Goal: Transaction & Acquisition: Purchase product/service

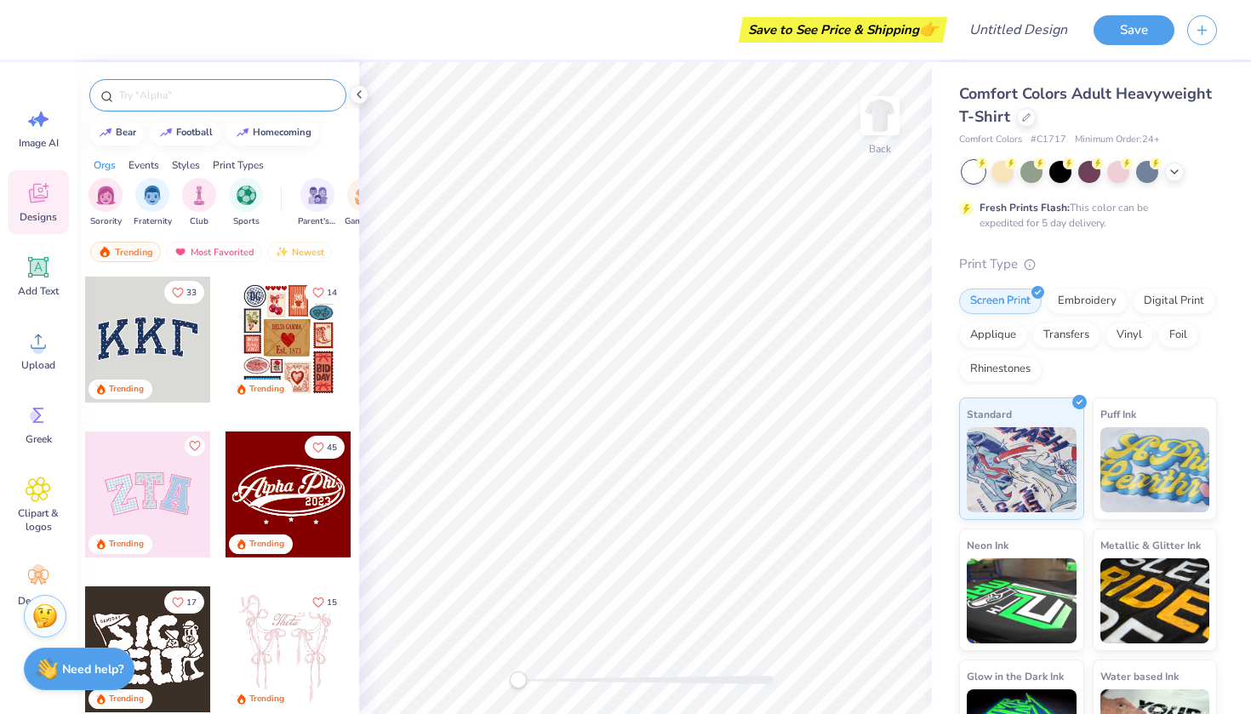
click at [190, 94] on input "text" at bounding box center [226, 95] width 218 height 17
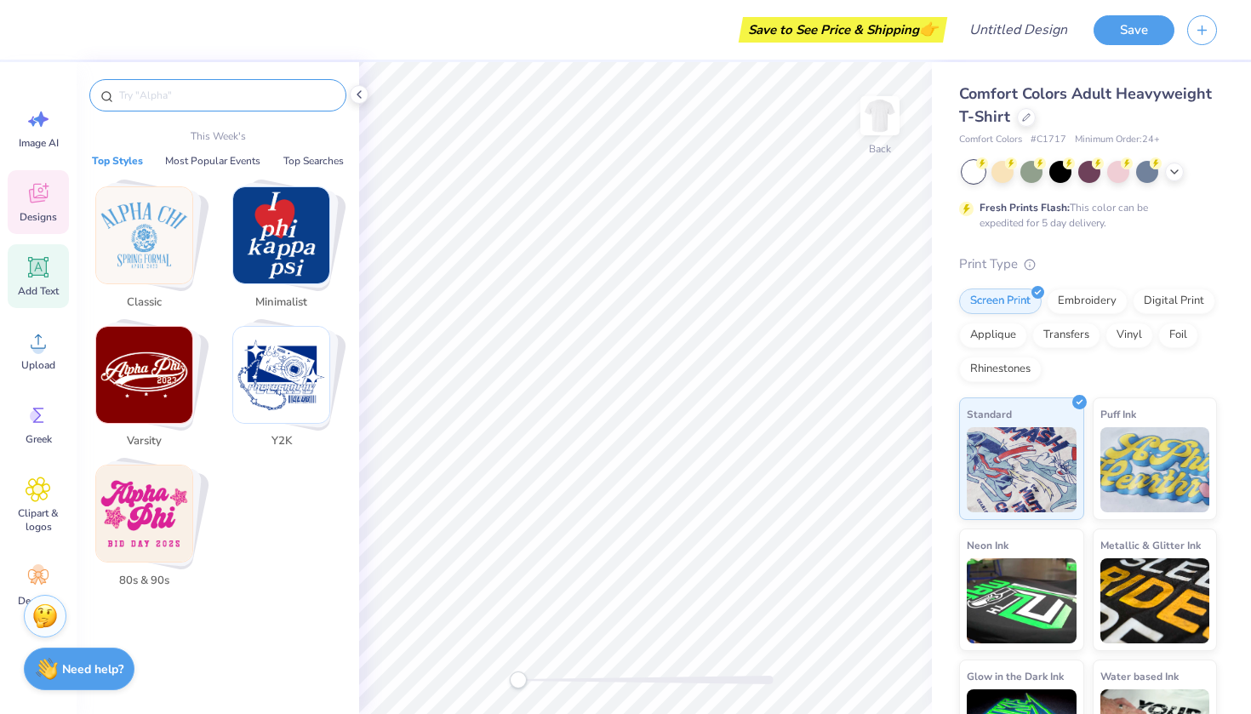
click at [37, 249] on div "Add Text" at bounding box center [38, 276] width 61 height 64
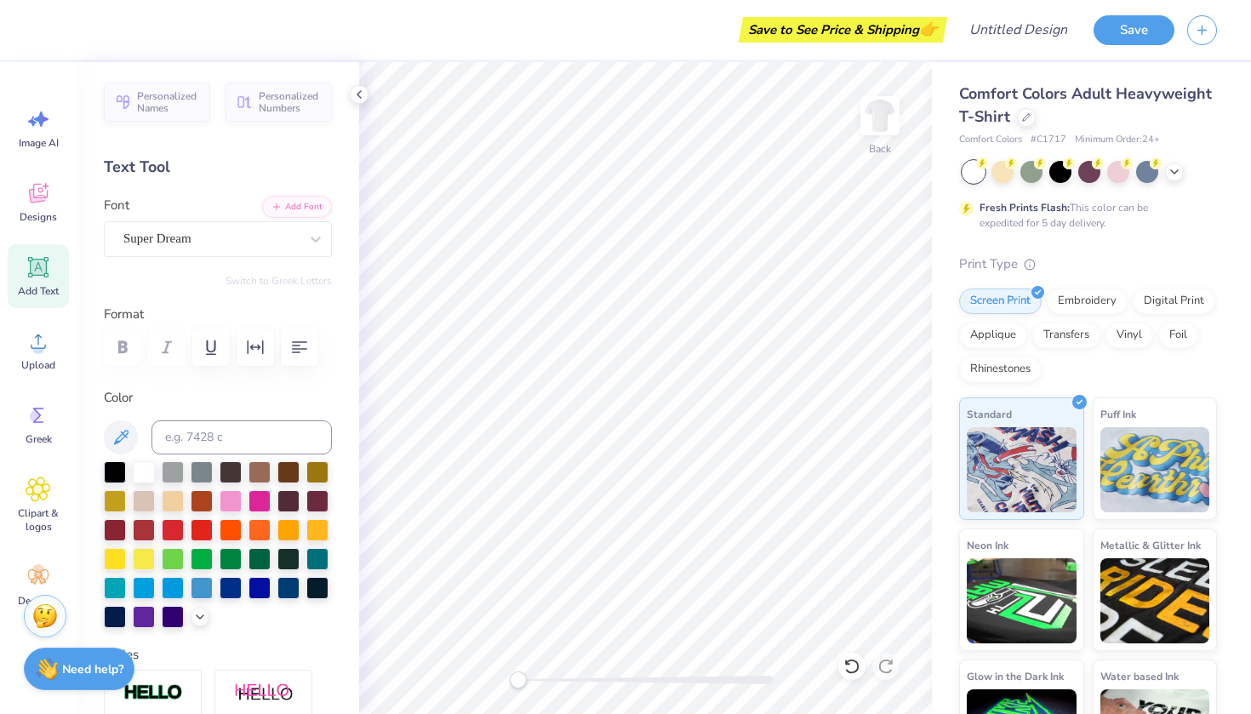
click at [36, 290] on span "Add Text" at bounding box center [38, 291] width 41 height 14
type textarea "T"
type textarea "L"
type textarea "W.W.J.D"
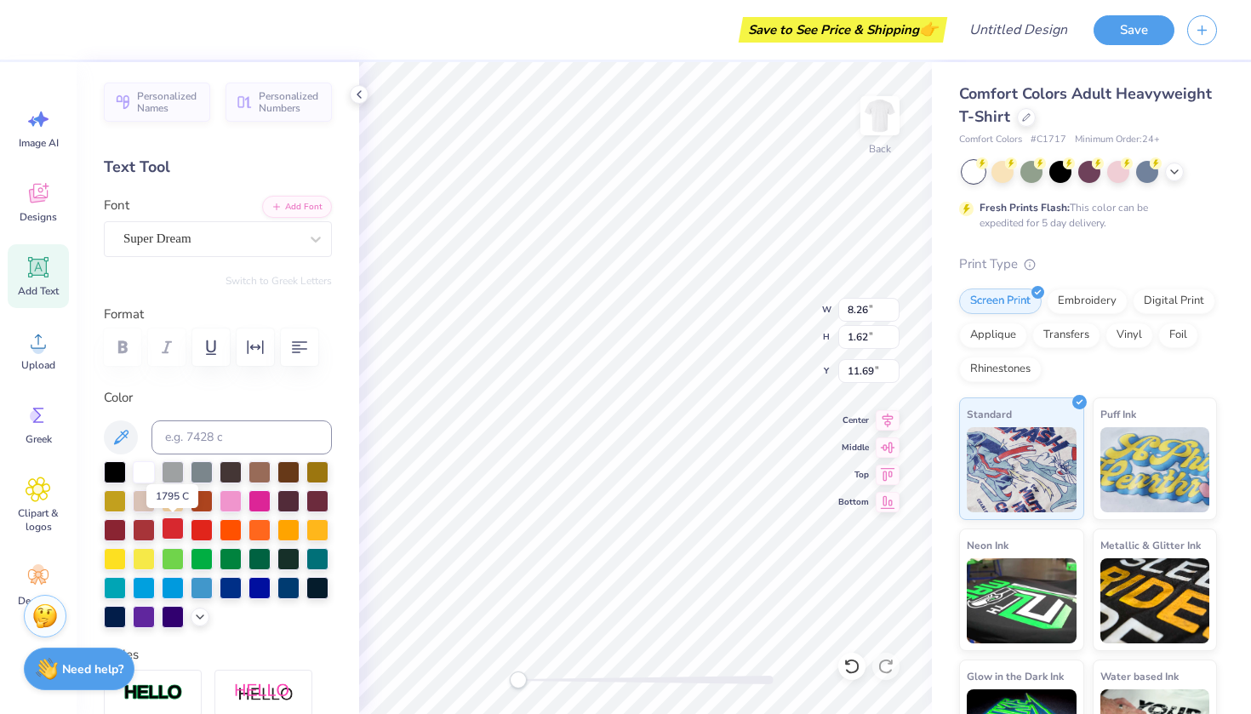
click at [182, 523] on div at bounding box center [173, 528] width 22 height 22
click at [207, 527] on div at bounding box center [202, 528] width 22 height 22
click at [758, 322] on div "Back W 8.26 8.26 " H 1.62 1.62 " Y 11.69 11.69 " Center [GEOGRAPHIC_DATA]" at bounding box center [645, 388] width 573 height 652
type input "9.79"
type input "1.93"
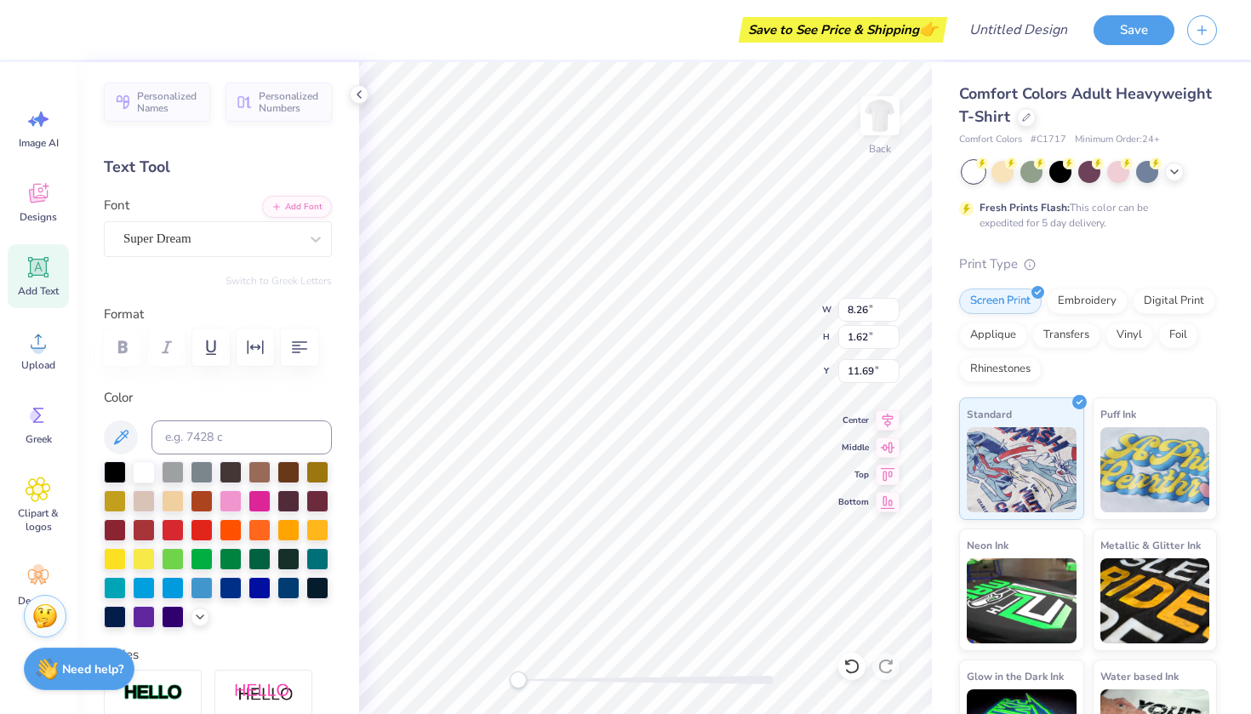
type input "4.50"
click at [767, 340] on div "Back W 9.79 H 1.93 Y 4.50 Center Middle Top Bottom" at bounding box center [645, 388] width 573 height 652
click at [43, 275] on icon at bounding box center [38, 267] width 20 height 20
type textarea "T"
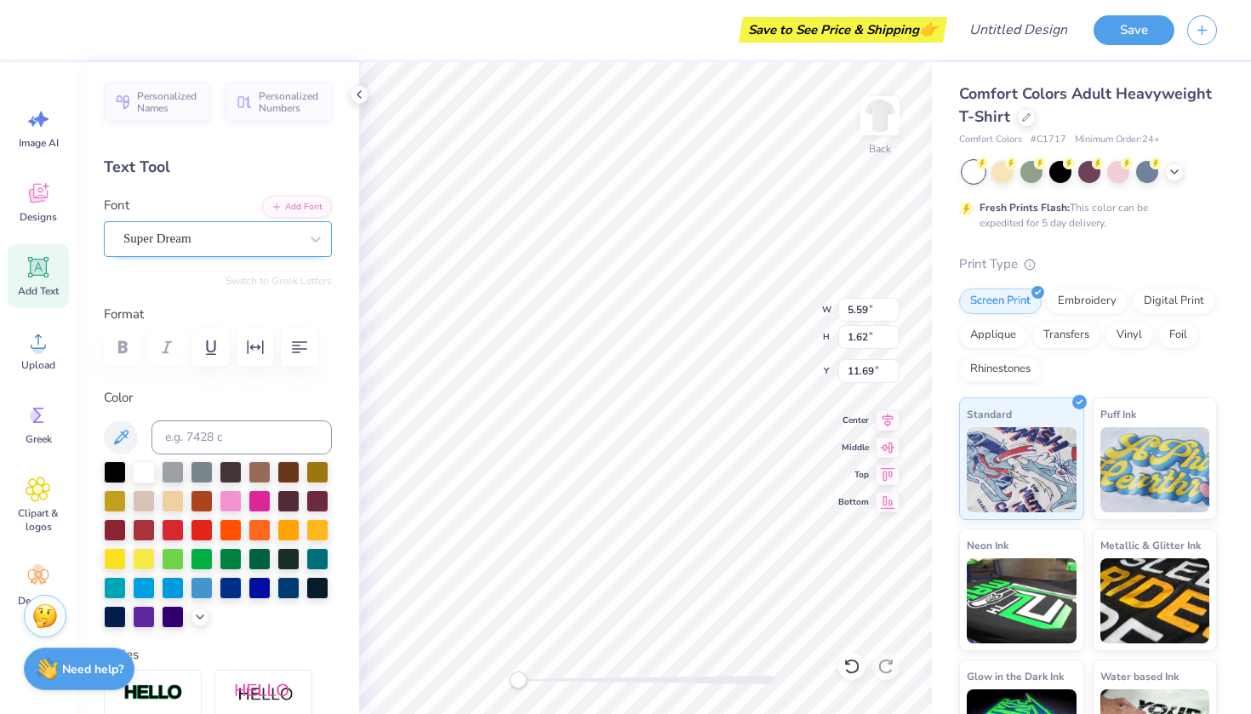
type textarea "what would [PERSON_NAME] do"
type input "10.39"
type input "1.04"
type input "12.17"
click at [199, 534] on div at bounding box center [202, 528] width 22 height 22
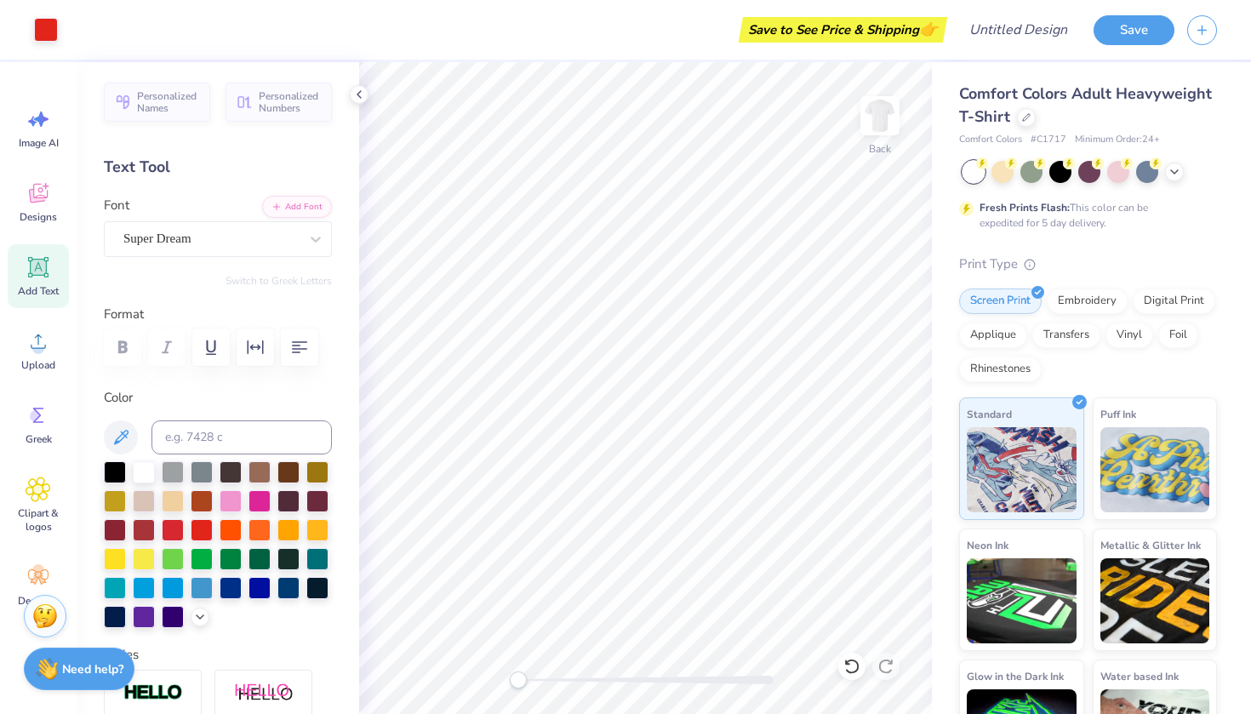
click at [1141, 49] on div "Save" at bounding box center [1172, 30] width 157 height 60
click at [1135, 37] on button "Save" at bounding box center [1134, 28] width 81 height 30
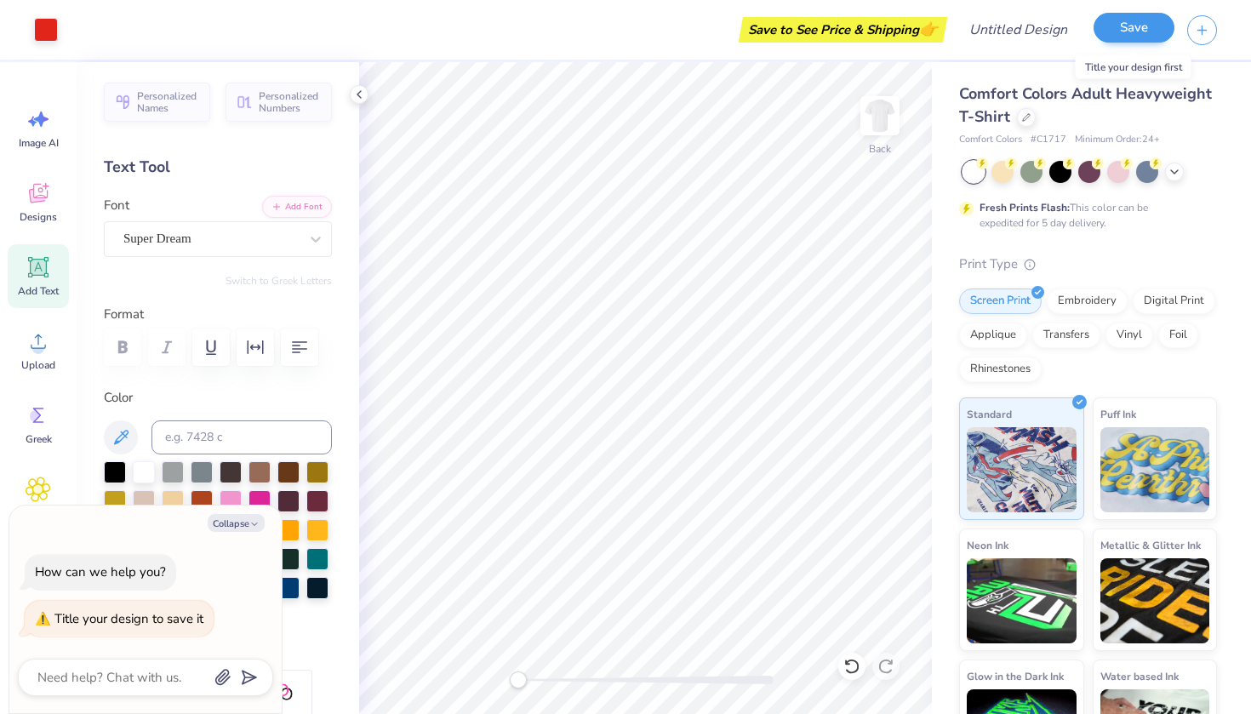
click at [1123, 24] on button "Save" at bounding box center [1134, 28] width 81 height 30
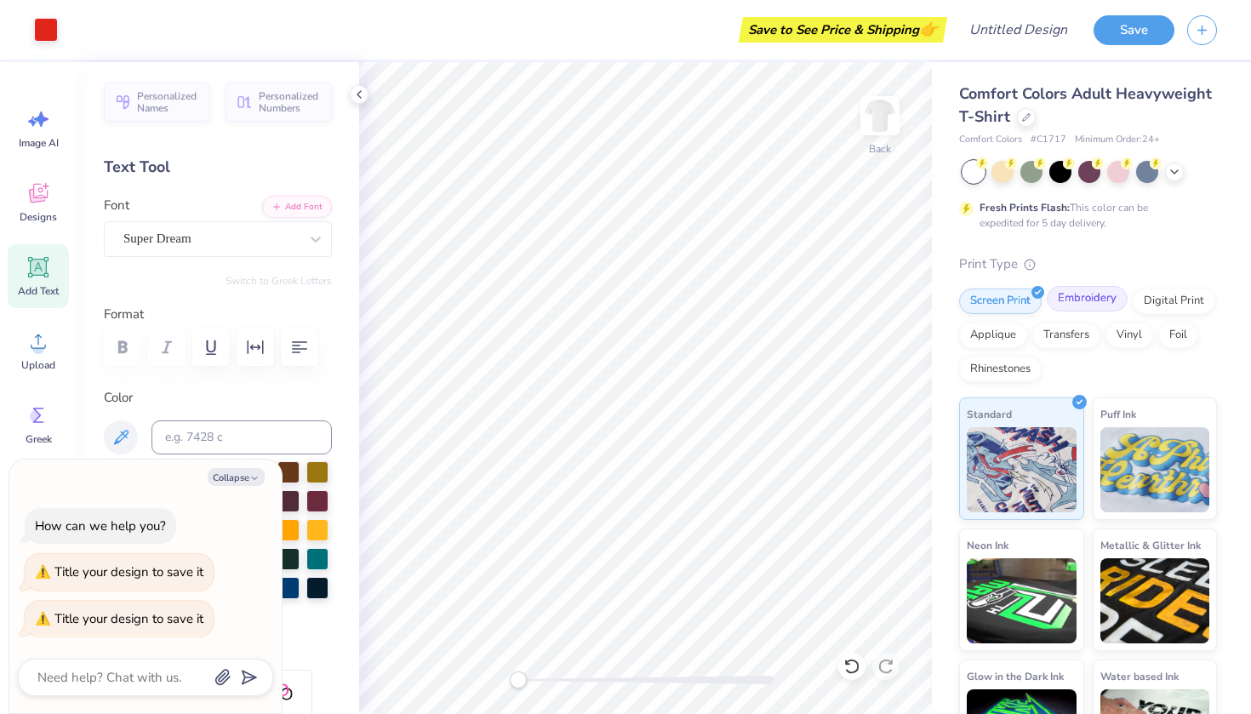
click at [1095, 293] on div "Embroidery" at bounding box center [1087, 299] width 81 height 26
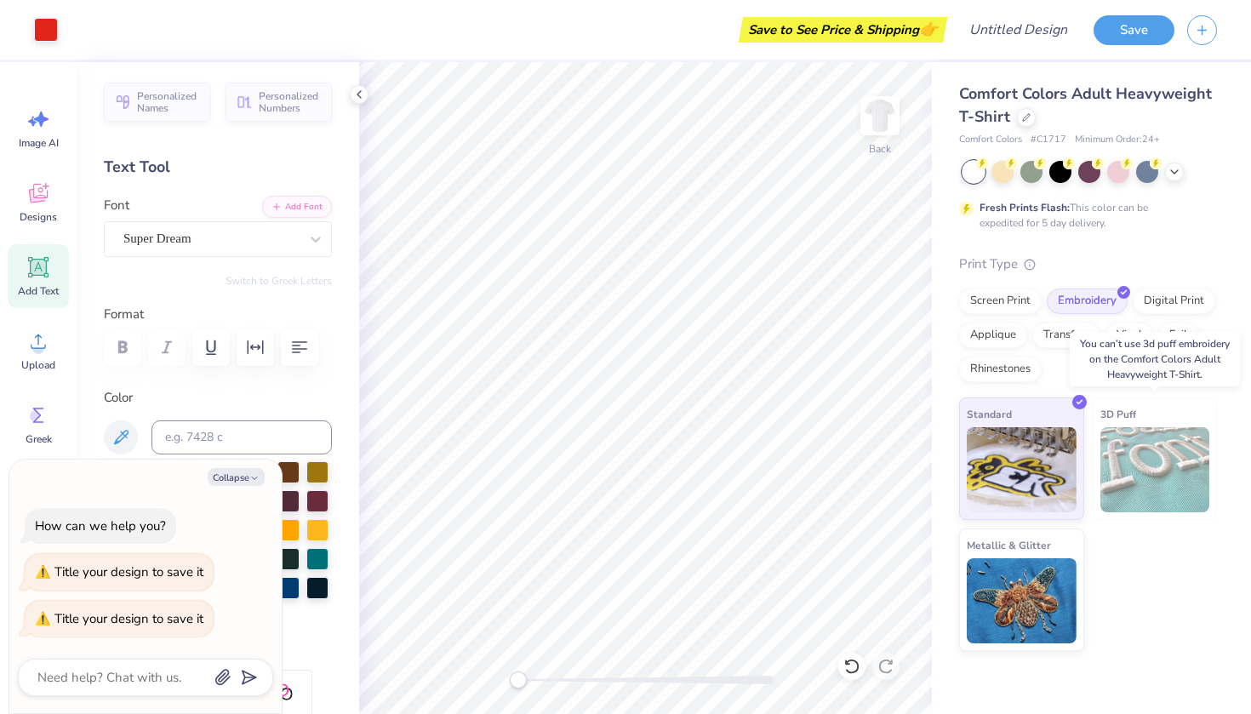
click at [1124, 427] on img at bounding box center [1156, 469] width 110 height 85
click at [1146, 446] on img at bounding box center [1156, 469] width 110 height 85
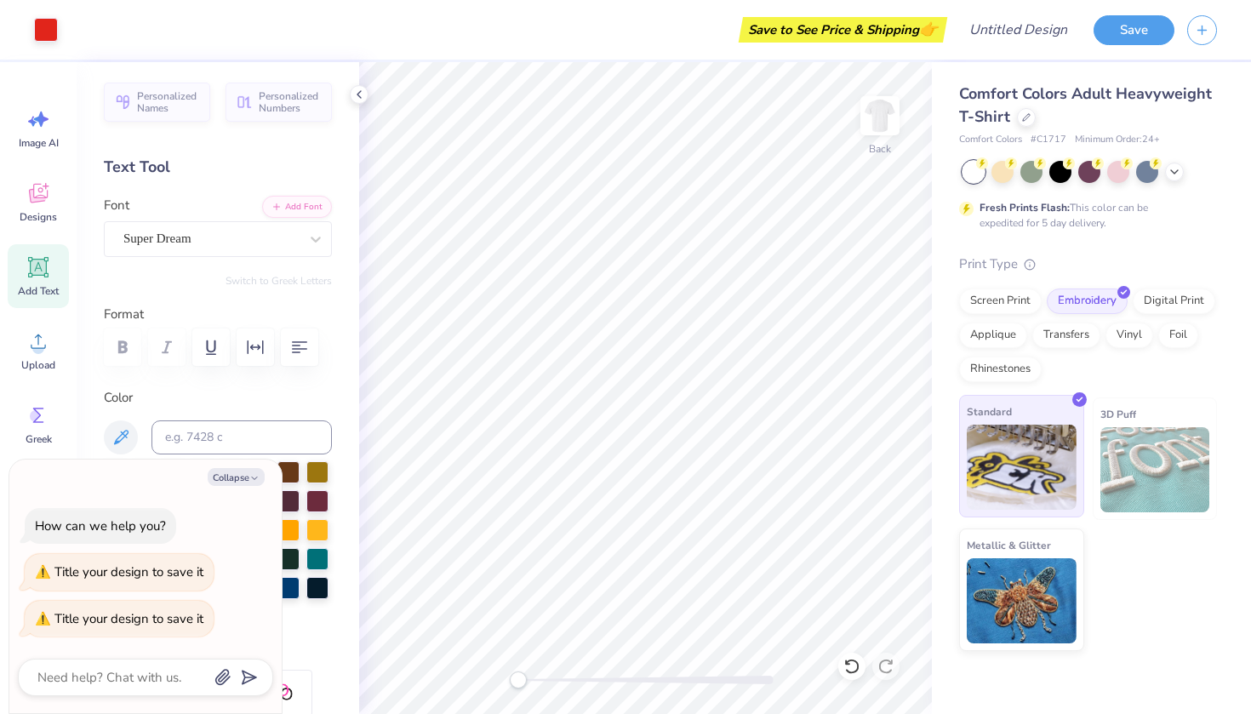
click at [1011, 454] on img at bounding box center [1022, 467] width 110 height 85
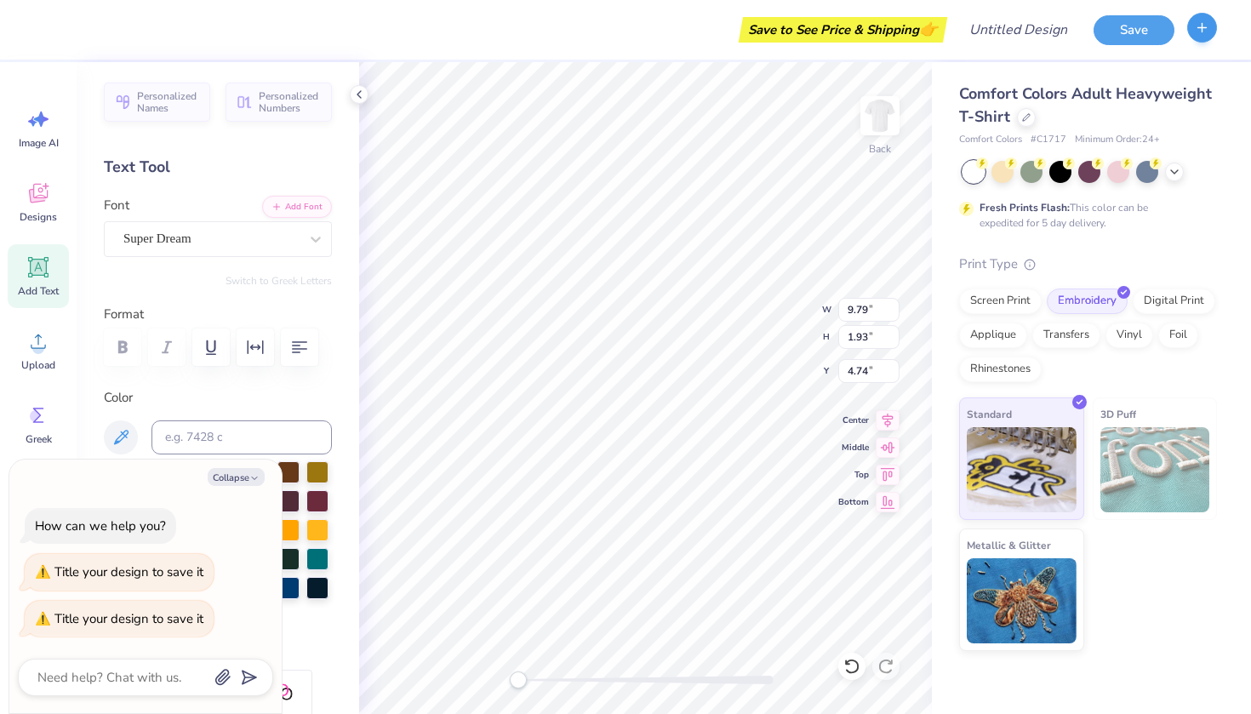
click at [1204, 29] on icon "button" at bounding box center [1202, 27] width 14 height 14
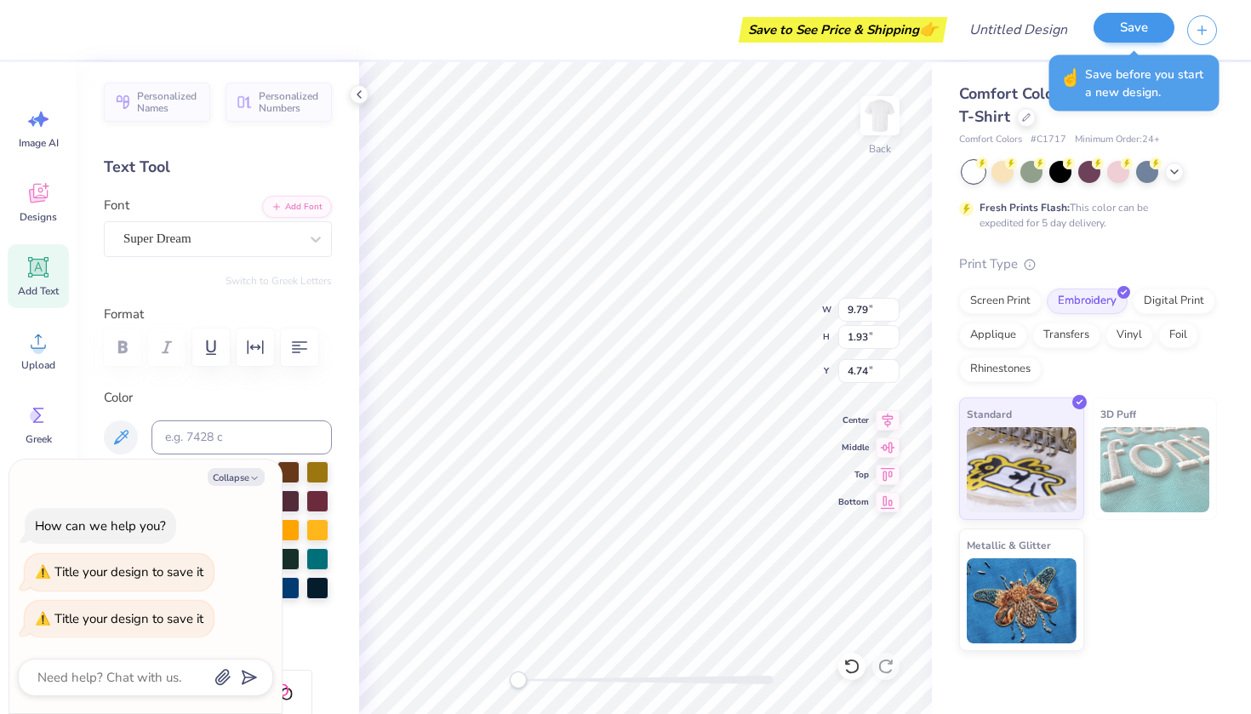
click at [1135, 31] on button "Save" at bounding box center [1134, 28] width 81 height 30
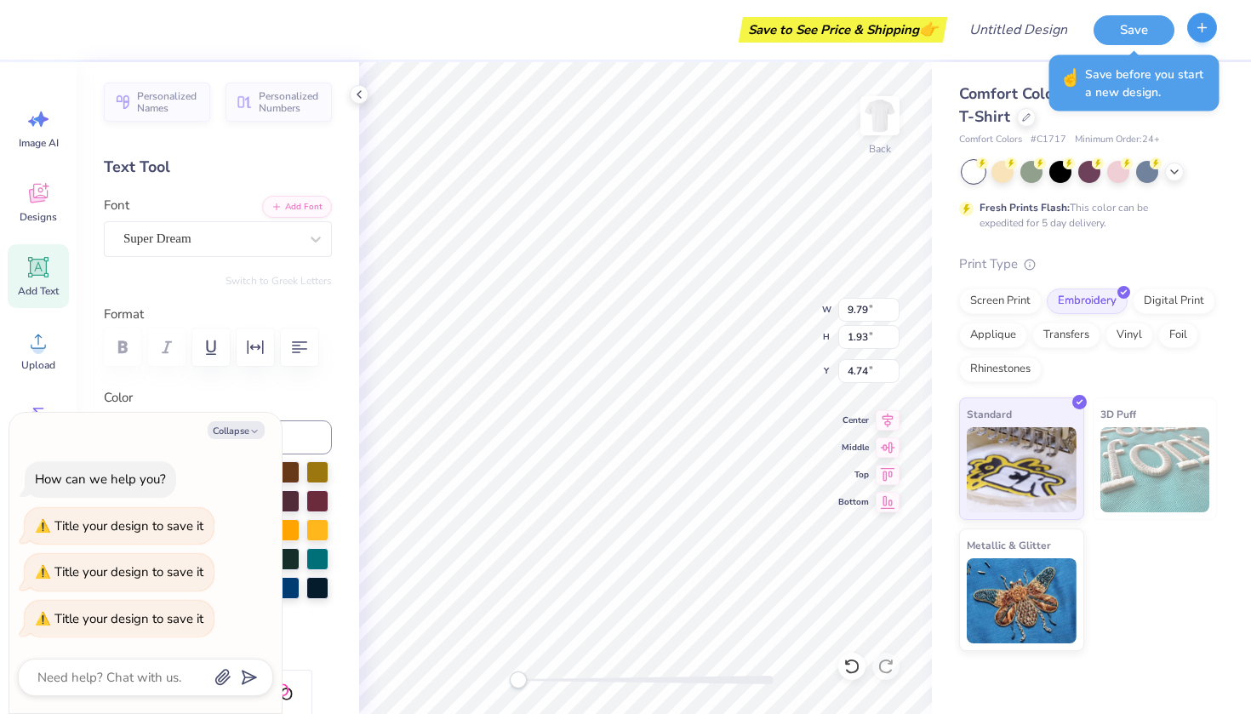
click at [1199, 39] on button "button" at bounding box center [1202, 28] width 30 height 30
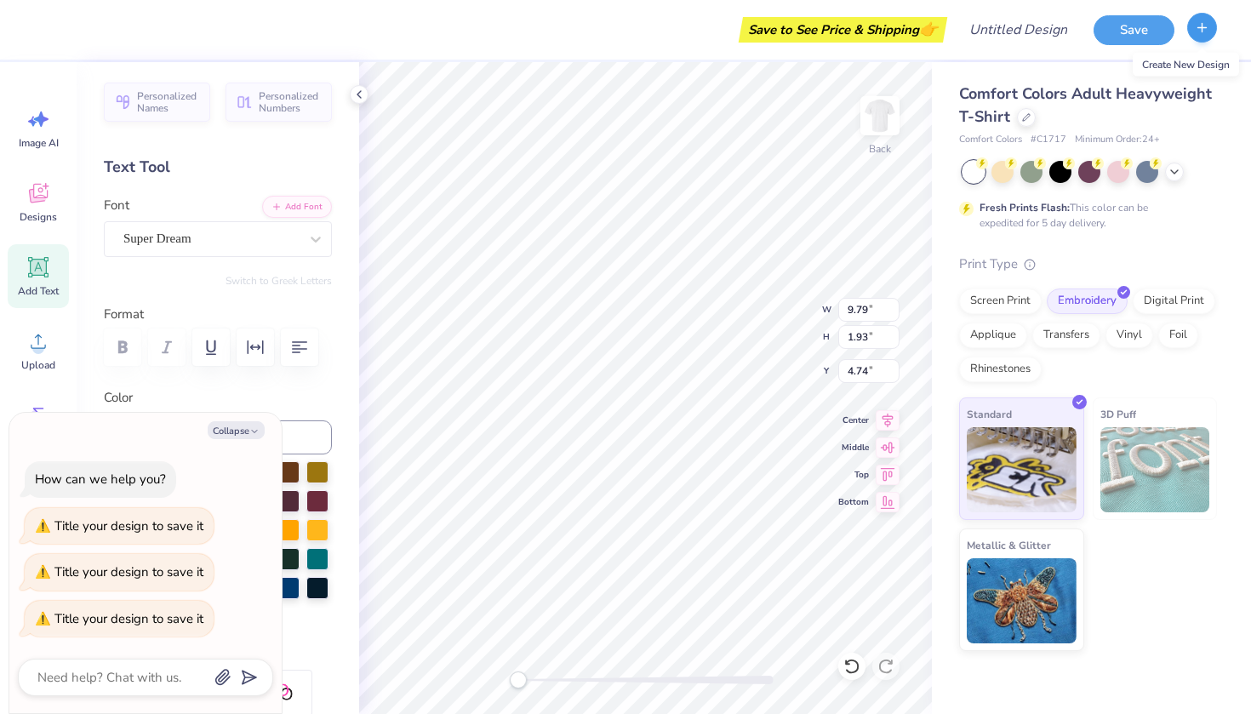
click at [1199, 39] on button "button" at bounding box center [1202, 28] width 30 height 30
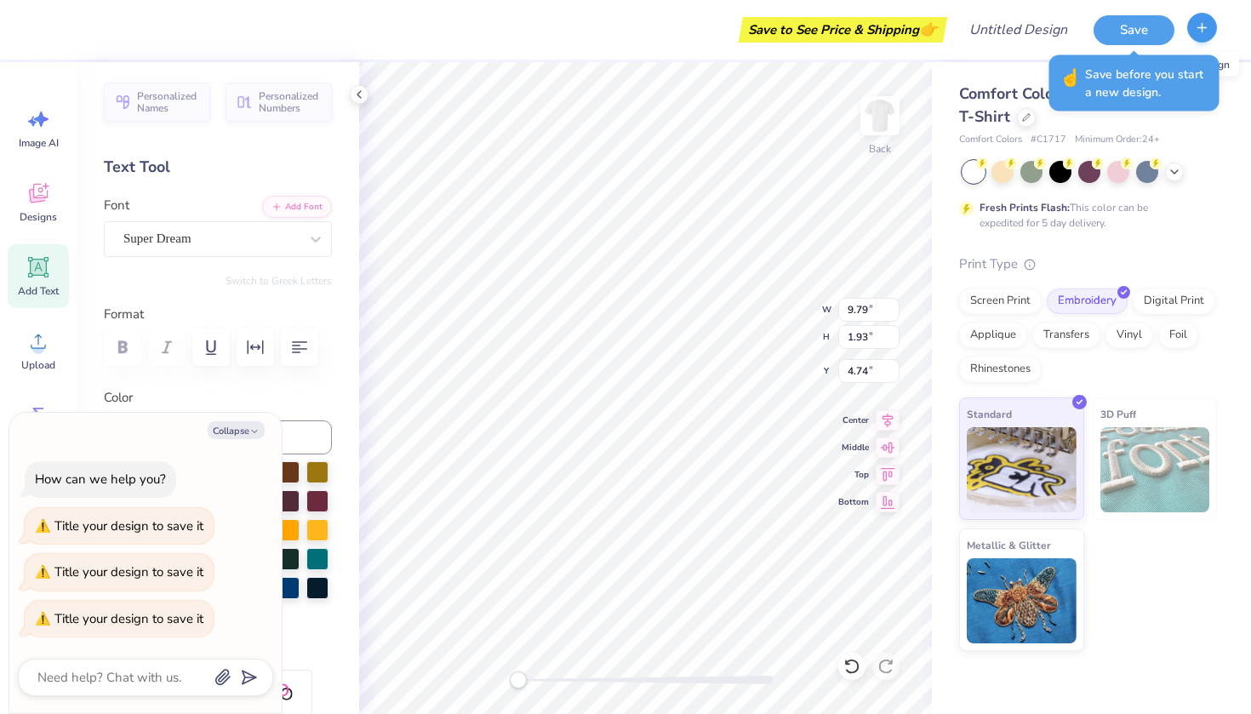
click at [1198, 33] on icon "button" at bounding box center [1202, 27] width 14 height 14
click at [1138, 33] on button "Save" at bounding box center [1134, 28] width 81 height 30
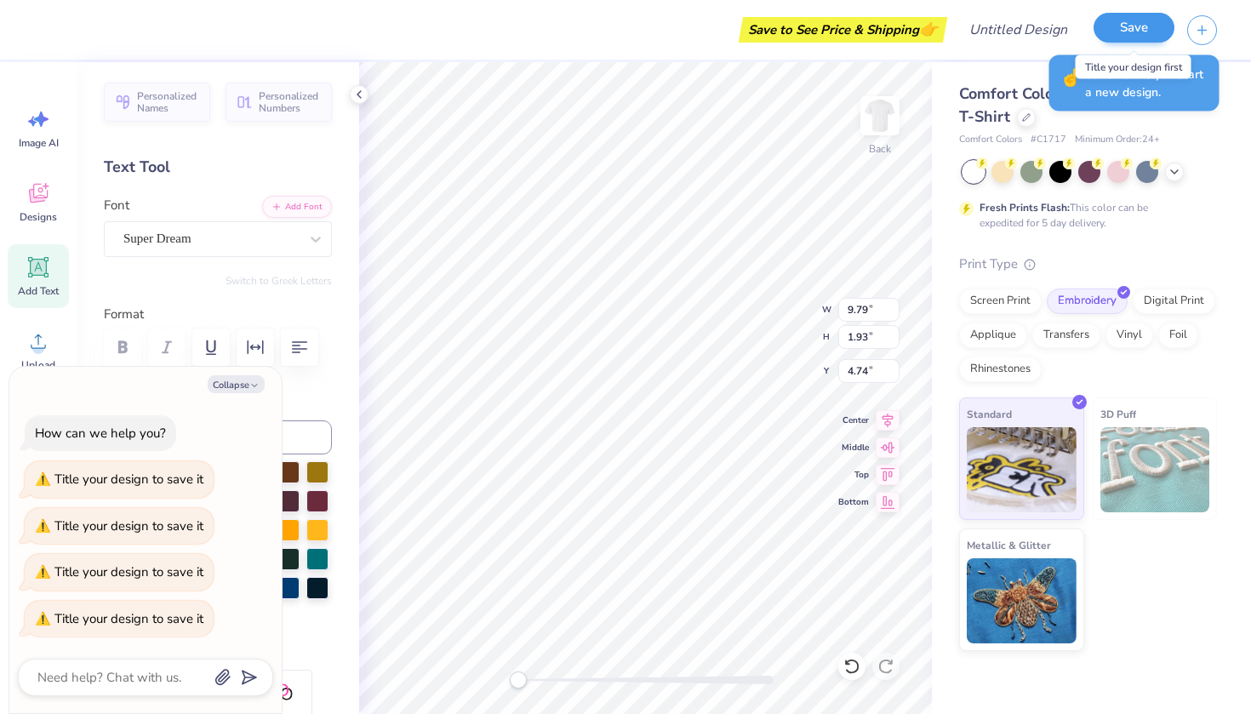
type textarea "x"
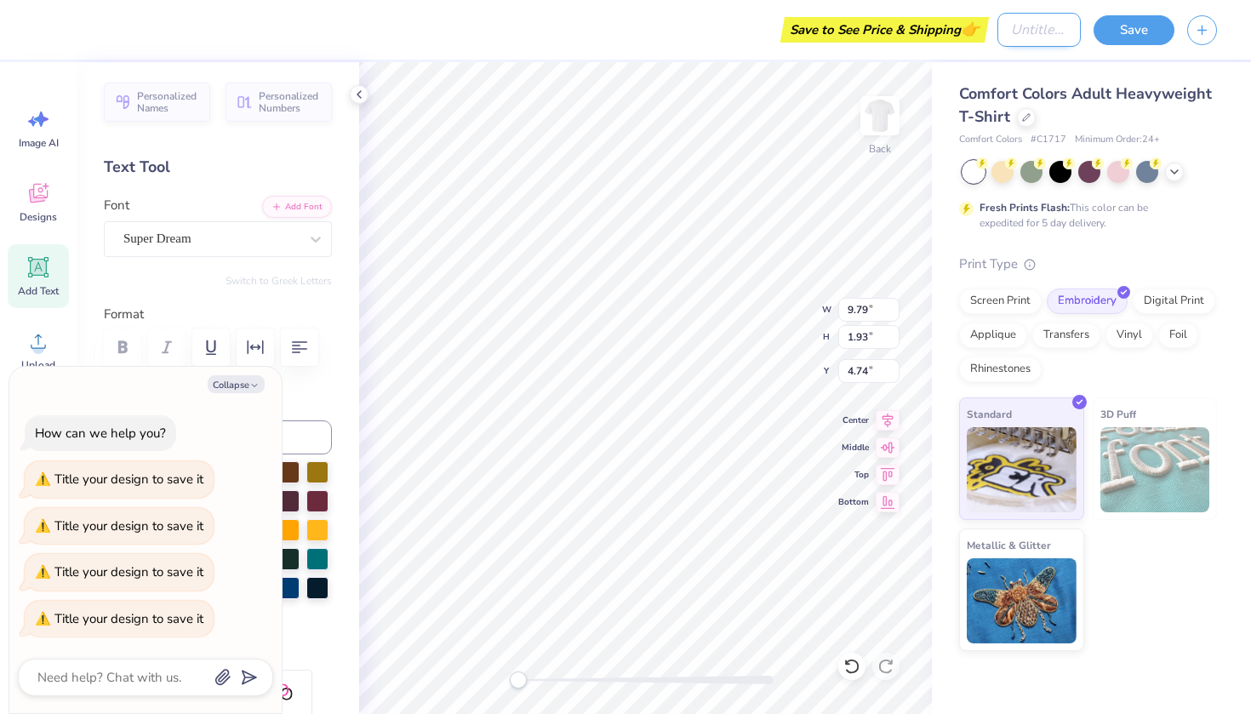
click at [1015, 21] on input "Design Title" at bounding box center [1039, 30] width 83 height 34
type input "W"
type textarea "x"
type input "WW"
type textarea "x"
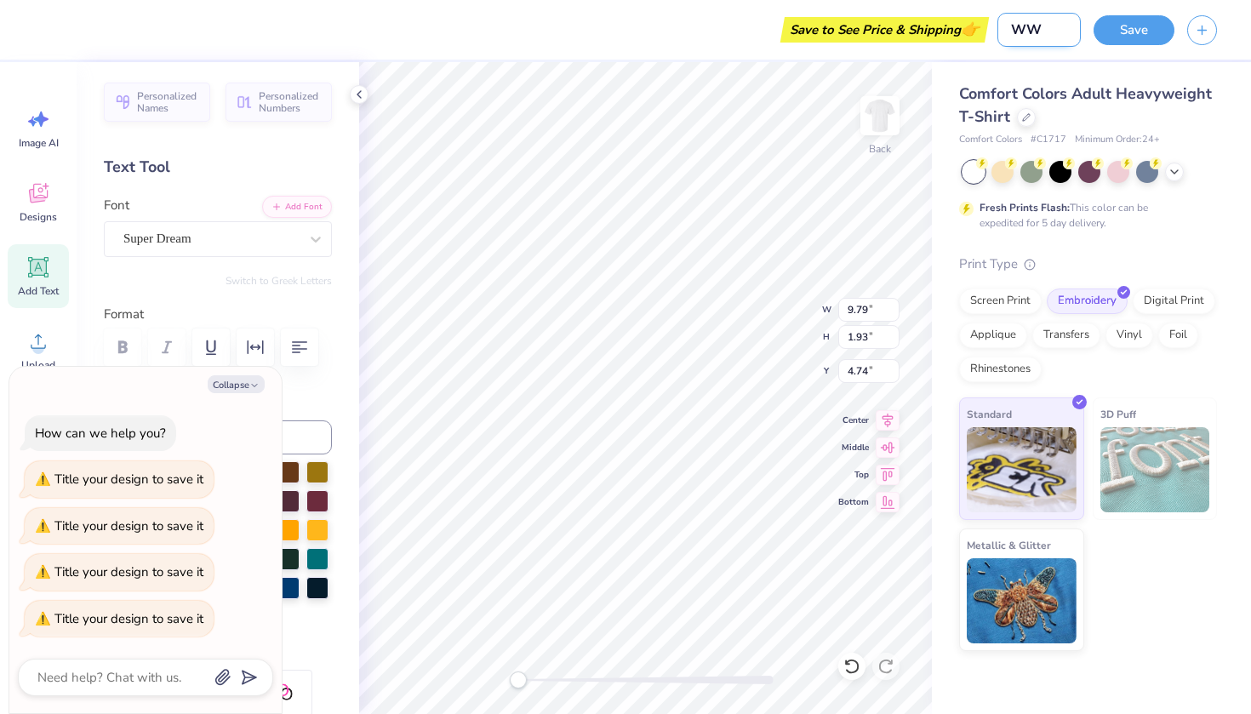
type input "WWY"
type textarea "x"
type input "WWYD"
type textarea "x"
type input "WWY"
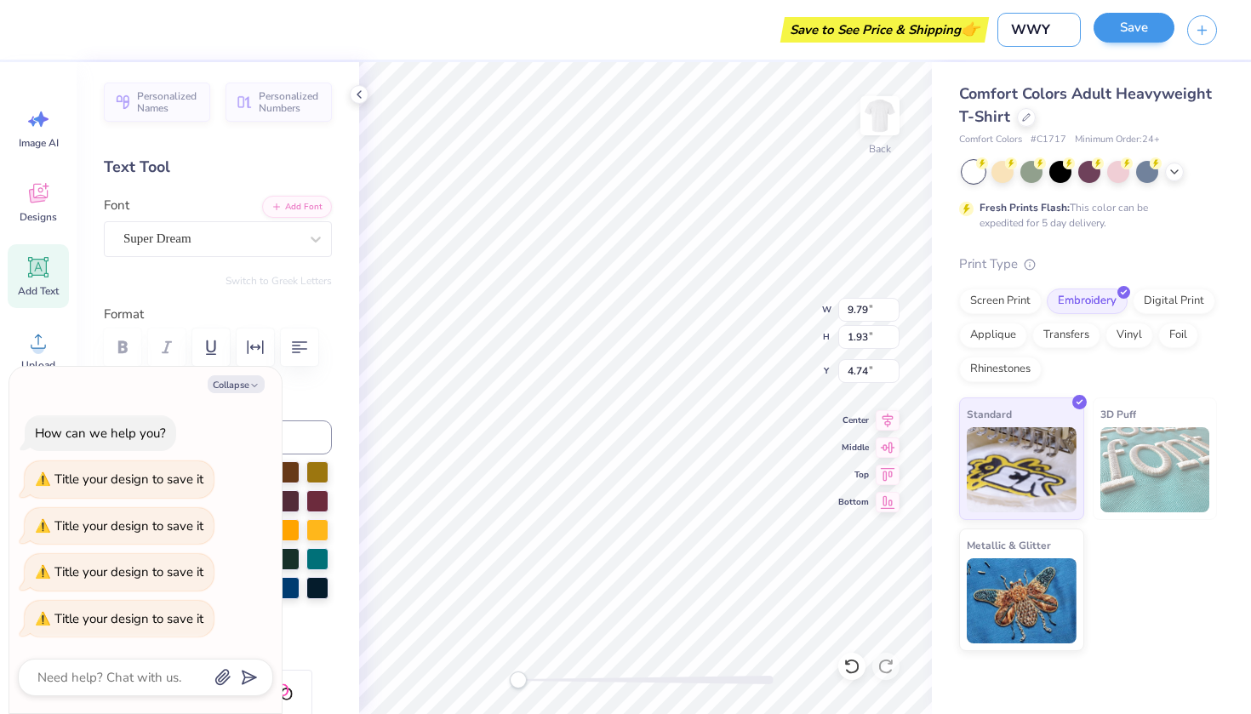
type textarea "x"
type input "WW"
type textarea "x"
type input "WWJ"
type textarea "x"
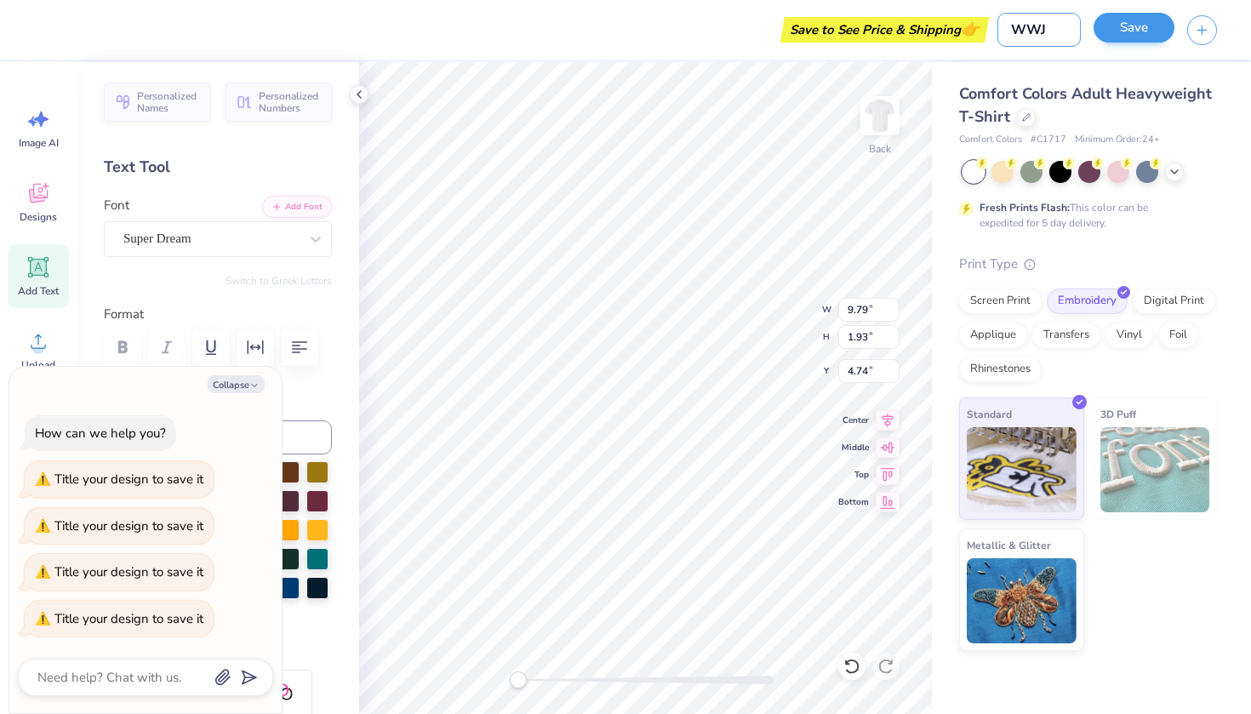
type input "WWJD"
type textarea "x"
type input "WWJD"
click at [1155, 28] on button "Save" at bounding box center [1134, 28] width 81 height 30
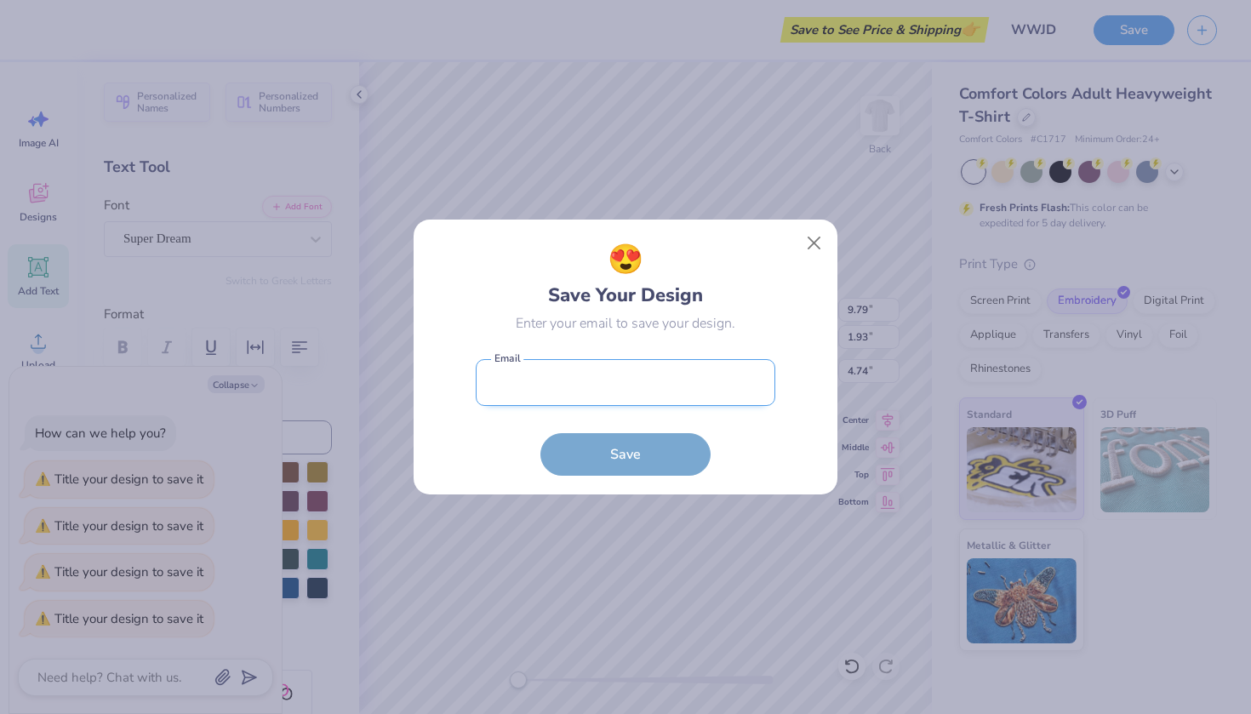
click at [580, 399] on input "email" at bounding box center [626, 382] width 300 height 47
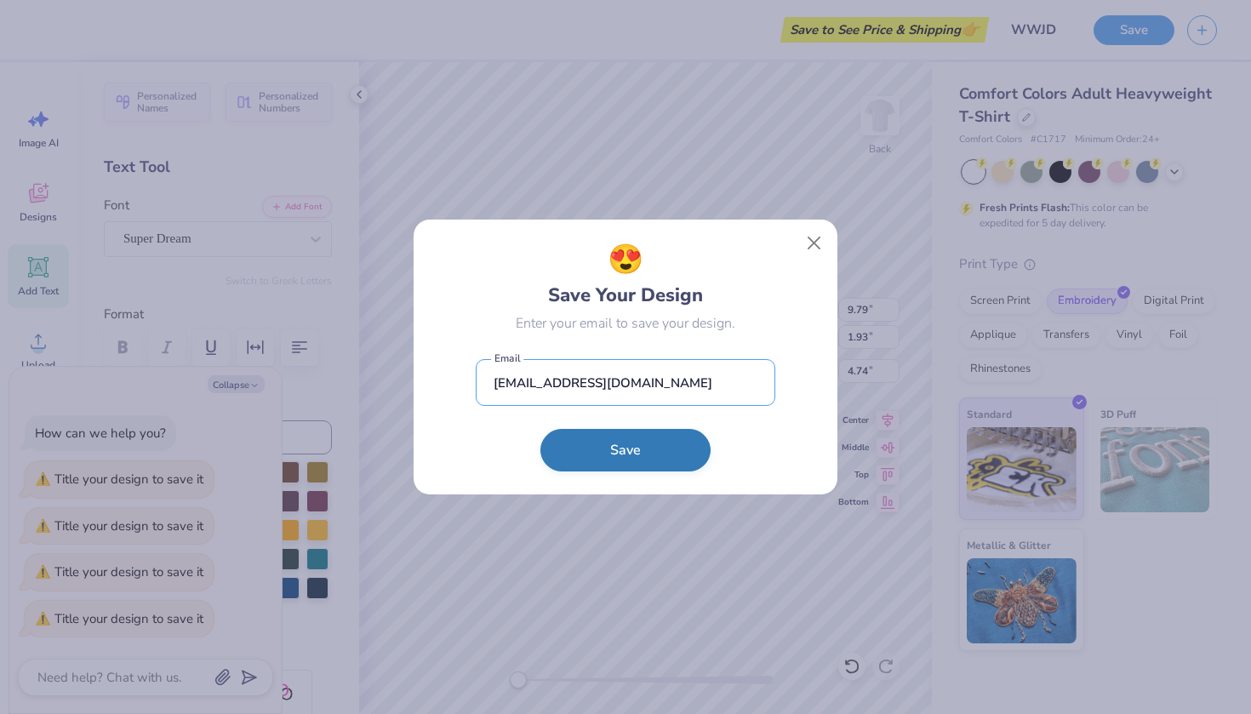
type input "[EMAIL_ADDRESS][DOMAIN_NAME]"
click at [618, 449] on button "Save" at bounding box center [625, 450] width 170 height 43
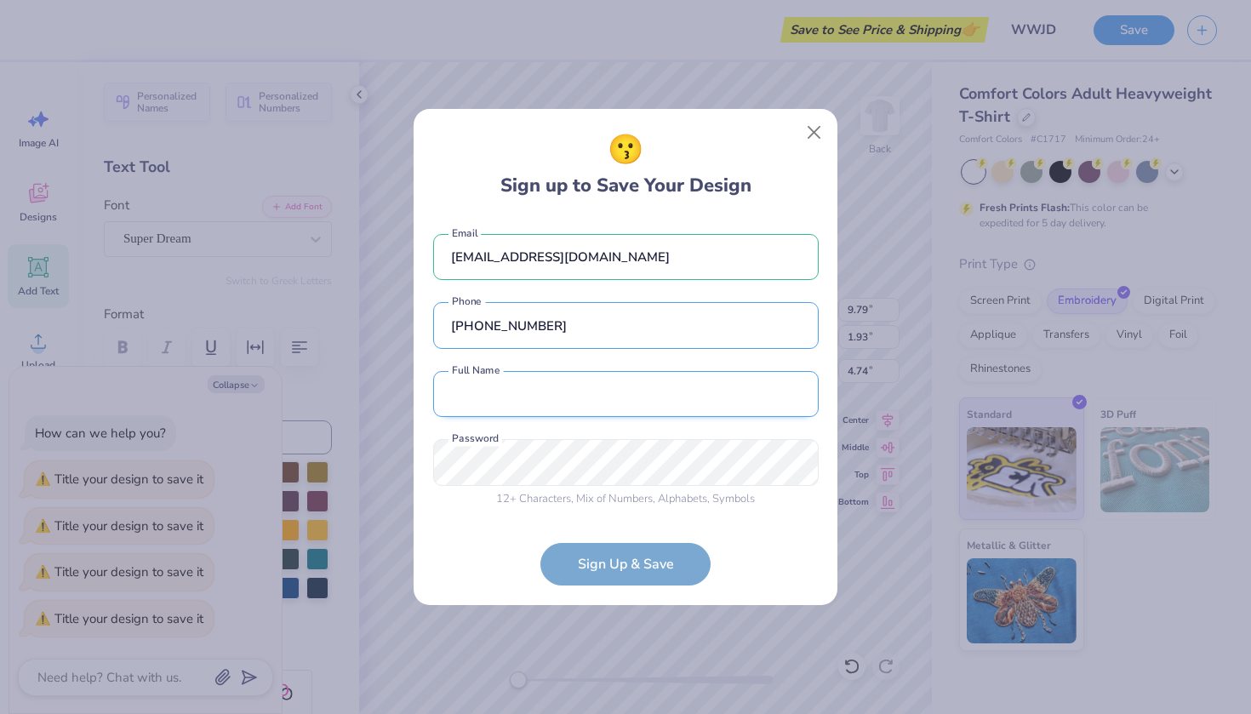
type input "[PHONE_NUMBER]"
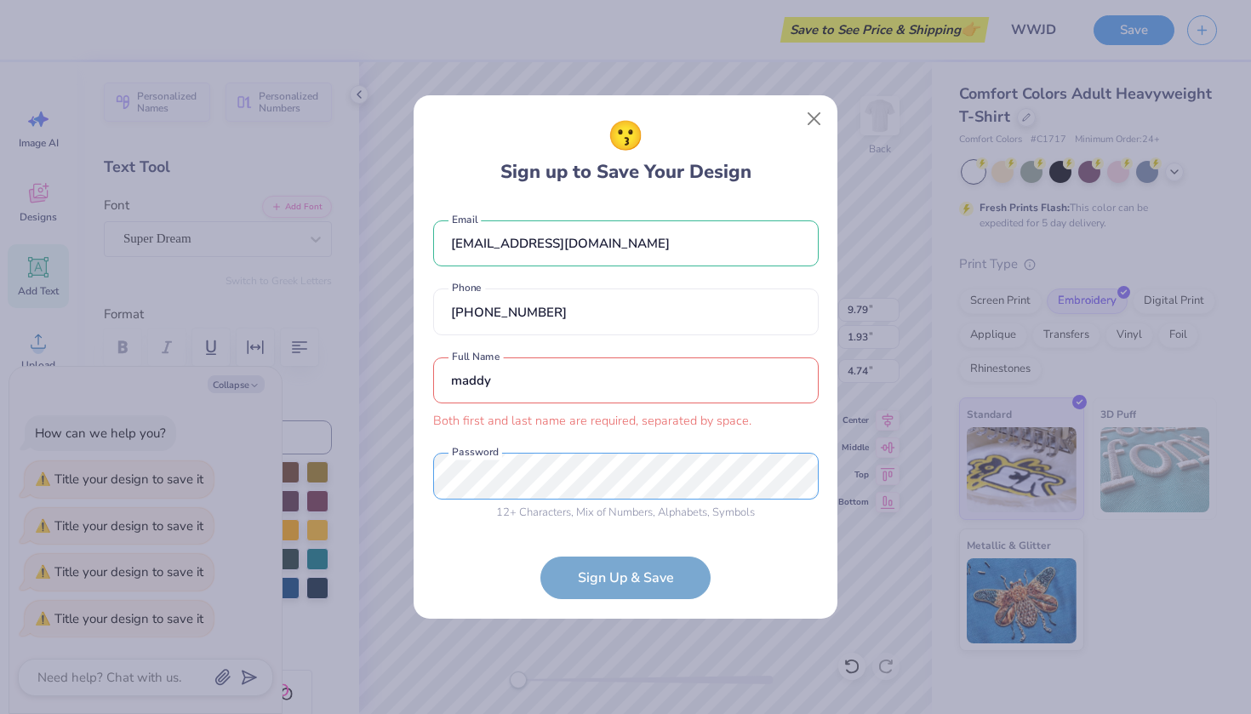
click at [518, 452] on div "[EMAIL_ADDRESS][DOMAIN_NAME] Email [PHONE_NUMBER] Phone [PERSON_NAME] first and…" at bounding box center [626, 366] width 386 height 326
click at [667, 589] on form "[EMAIL_ADDRESS][DOMAIN_NAME] Email [PHONE_NUMBER] Phone [PERSON_NAME] first and…" at bounding box center [626, 401] width 386 height 396
click at [665, 583] on form "[EMAIL_ADDRESS][DOMAIN_NAME] Email [PHONE_NUMBER] Phone [PERSON_NAME] first and…" at bounding box center [626, 401] width 386 height 396
click at [524, 380] on input "maddy" at bounding box center [626, 380] width 386 height 47
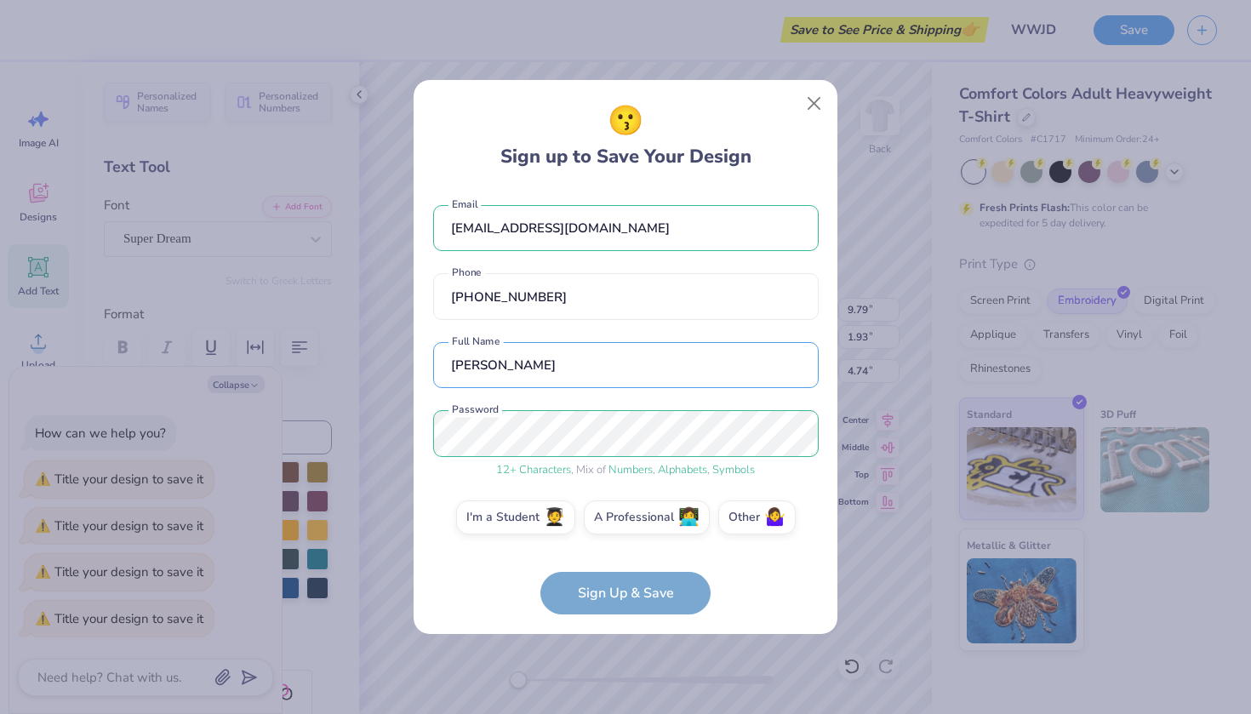
type input "[PERSON_NAME]"
click at [586, 591] on form "[EMAIL_ADDRESS][DOMAIN_NAME] Email [PHONE_NUMBER] Phone [PERSON_NAME] Full Name…" at bounding box center [626, 401] width 386 height 427
click at [550, 518] on span "🧑‍🎓" at bounding box center [554, 516] width 21 height 20
click at [620, 518] on input "I'm a Student 🧑‍🎓" at bounding box center [625, 522] width 11 height 11
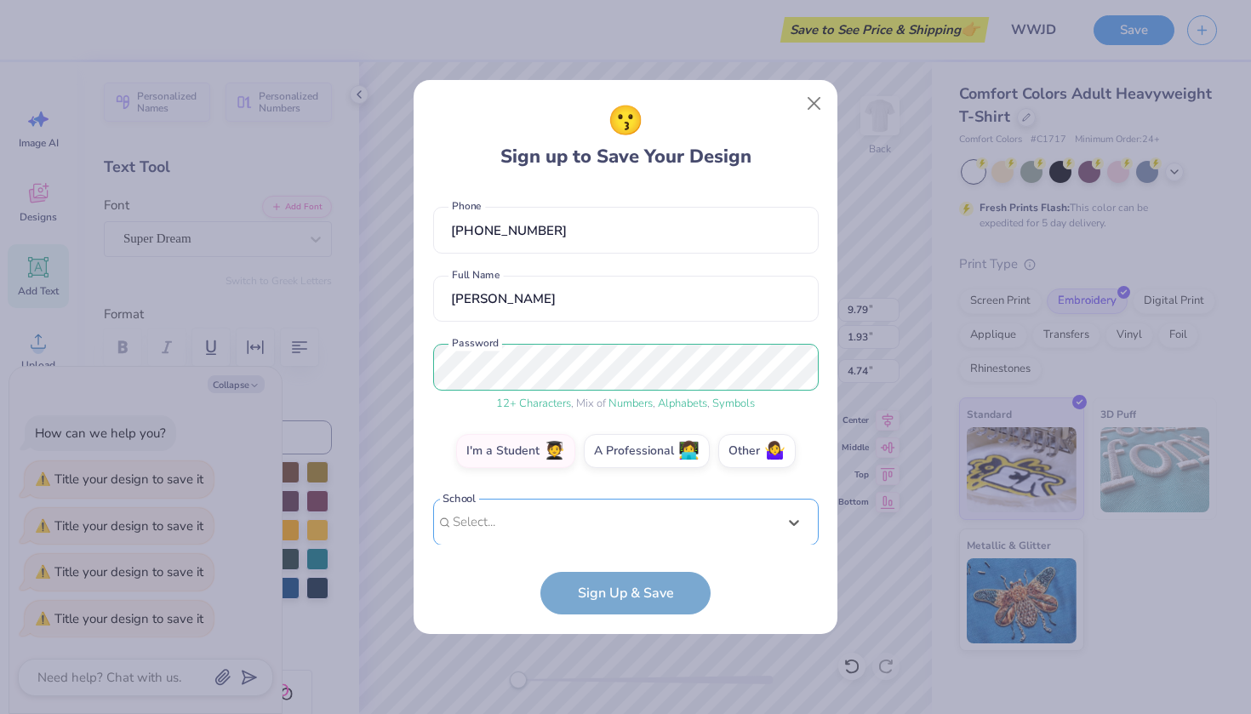
click at [542, 527] on div "Use Up and Down to choose options, press Enter to select the currently focused …" at bounding box center [626, 548] width 386 height 98
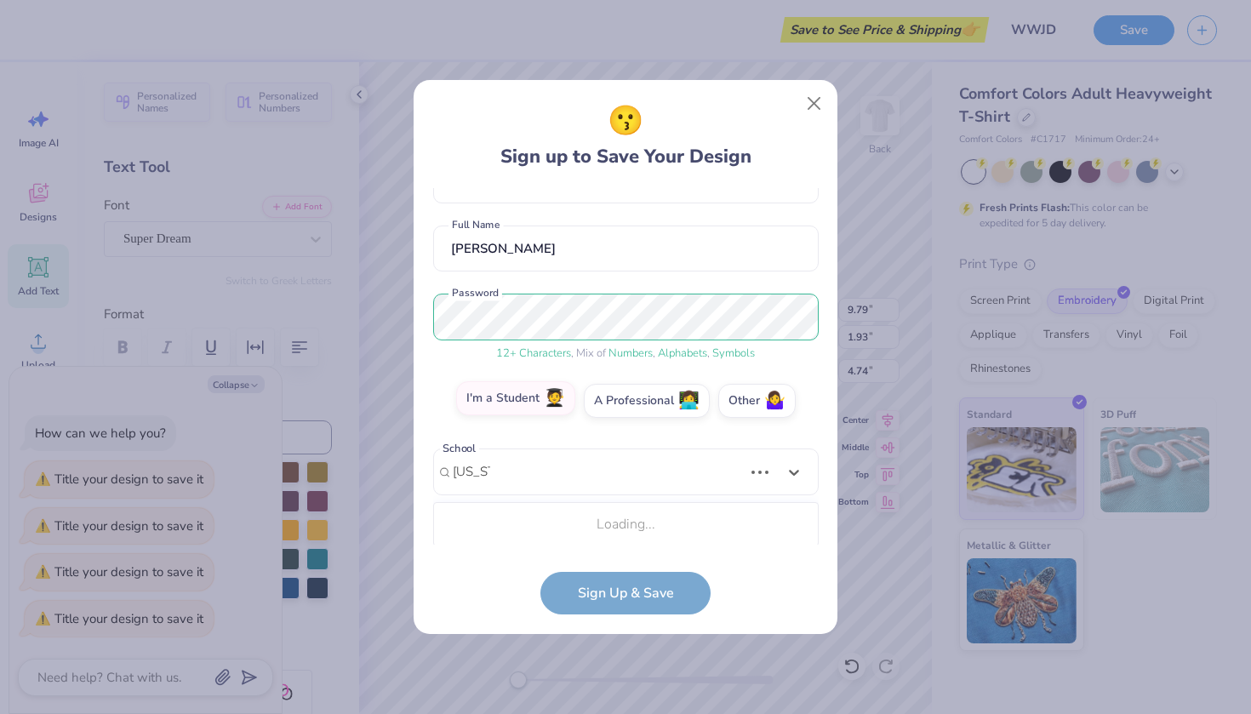
scroll to position [330, 0]
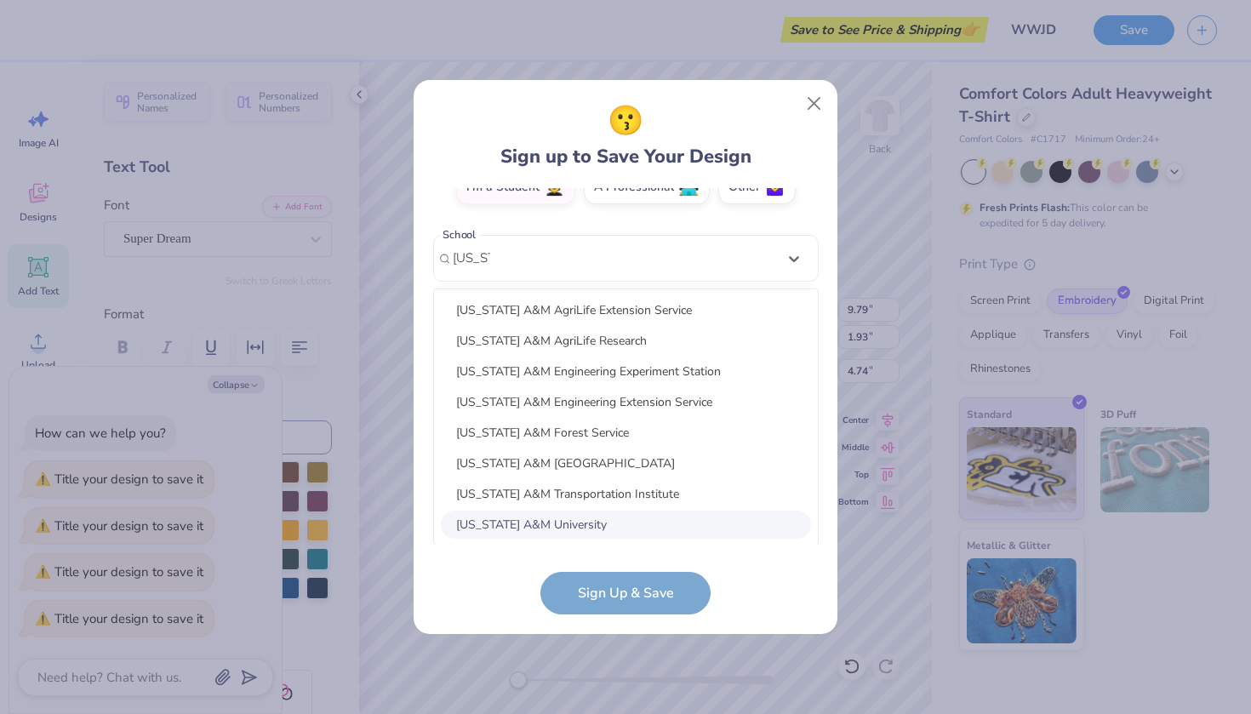
click at [569, 518] on div "[US_STATE] A&M University" at bounding box center [626, 525] width 370 height 28
type input "[US_STATE]"
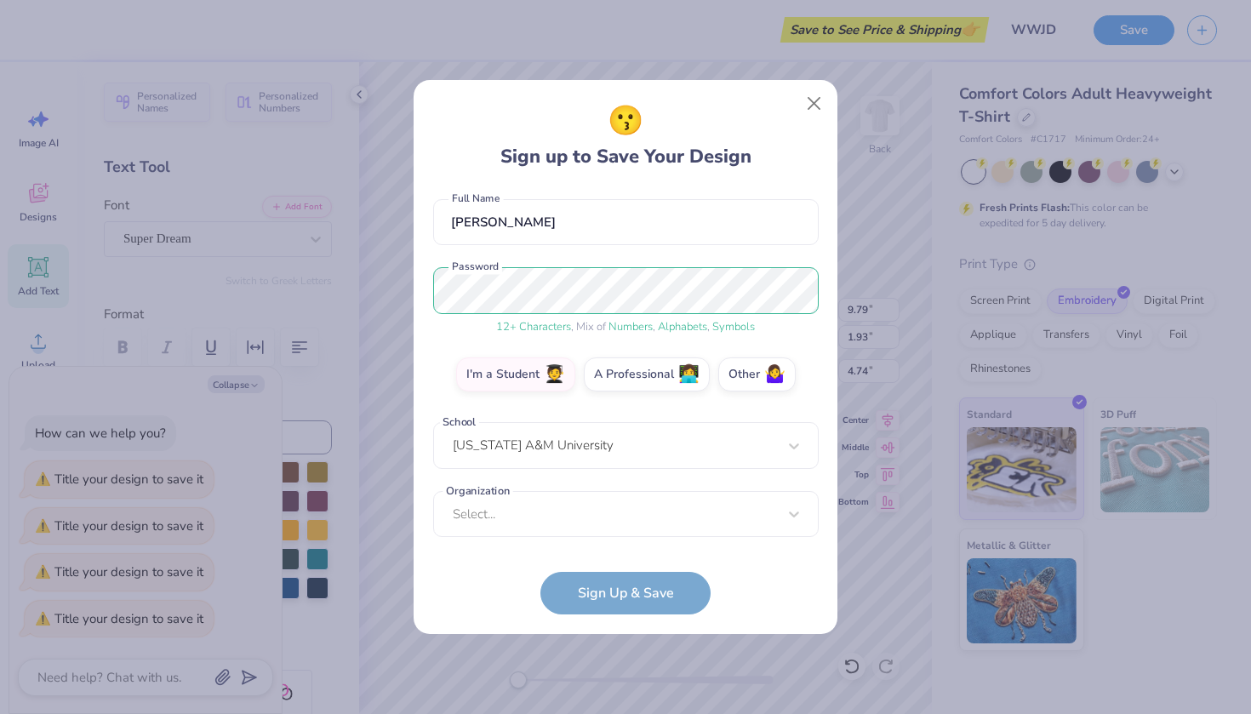
scroll to position [143, 0]
click at [587, 586] on form "[EMAIL_ADDRESS][DOMAIN_NAME] Email [PHONE_NUMBER] Phone [PERSON_NAME] Full Name…" at bounding box center [626, 401] width 386 height 427
click at [546, 513] on div "option focused, 8 of 15. 15 results available. Use Up and Down to choose option…" at bounding box center [626, 646] width 386 height 311
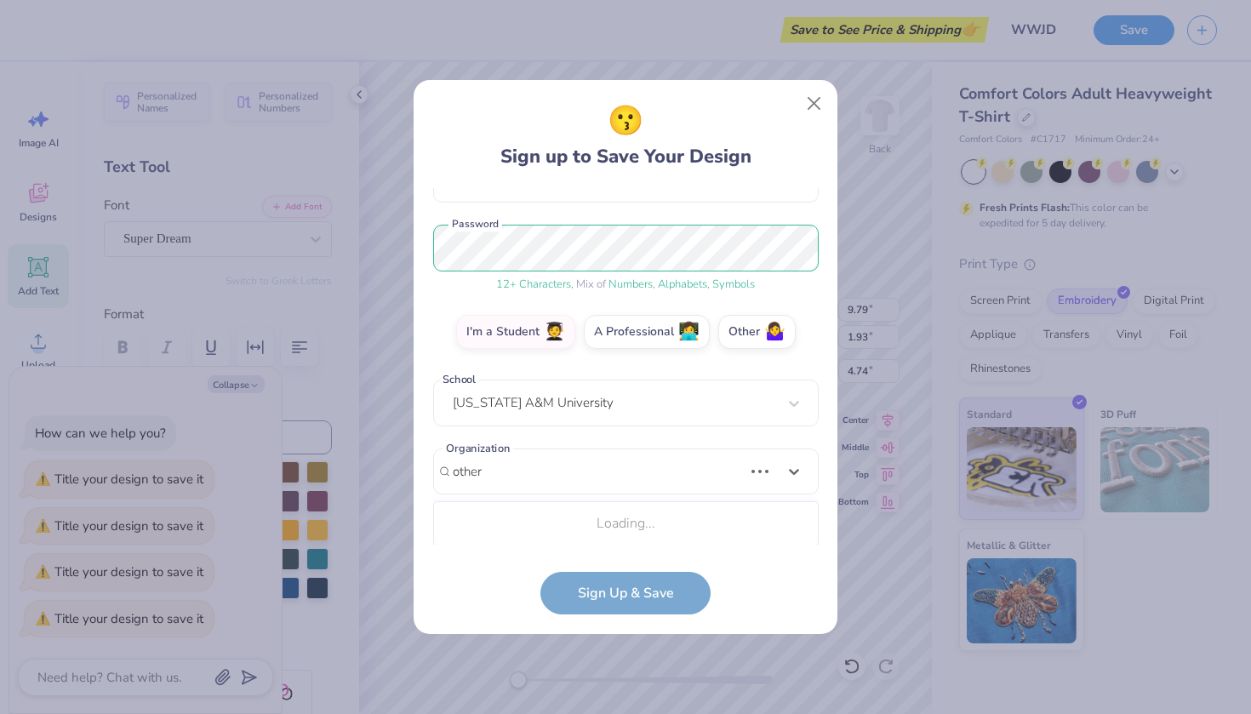
scroll to position [399, 0]
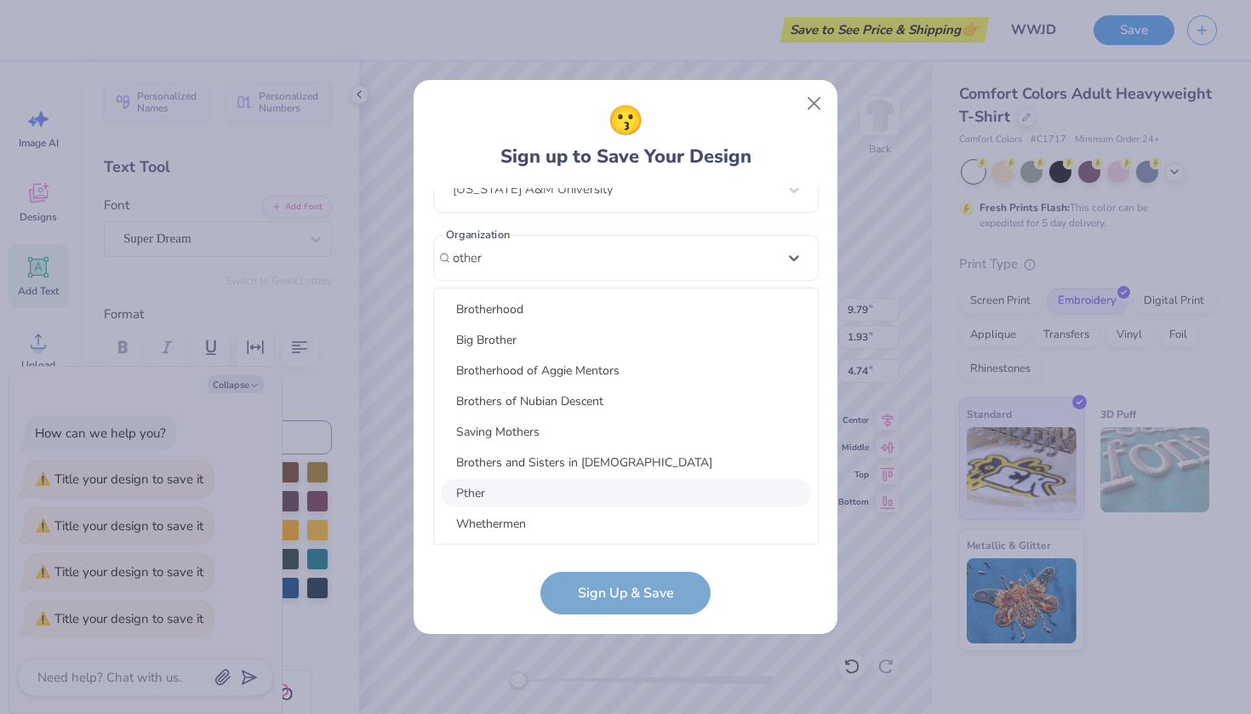
click at [506, 494] on div "Pther" at bounding box center [626, 493] width 370 height 28
type input "other"
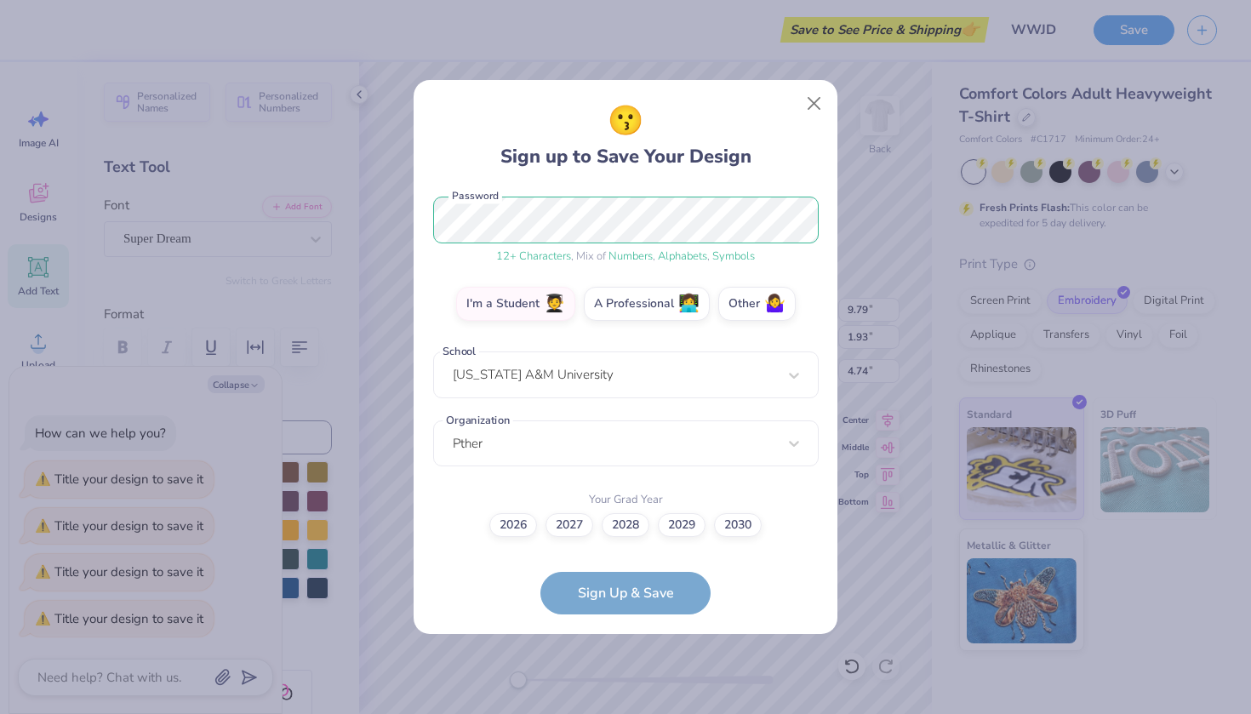
scroll to position [213, 0]
click at [605, 604] on form "[EMAIL_ADDRESS][DOMAIN_NAME] Email [PHONE_NUMBER] Phone [PERSON_NAME] Full Name…" at bounding box center [626, 401] width 386 height 427
click at [643, 526] on label "2028" at bounding box center [626, 524] width 48 height 24
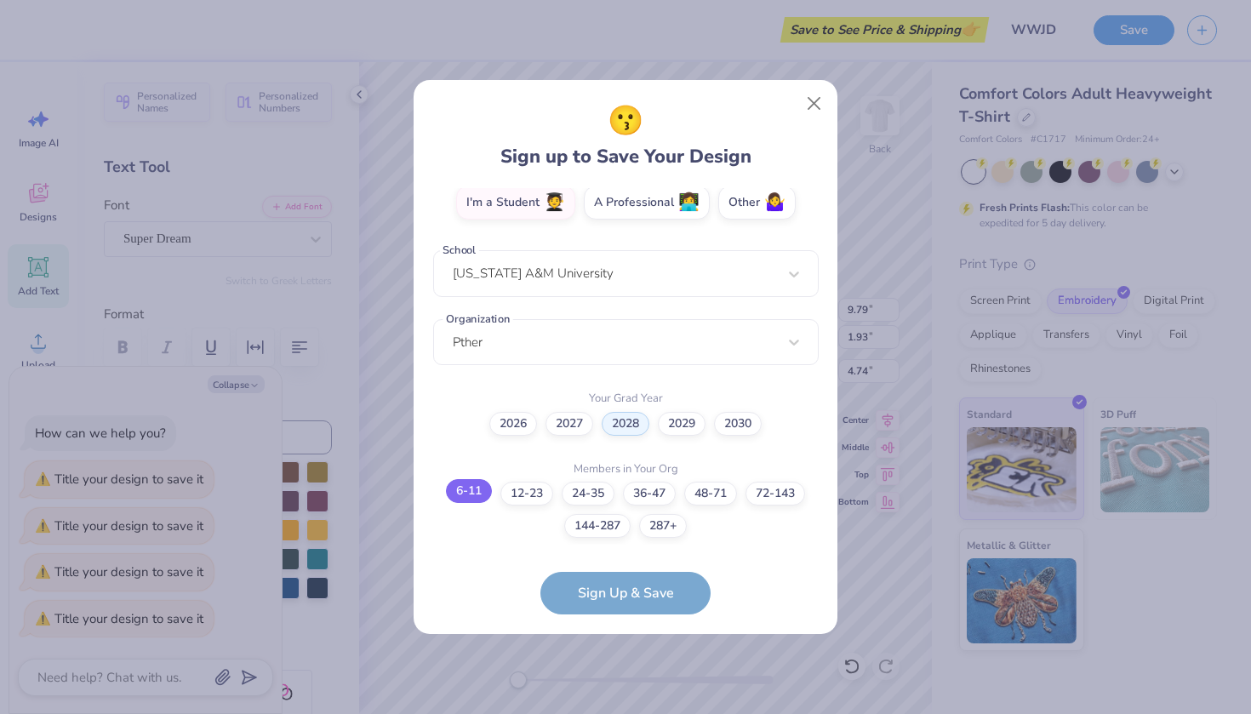
click at [474, 500] on label "6-11" at bounding box center [469, 491] width 46 height 24
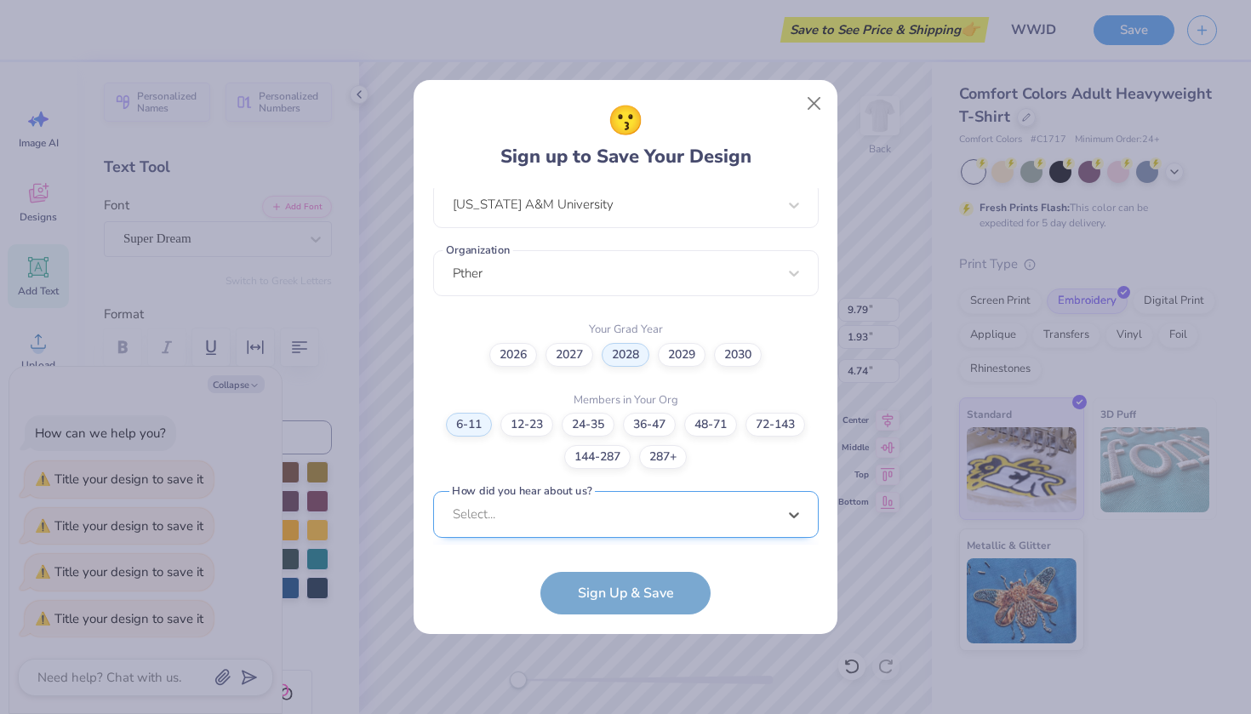
click at [588, 517] on div "option Pinterest focused, 1 of 15. 15 results available. Use Up and Down to cho…" at bounding box center [626, 646] width 386 height 311
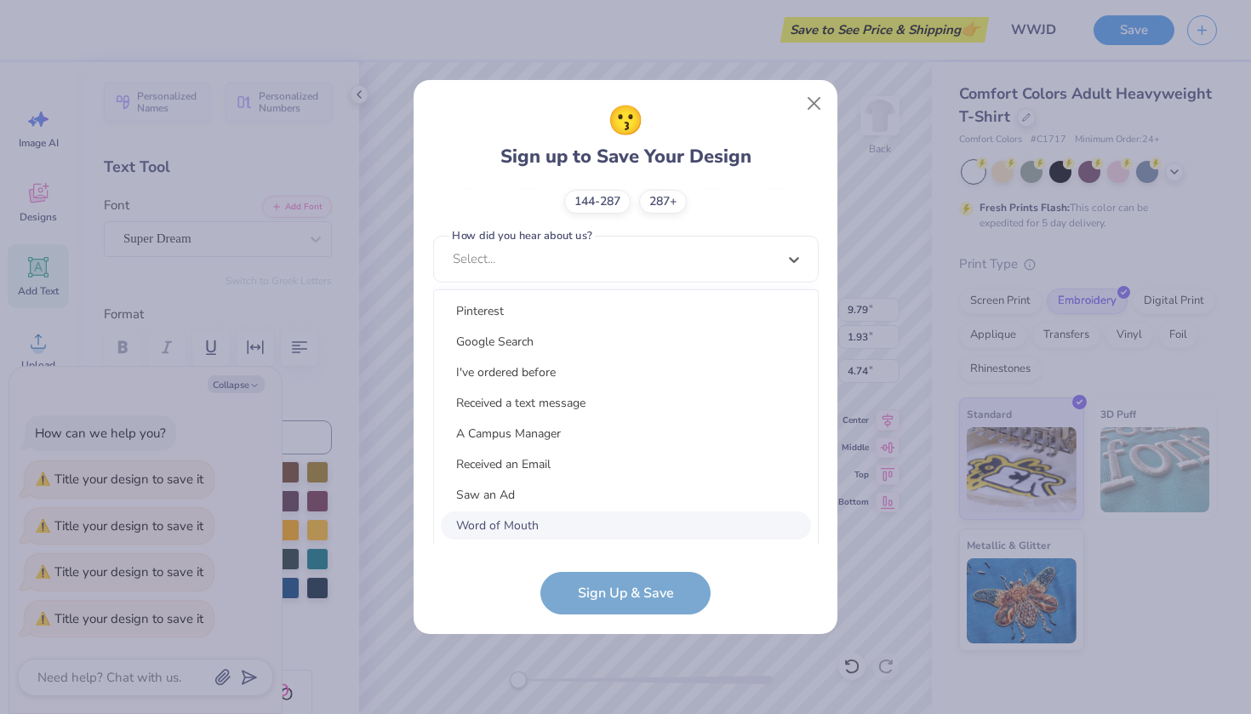
click at [576, 512] on div "Word of Mouth" at bounding box center [626, 526] width 370 height 28
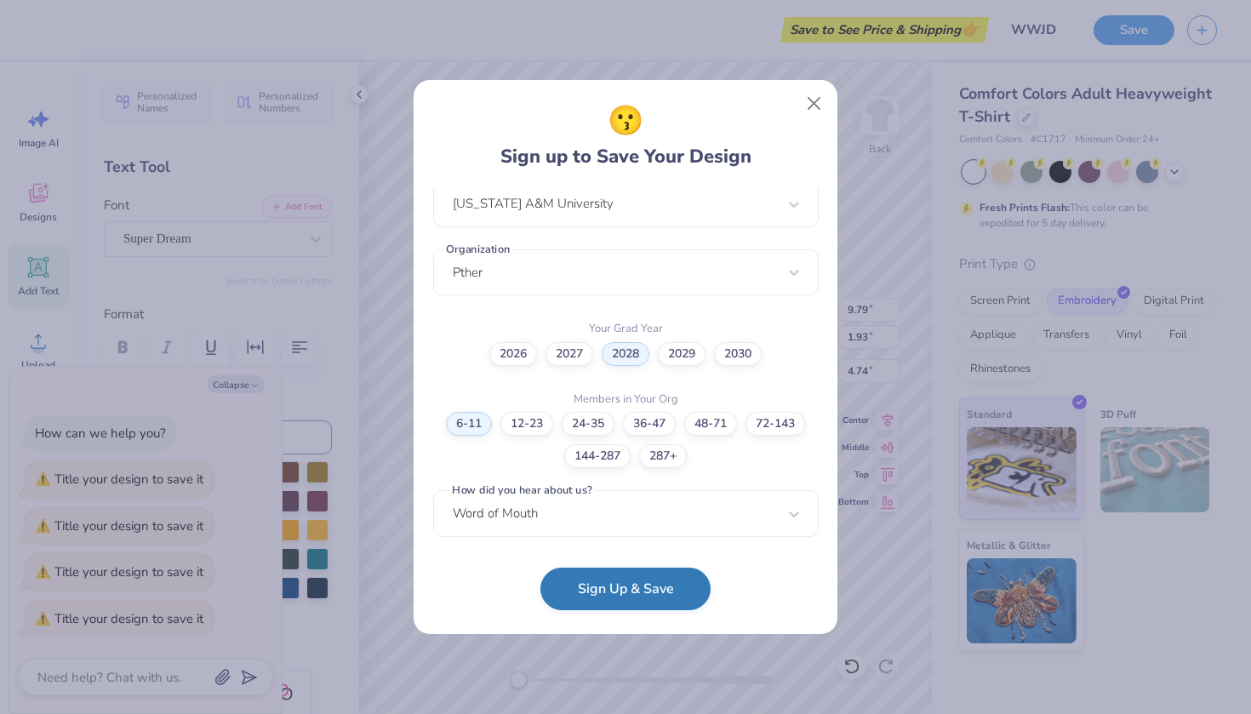
click at [583, 597] on button "Sign Up & Save" at bounding box center [625, 589] width 170 height 43
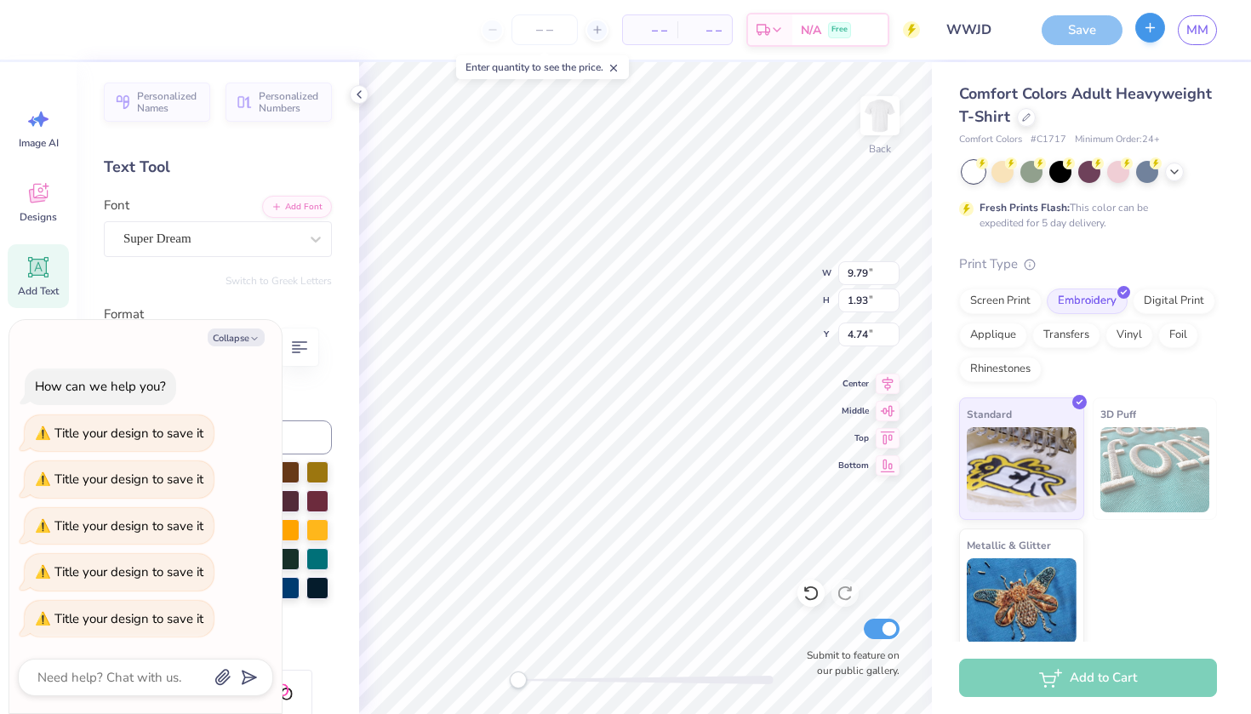
click at [1158, 32] on button "button" at bounding box center [1150, 28] width 30 height 30
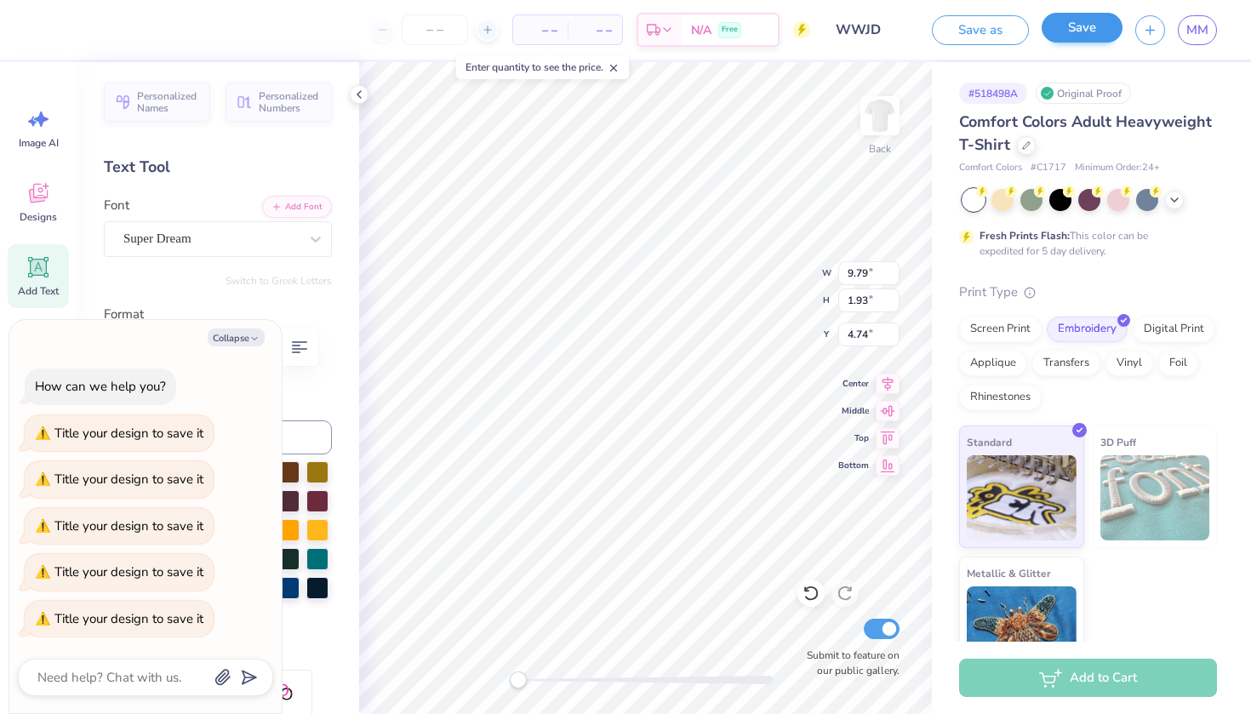
click at [1098, 38] on div "– – Per Item – – Total Est. Delivery N/A Free Design Title WWJD Save as Save MM…" at bounding box center [625, 357] width 1251 height 714
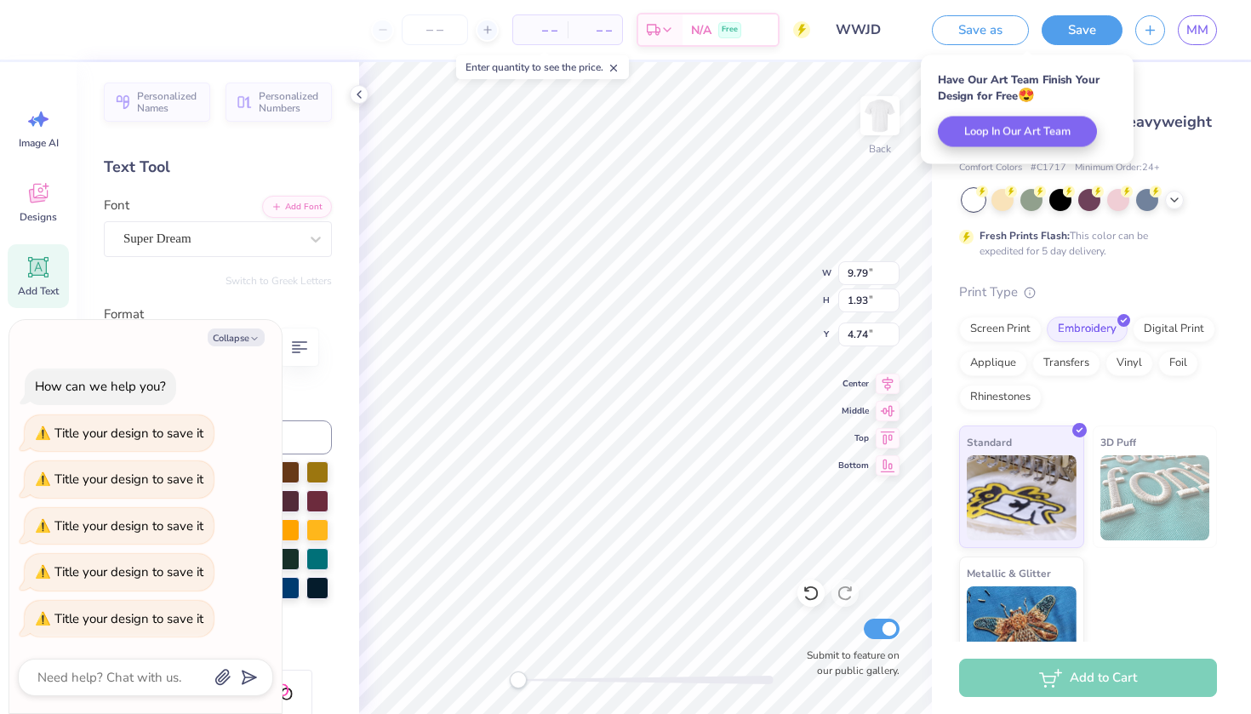
click at [1170, 72] on div "# 518498A Original Proof Comfort Colors Adult Heavyweight T-Shirt Comfort Color…" at bounding box center [1091, 370] width 319 height 617
click at [1141, 27] on button "button" at bounding box center [1150, 28] width 30 height 30
type textarea "x"
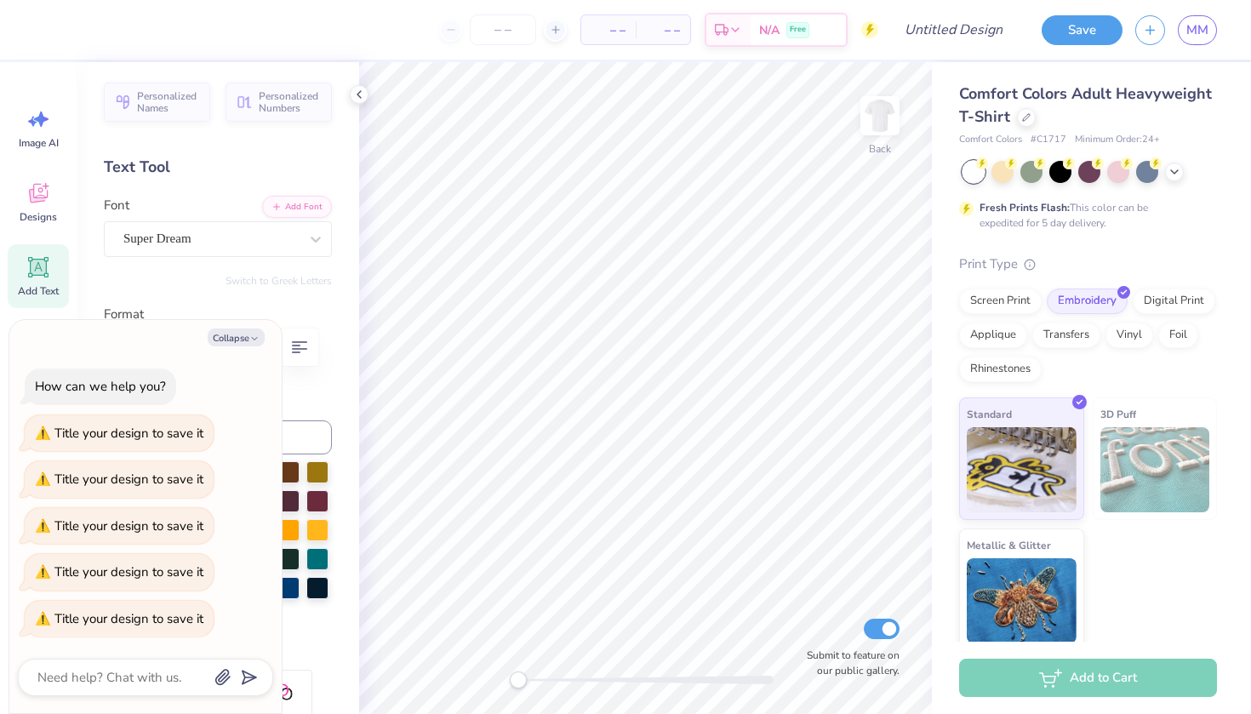
click at [23, 268] on div "Add Text" at bounding box center [38, 276] width 61 height 64
type textarea "x"
type textarea "TEX"
type textarea "x"
type textarea "TE"
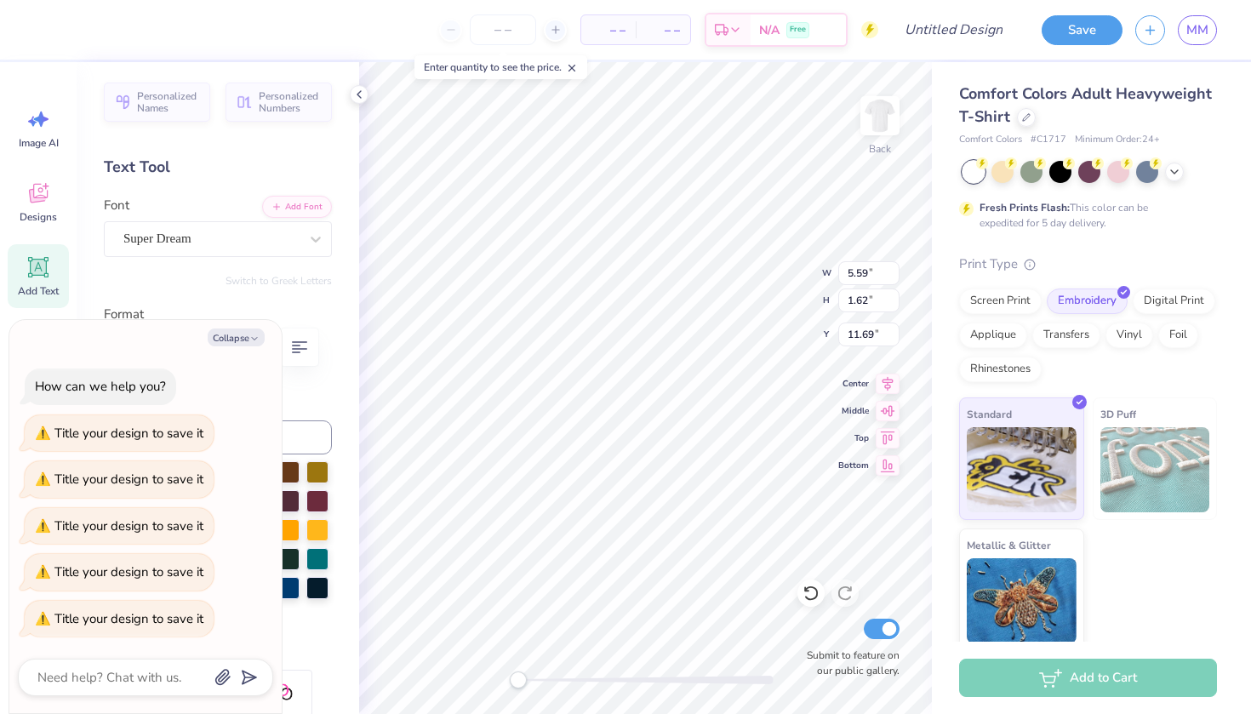
type textarea "x"
type textarea "T"
type textarea "x"
type textarea "L"
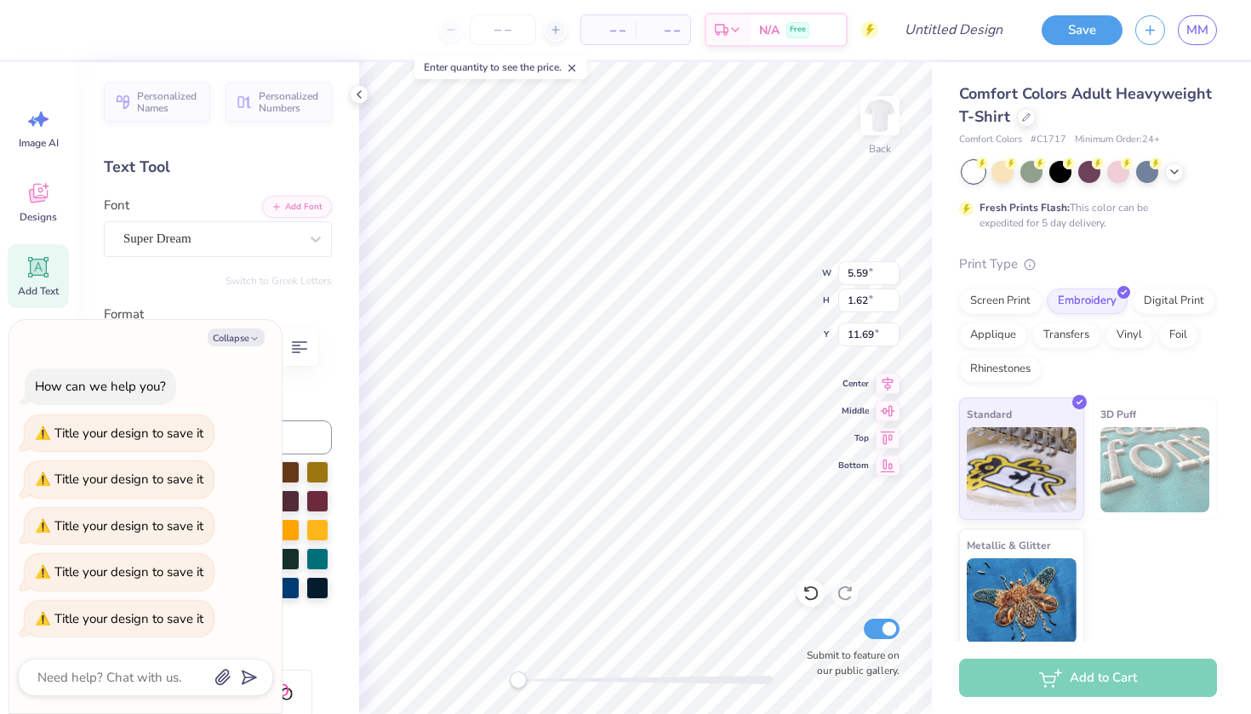
type textarea "x"
type textarea "Li"
type textarea "x"
type textarea "Lie"
type textarea "x"
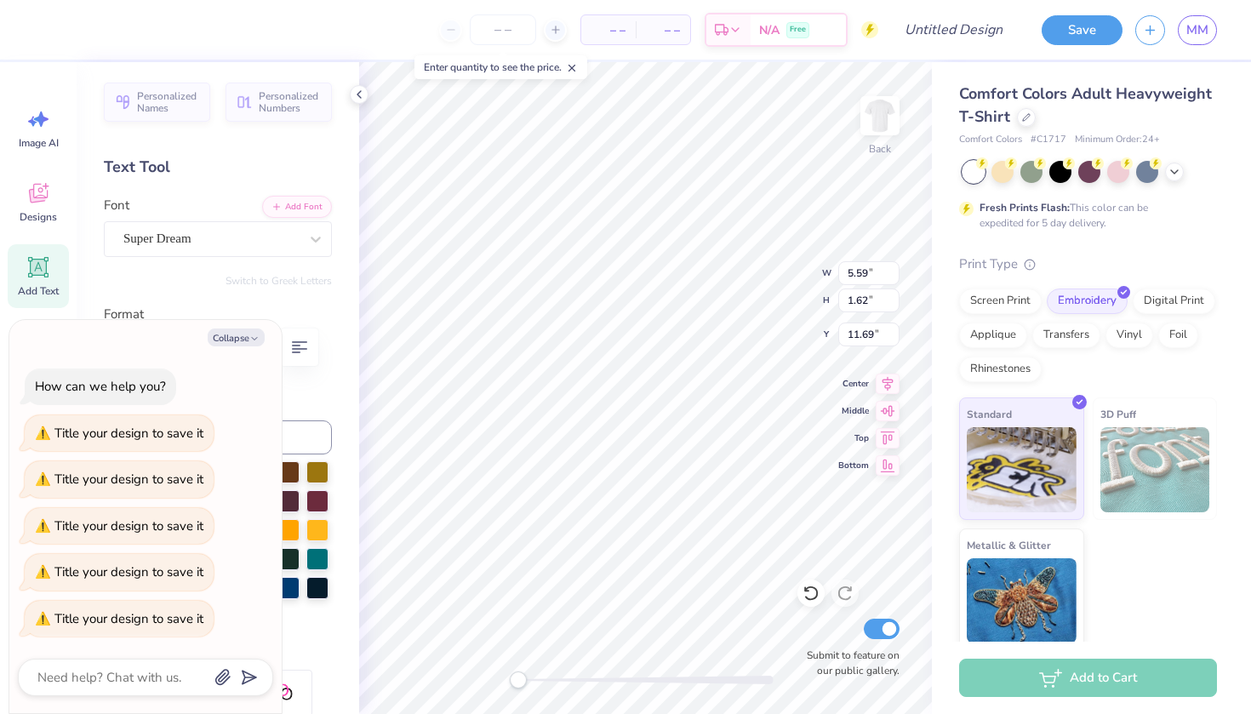
type textarea "Li"
type textarea "x"
type textarea "Liv"
type textarea "x"
type textarea "Live"
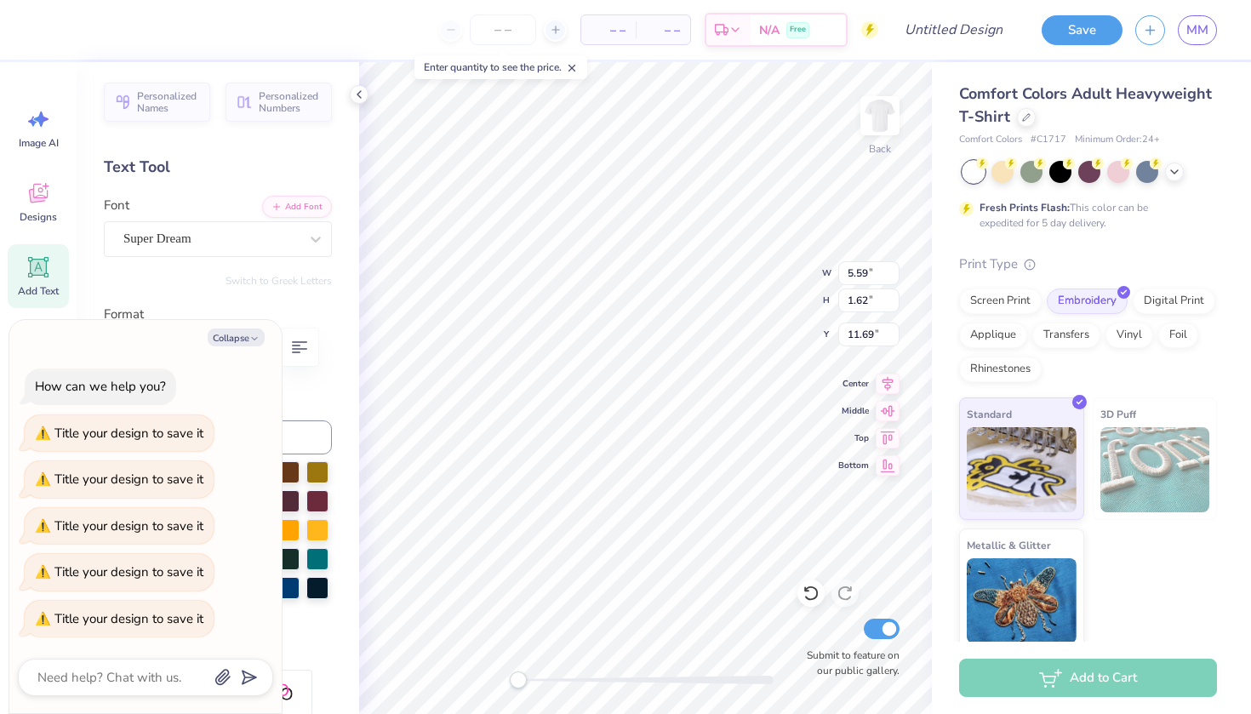
type textarea "x"
type textarea "Live"
type textarea "x"
type textarea "Live l"
type textarea "x"
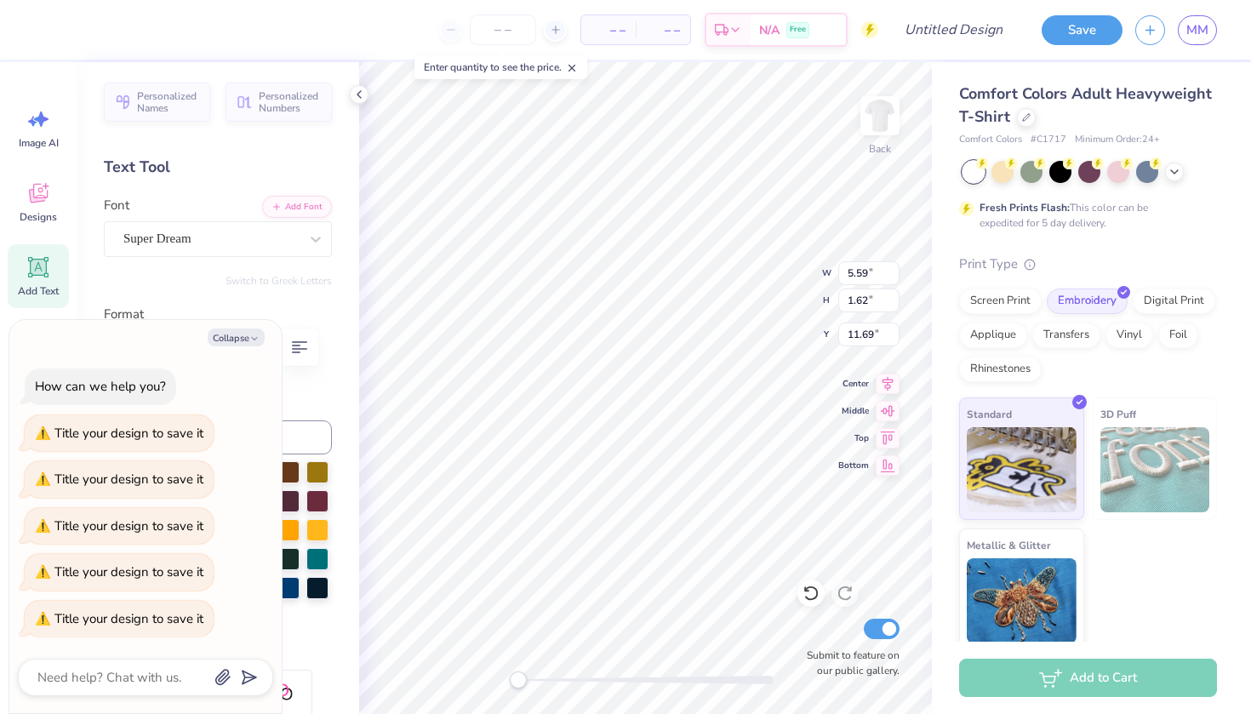
type textarea "Live li"
type textarea "x"
type textarea "Live lik"
type textarea "x"
type textarea "Live like"
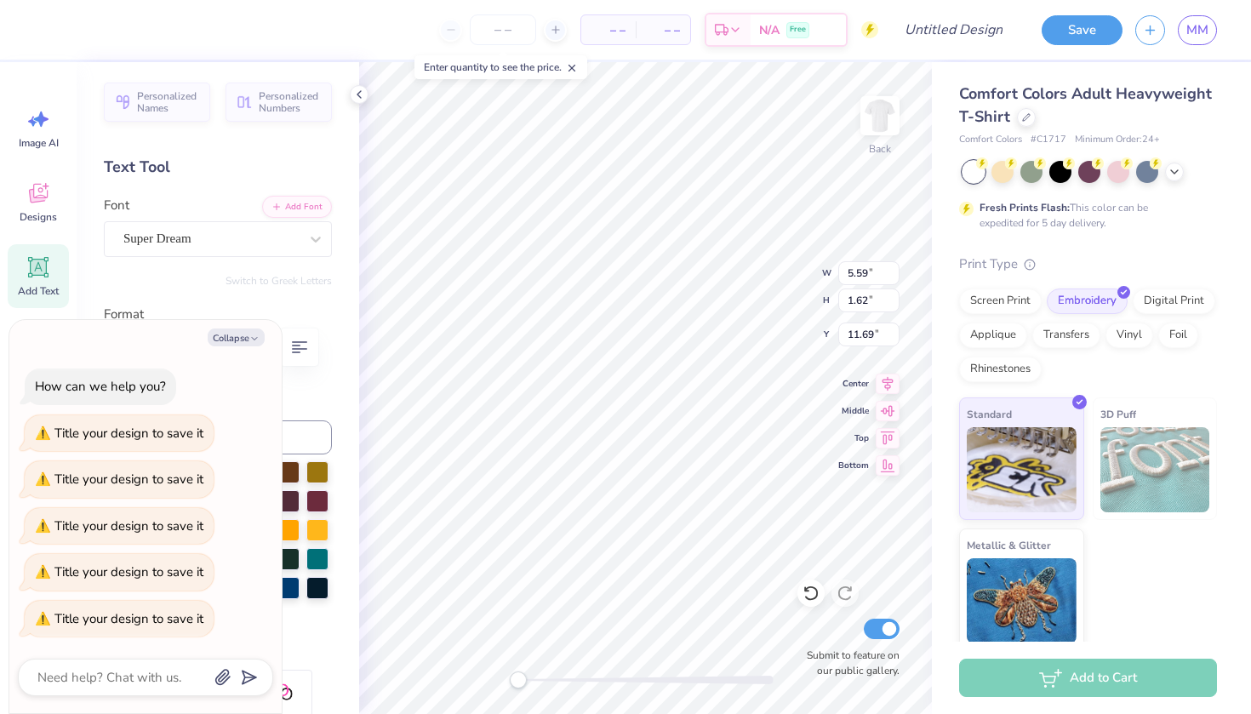
type textarea "x"
type textarea "Live like"
type textarea "x"
type textarea "Live like J"
type textarea "x"
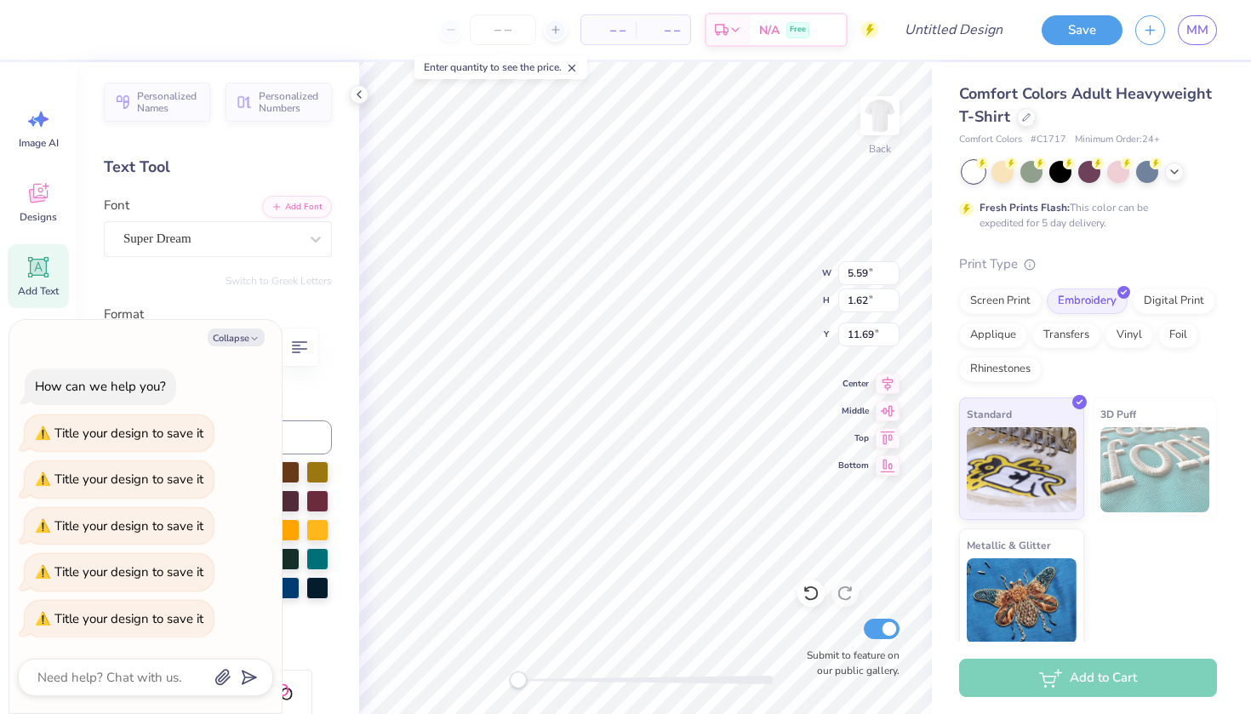
type textarea "Live like [PERSON_NAME]"
type textarea "x"
type textarea "Live like JAn"
type textarea "x"
type textarea "Live like [PERSON_NAME]"
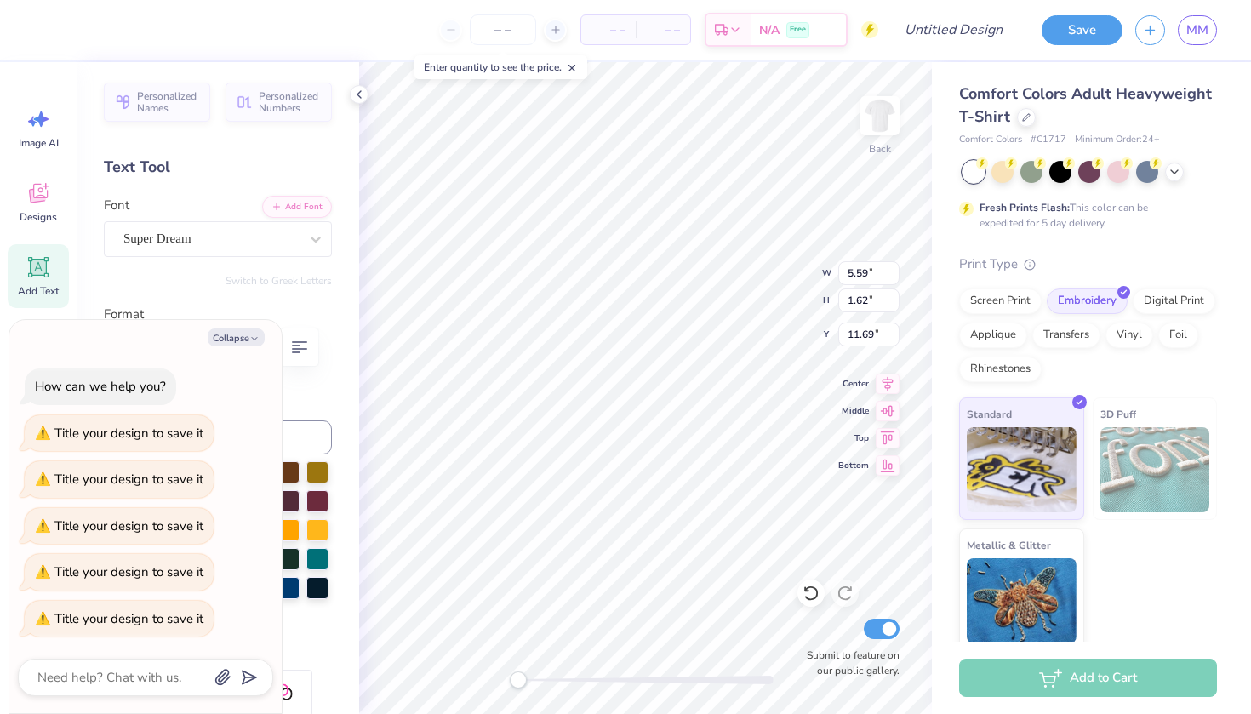
type textarea "x"
type textarea "Live like JAn"
type textarea "x"
type textarea "Live like [PERSON_NAME]"
type textarea "x"
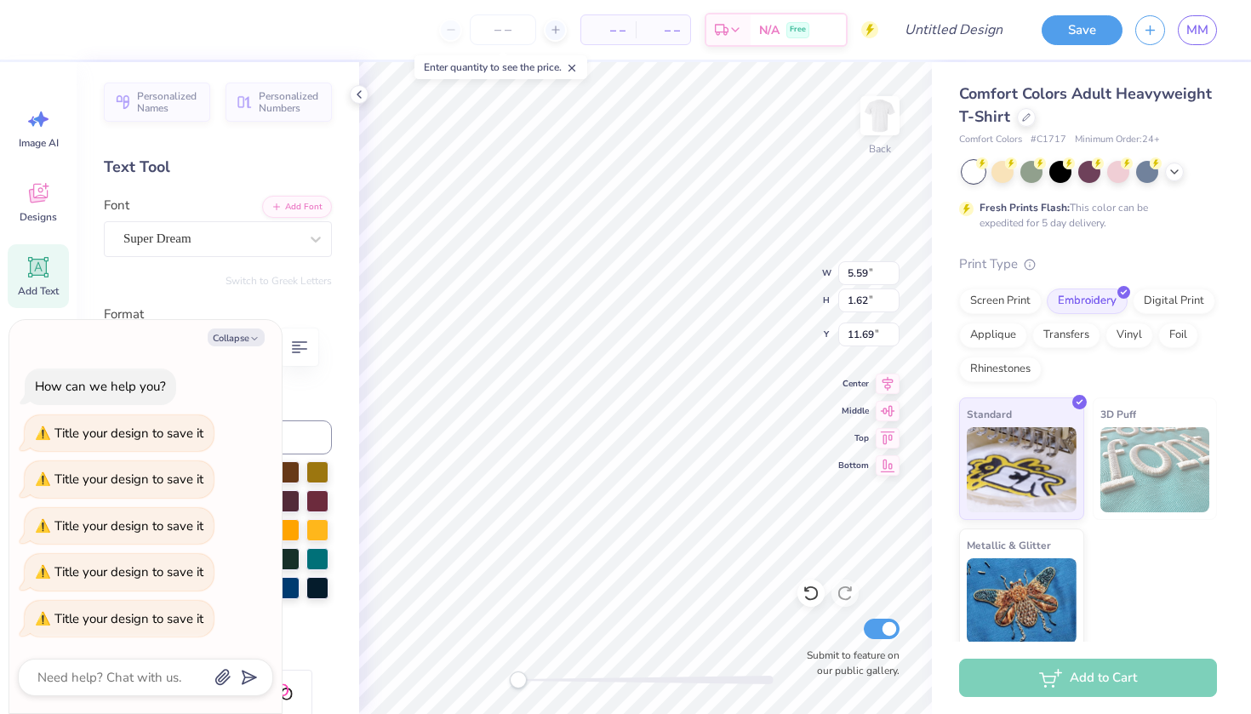
type textarea "Live like J"
type textarea "x"
type textarea "Live like [PERSON_NAME]"
type textarea "x"
type textarea "Live like Jan"
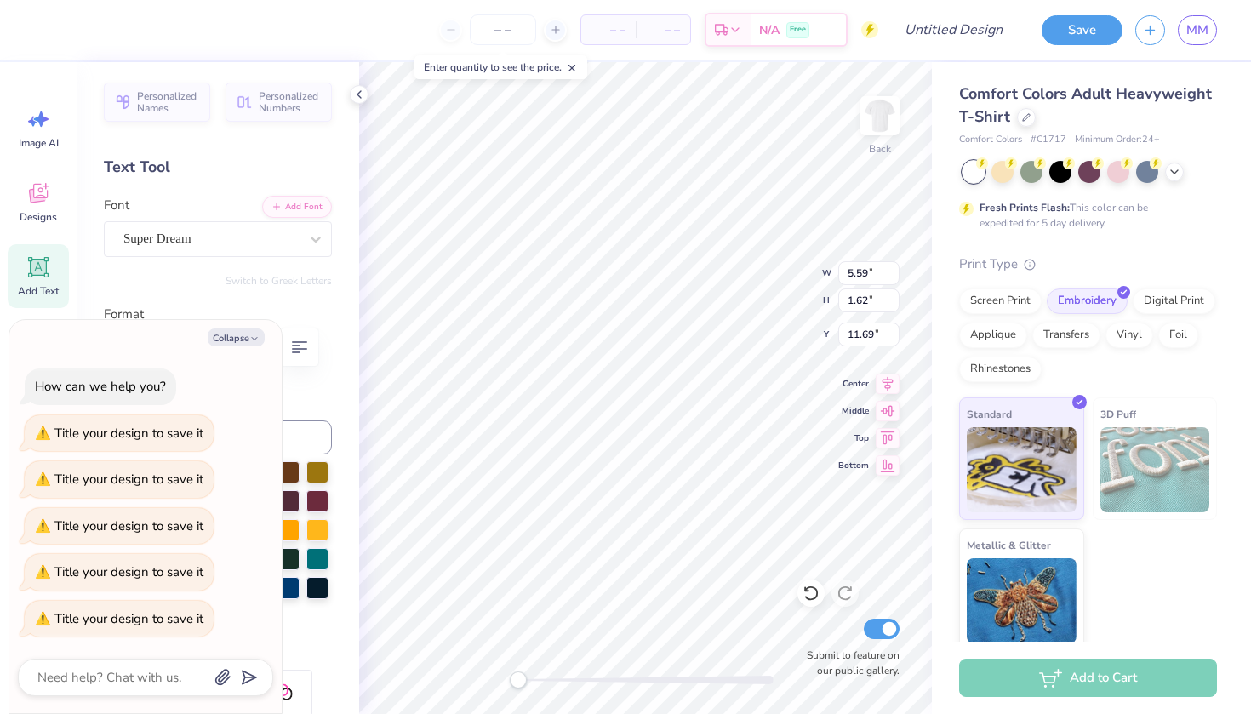
type textarea "x"
type textarea "Live like [PERSON_NAME]"
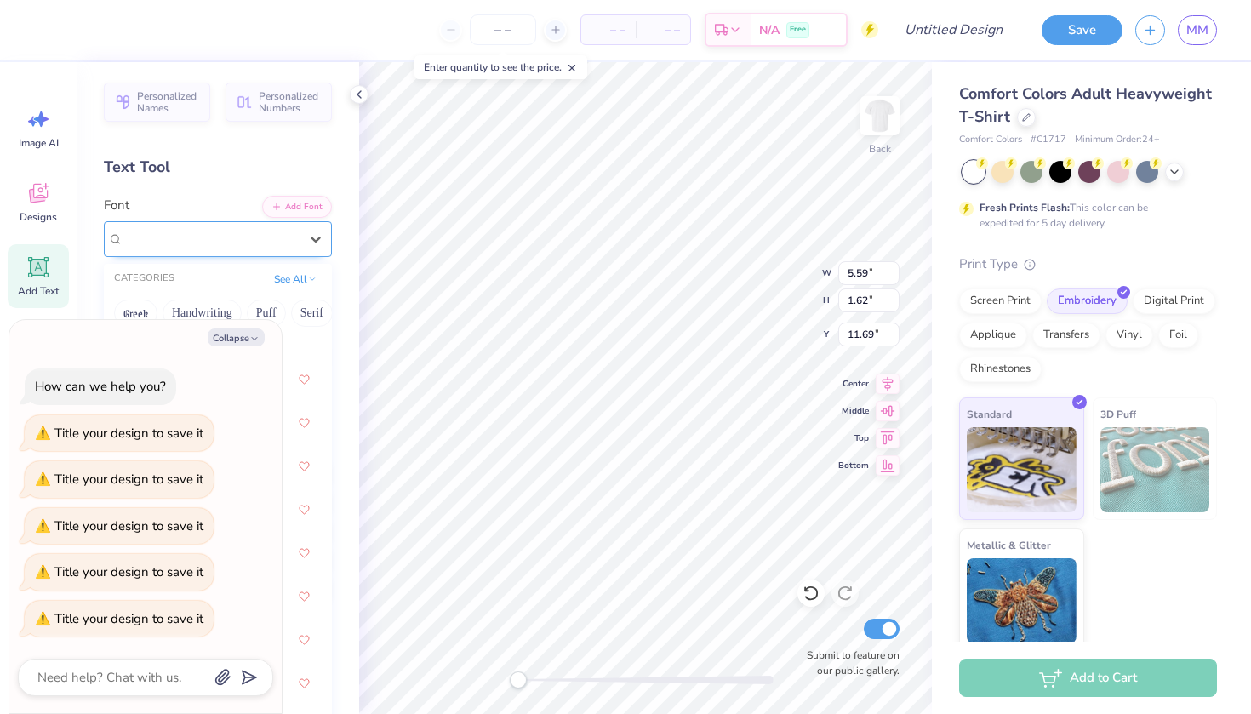
click at [273, 232] on div "Super Dream" at bounding box center [211, 239] width 179 height 26
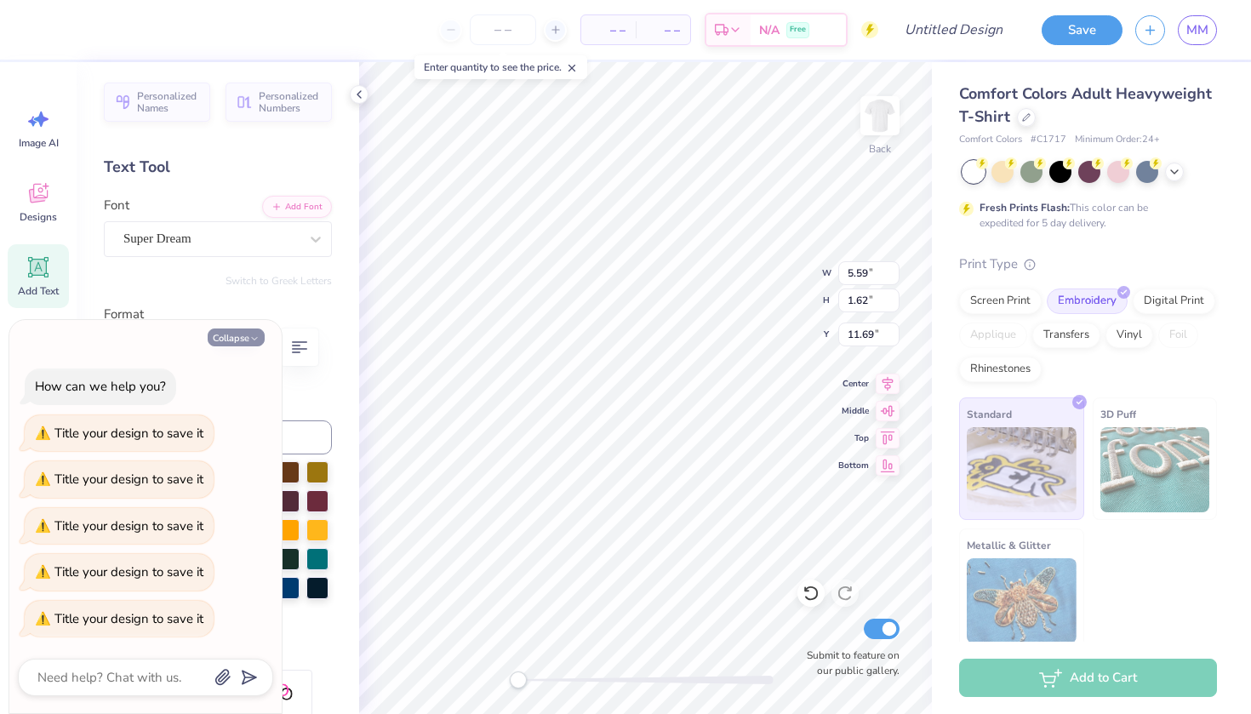
click at [256, 340] on icon "button" at bounding box center [254, 339] width 10 height 10
type textarea "x"
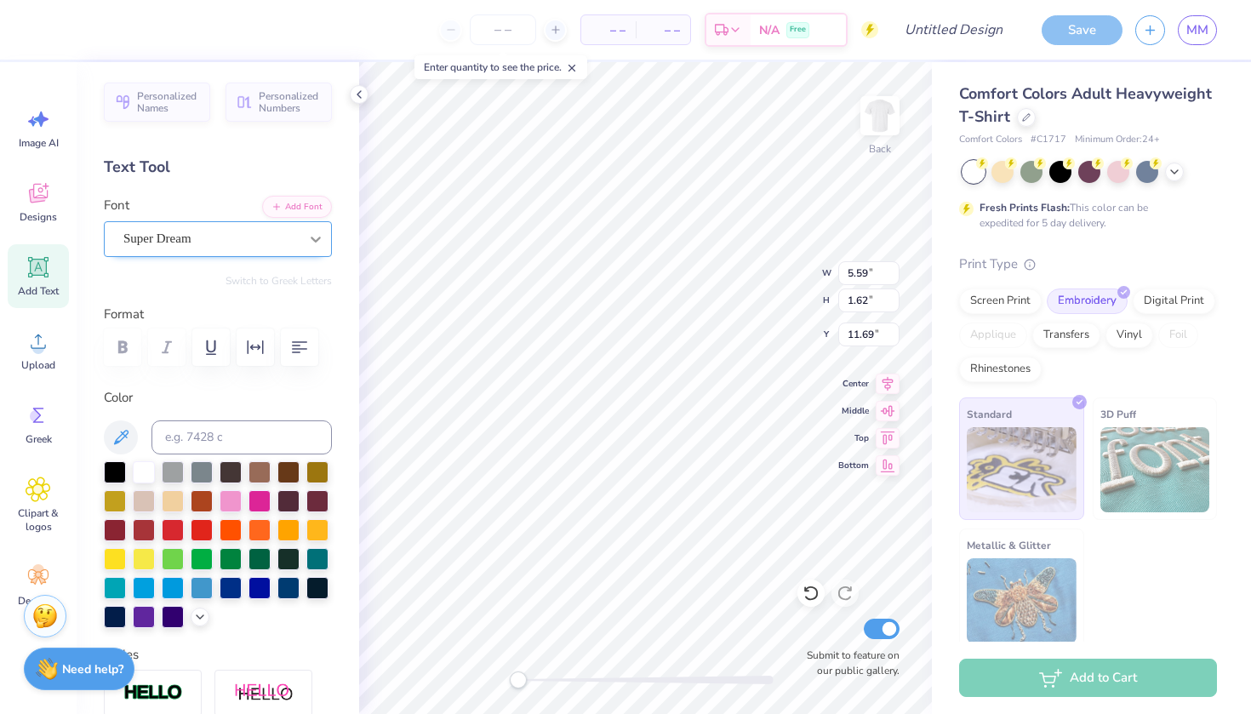
click at [312, 235] on icon at bounding box center [315, 239] width 17 height 17
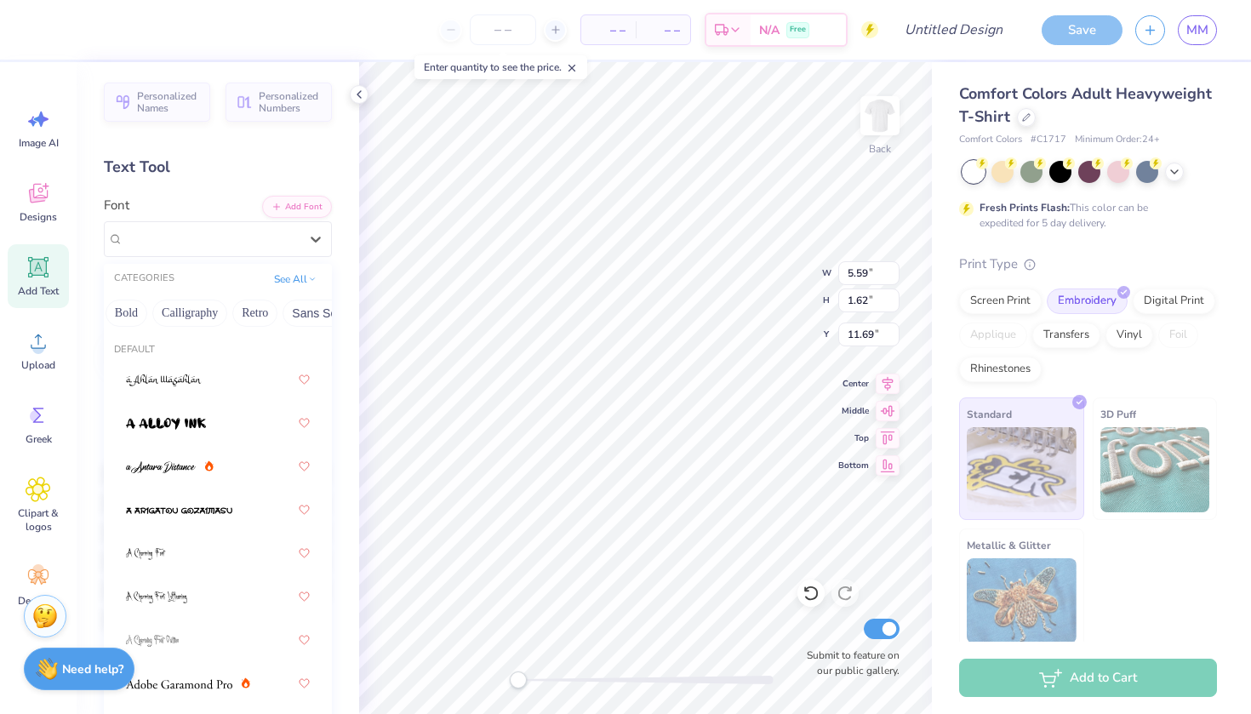
scroll to position [0, 237]
click at [203, 309] on button "Calligraphy" at bounding box center [185, 313] width 75 height 27
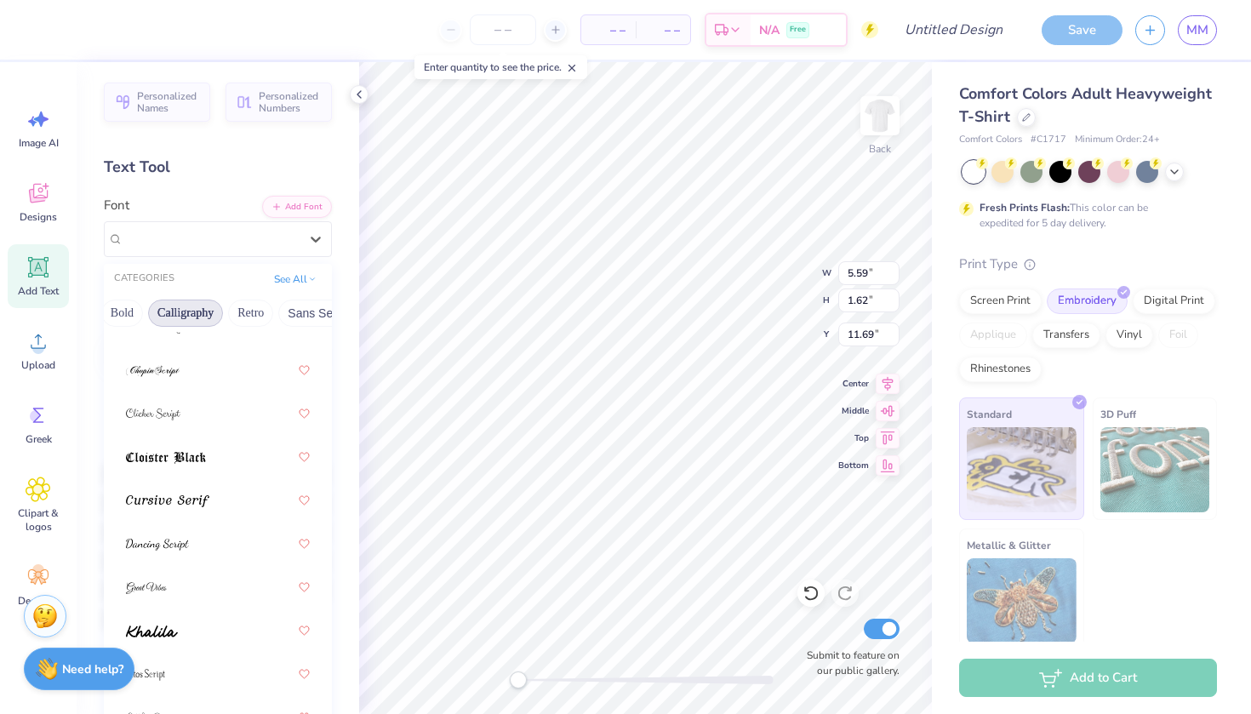
scroll to position [411, 0]
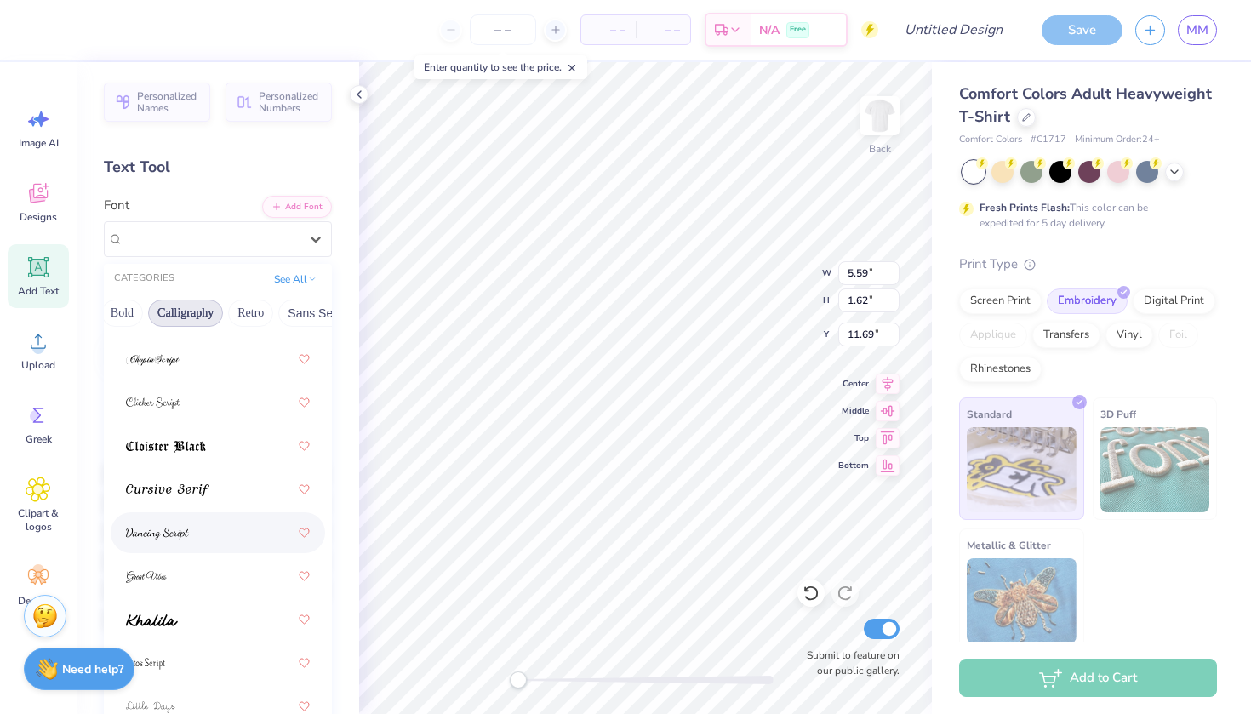
click at [216, 529] on div at bounding box center [218, 532] width 184 height 31
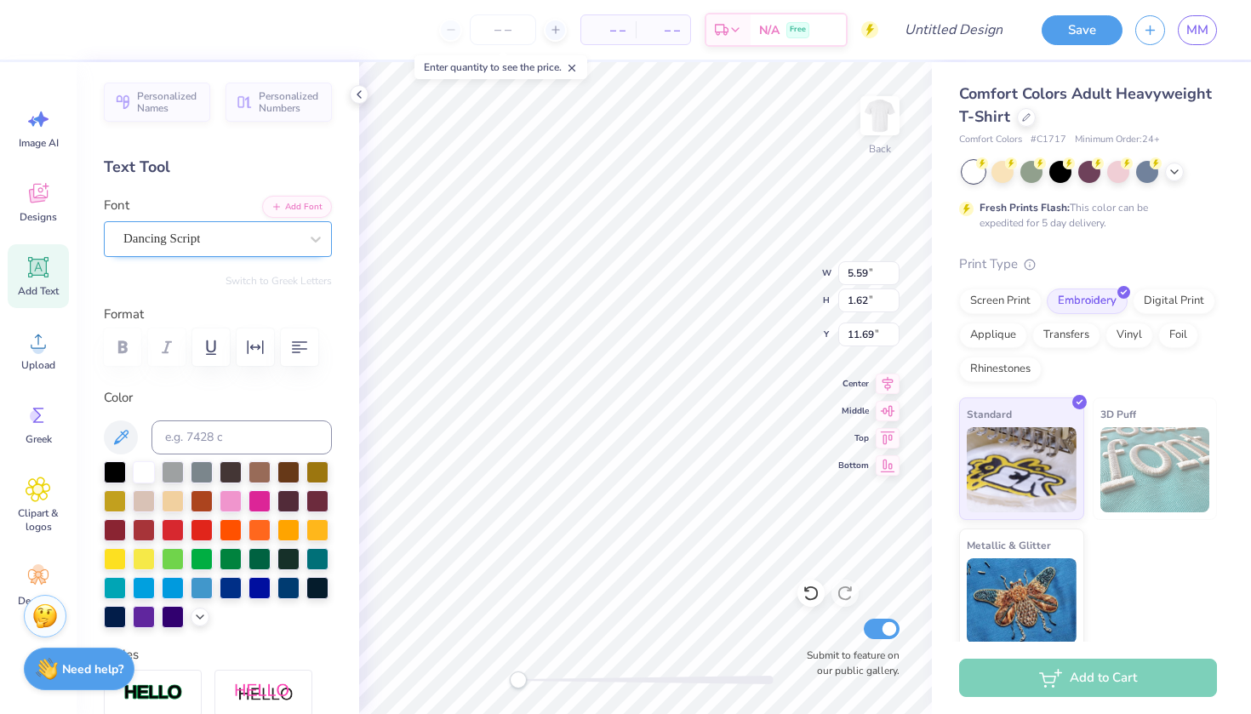
click at [212, 252] on div "Dancing Script" at bounding box center [218, 239] width 228 height 36
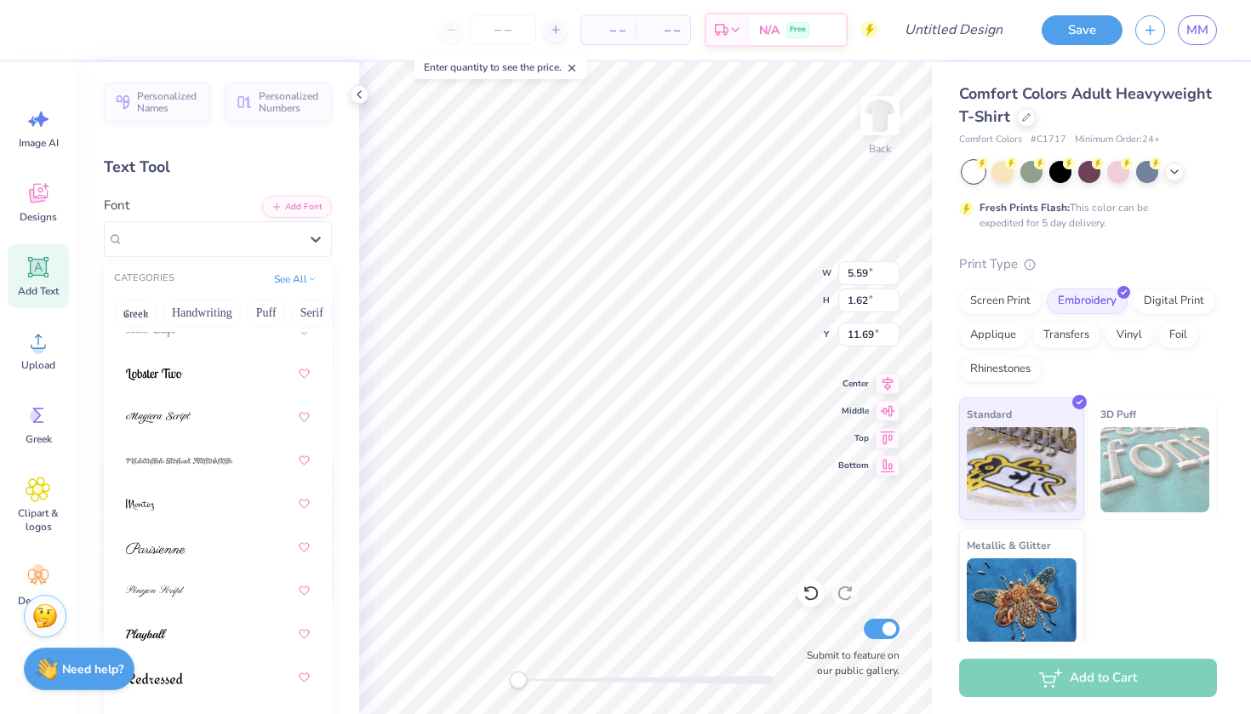
scroll to position [3, 0]
click at [174, 645] on div at bounding box center [218, 632] width 184 height 31
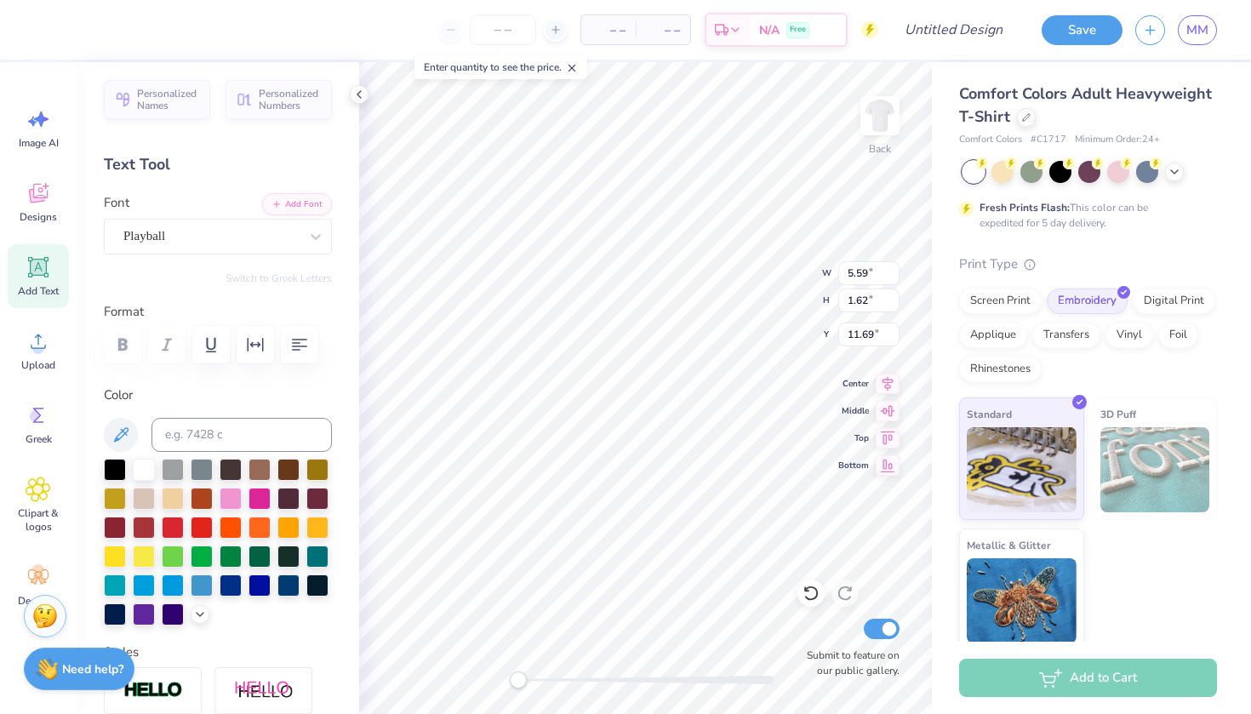
click at [241, 215] on div "Font Playball" at bounding box center [218, 223] width 228 height 61
click at [241, 240] on div "Playball" at bounding box center [211, 236] width 179 height 26
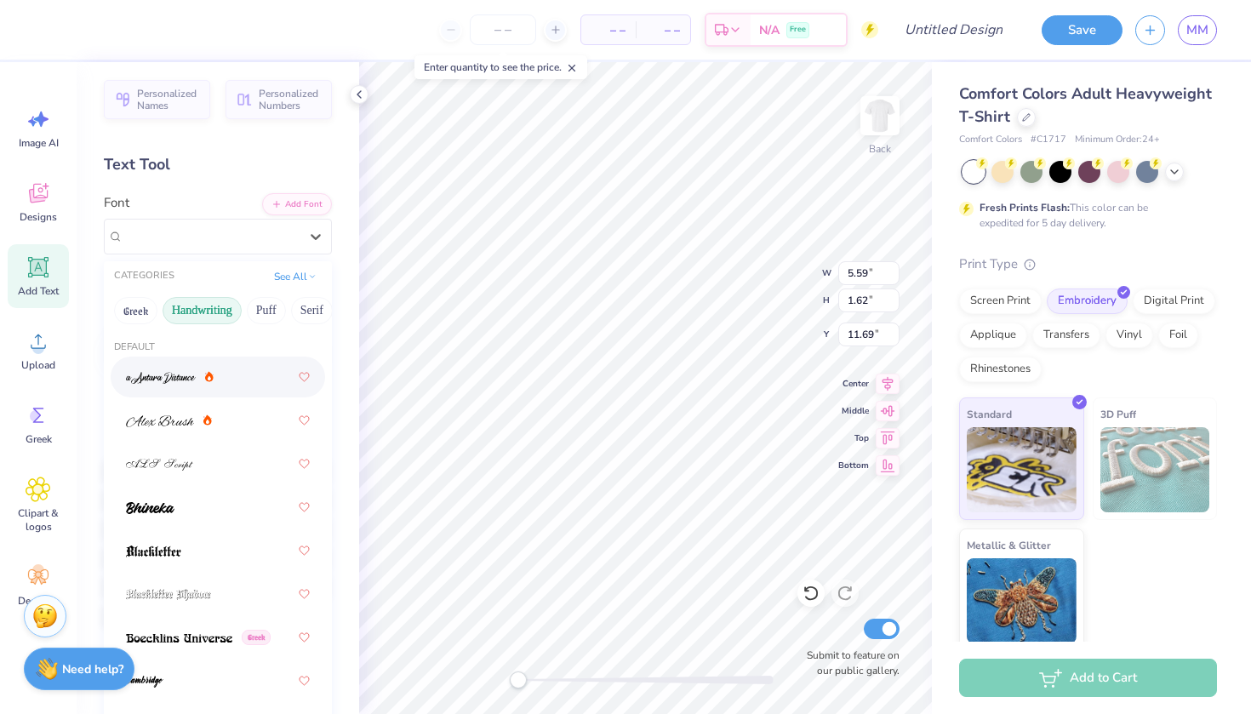
click at [206, 317] on button "Handwriting" at bounding box center [202, 310] width 79 height 27
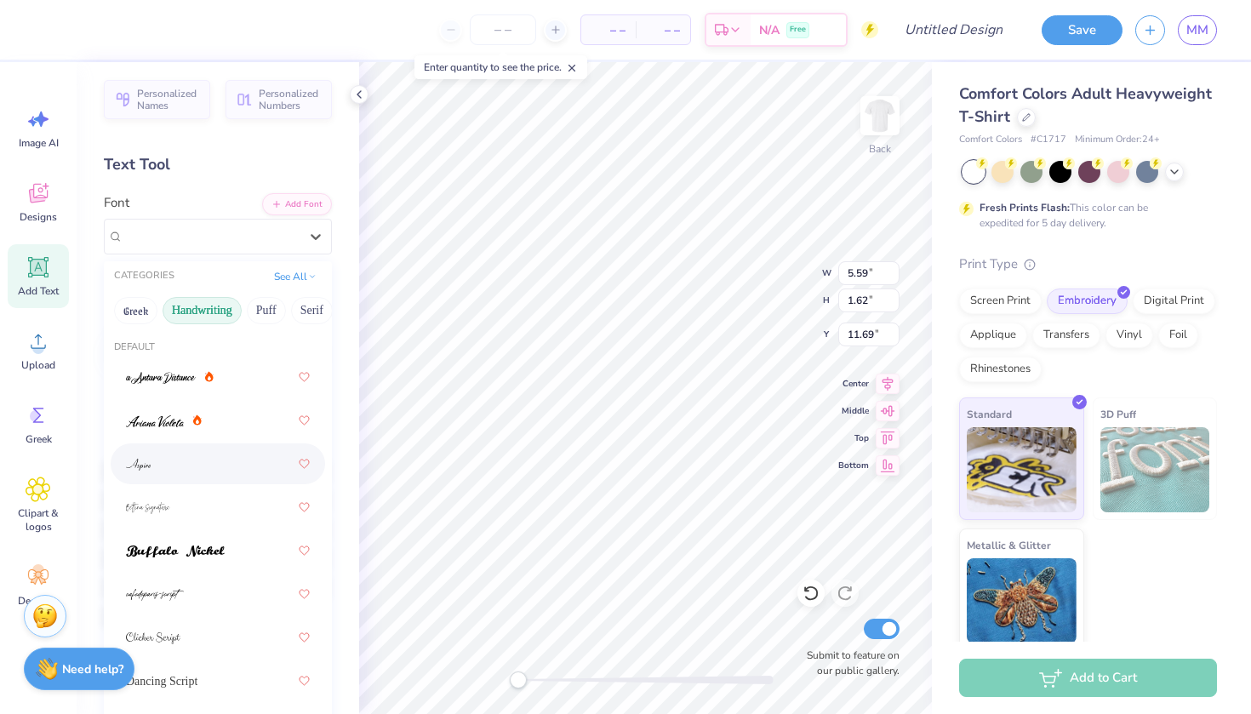
click at [205, 454] on div at bounding box center [218, 464] width 184 height 31
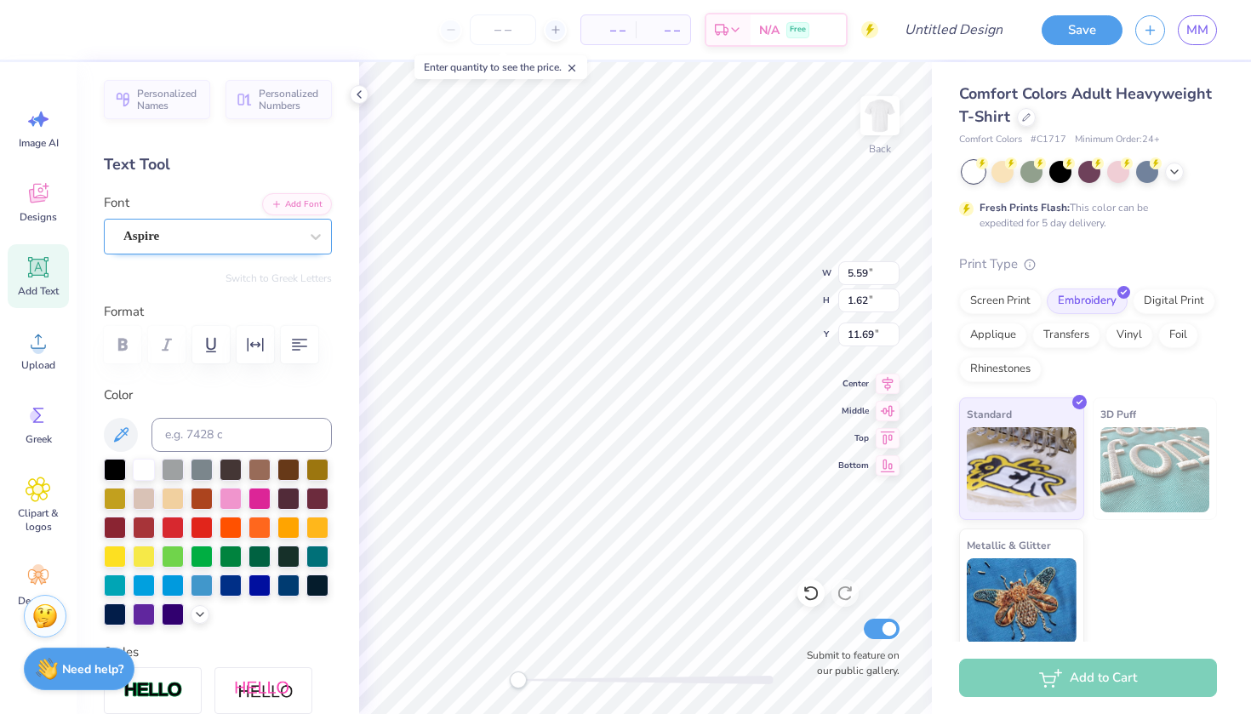
click at [213, 235] on div "Aspire" at bounding box center [211, 236] width 179 height 26
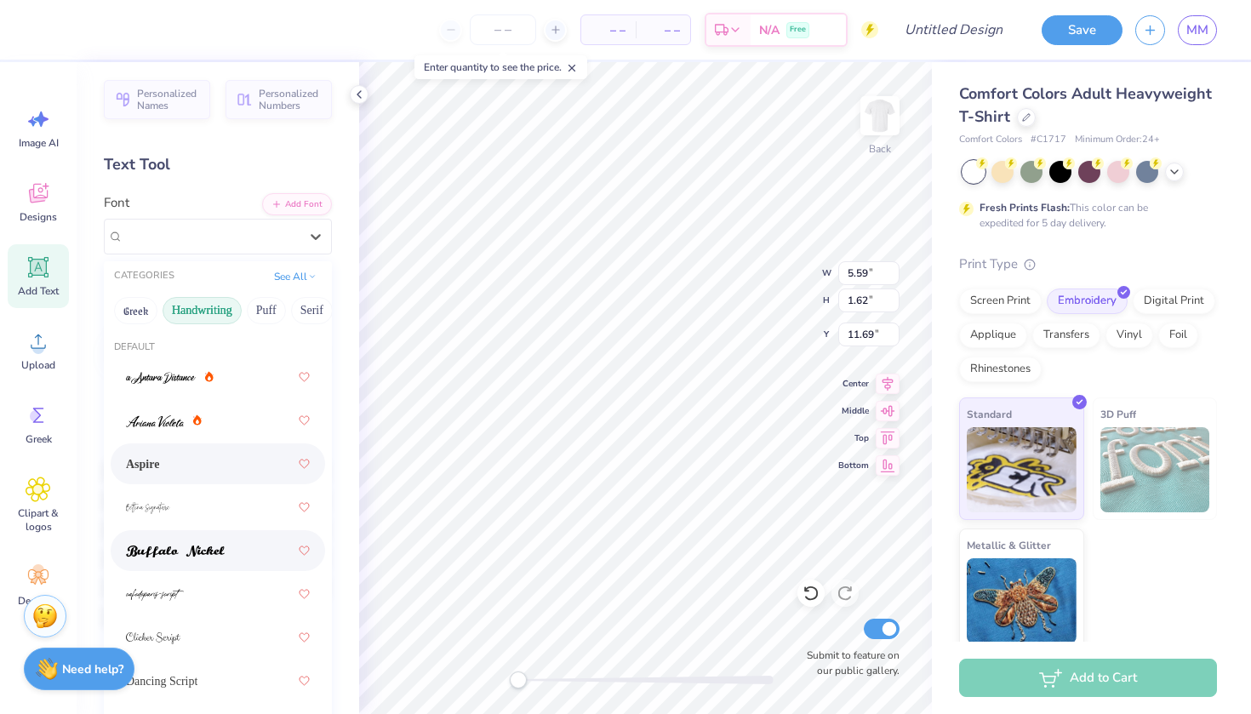
click at [195, 546] on span at bounding box center [175, 551] width 99 height 18
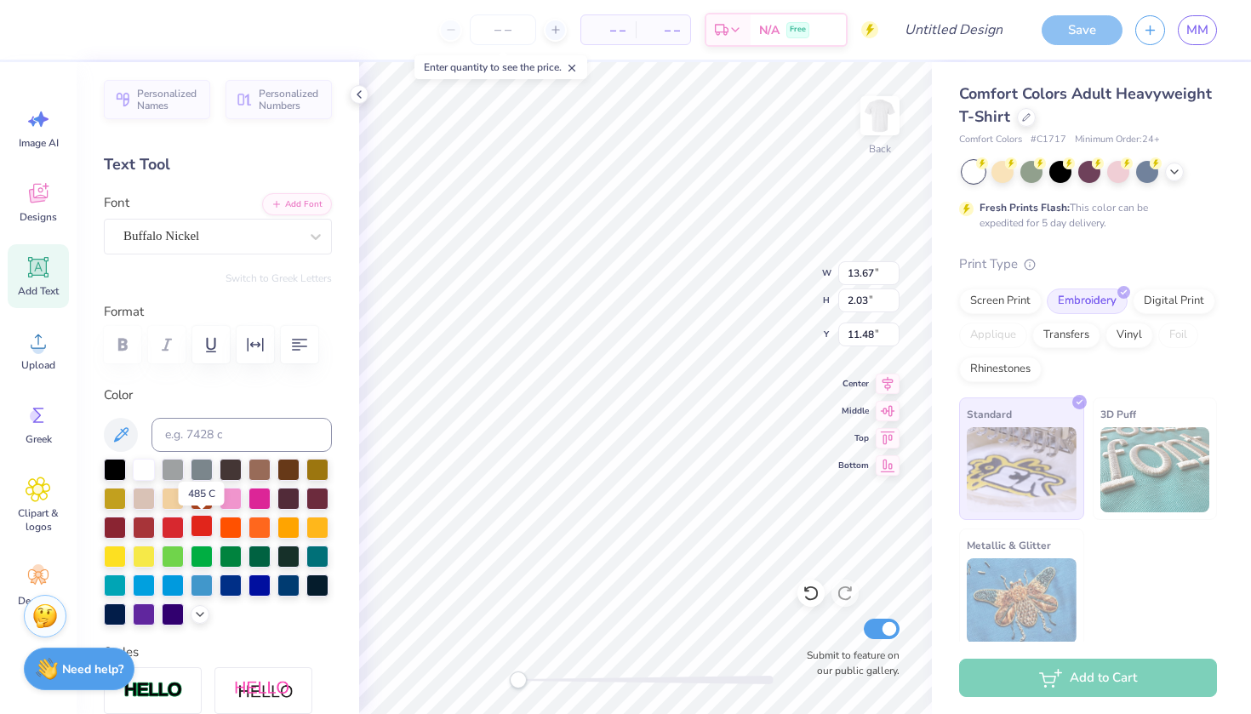
click at [196, 529] on div at bounding box center [202, 526] width 22 height 22
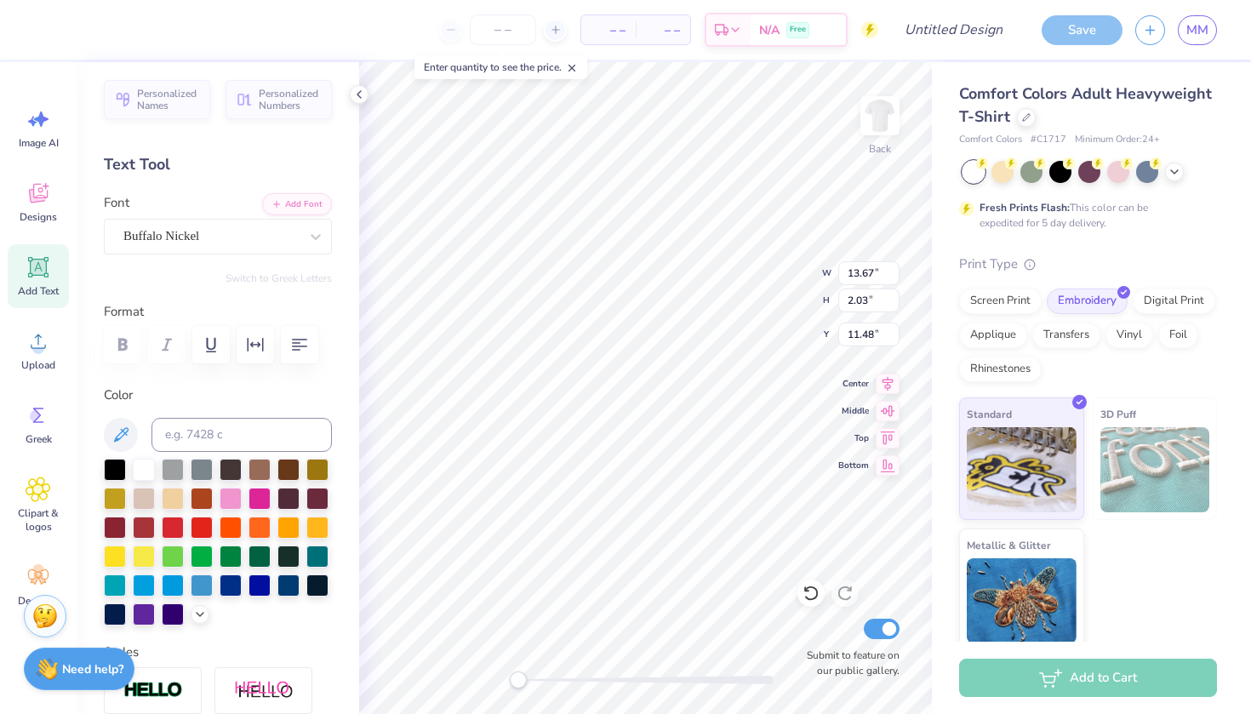
type input "10.90"
type input "1.62"
type input "11.90"
click at [31, 277] on icon at bounding box center [38, 267] width 20 height 20
type textarea "T"
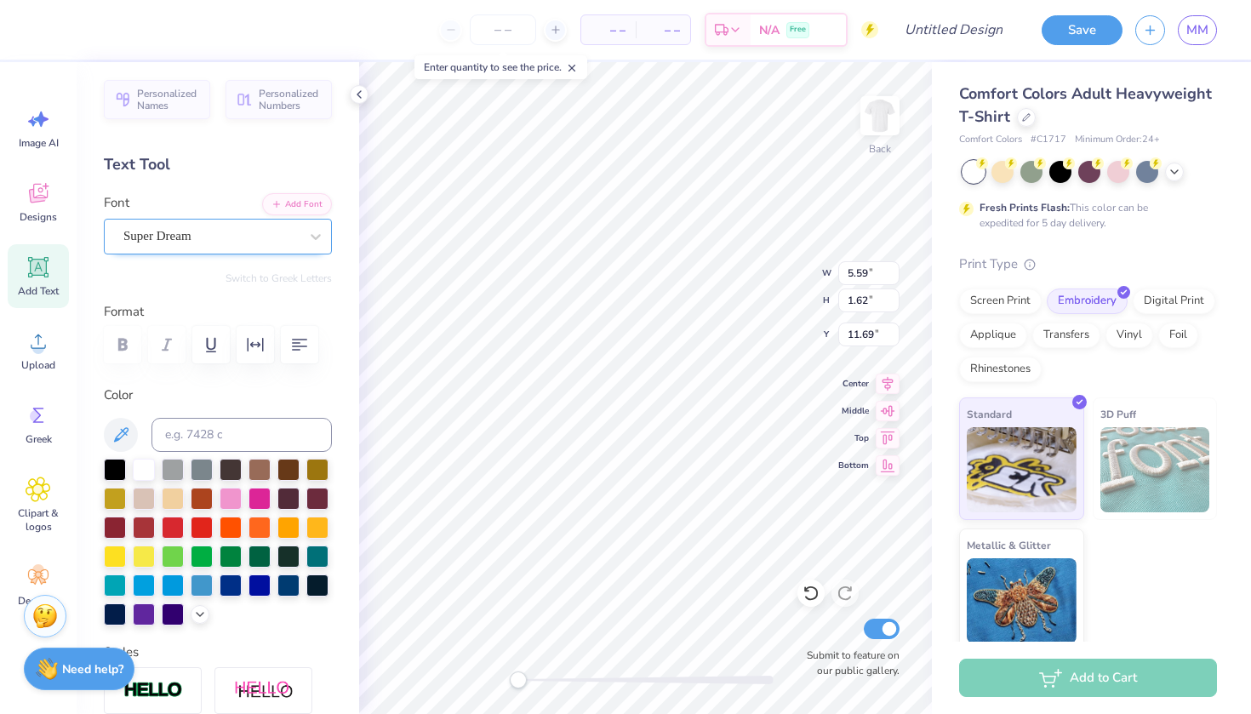
type textarea "Our"
click at [45, 357] on div "Upload" at bounding box center [38, 350] width 61 height 64
click at [46, 352] on icon at bounding box center [39, 342] width 26 height 26
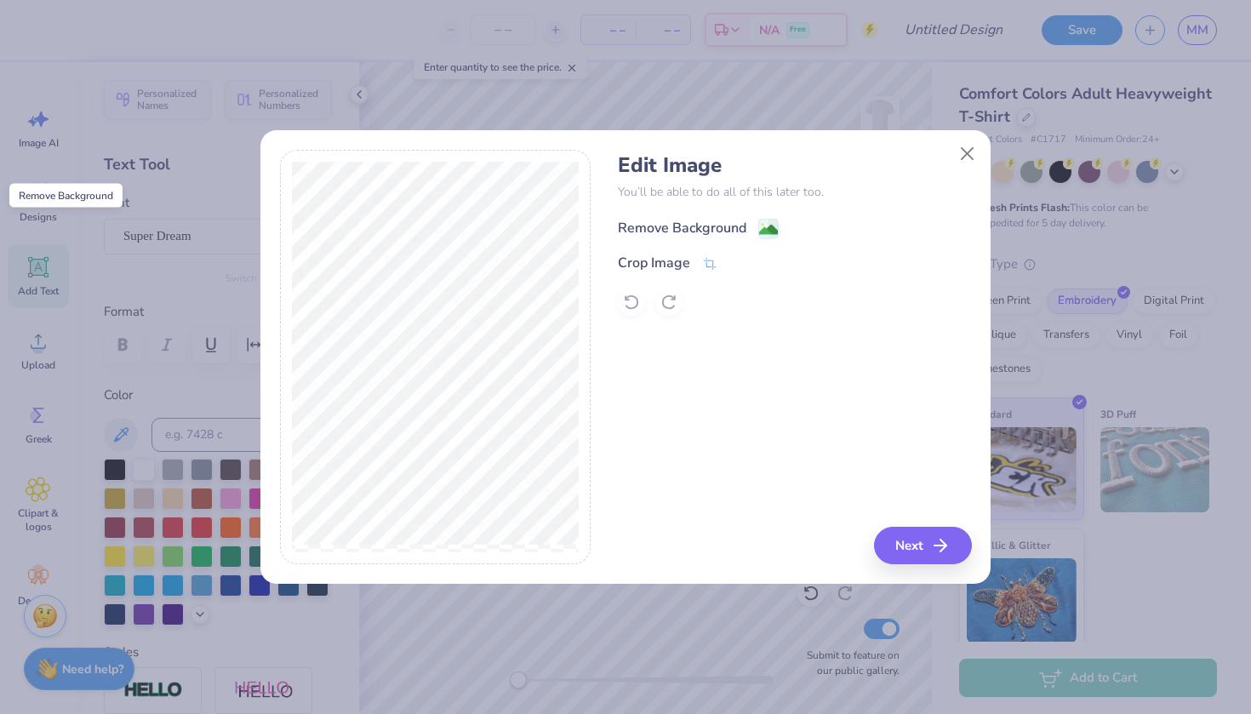
click at [765, 230] on image at bounding box center [768, 229] width 19 height 19
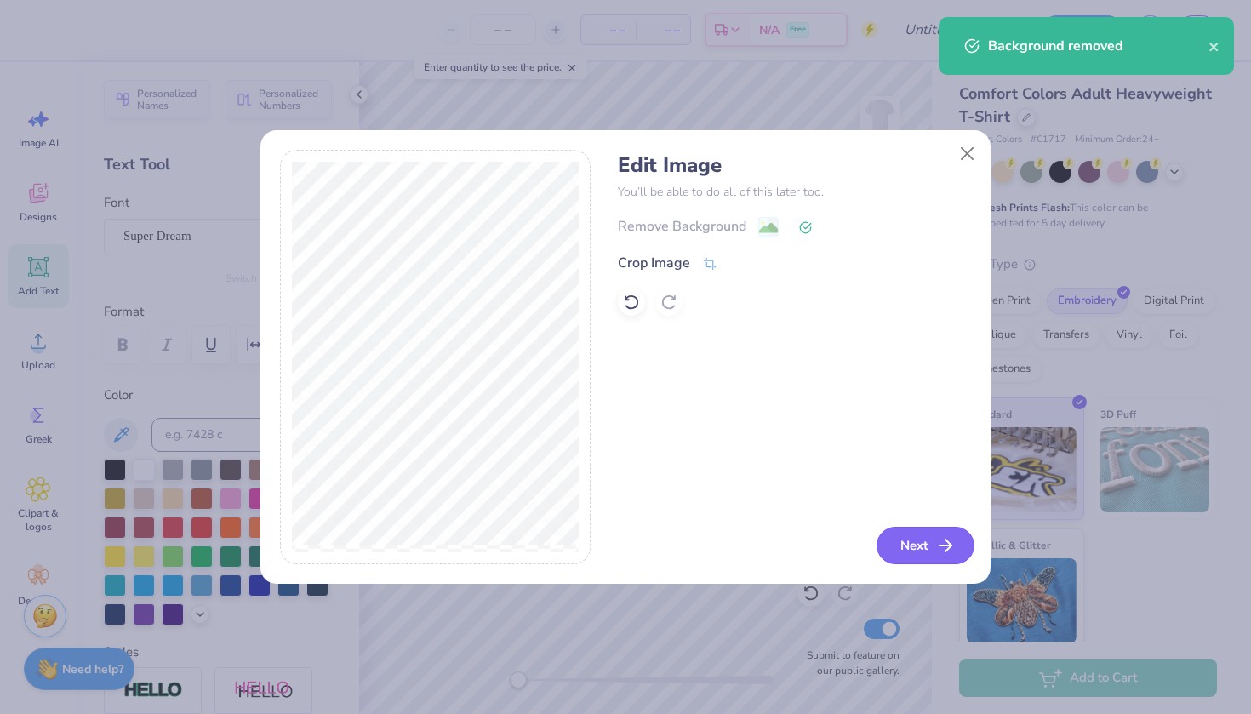
click at [918, 541] on button "Next" at bounding box center [926, 545] width 98 height 37
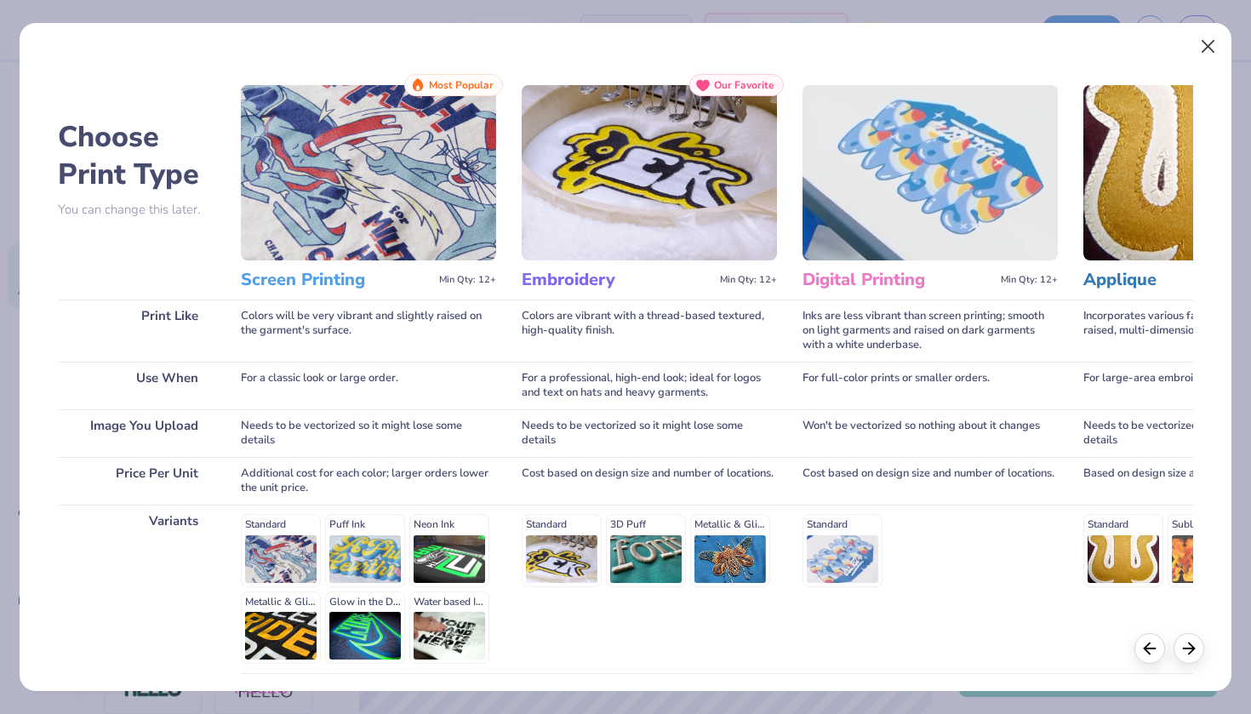
click at [1200, 49] on button "Close" at bounding box center [1208, 47] width 32 height 32
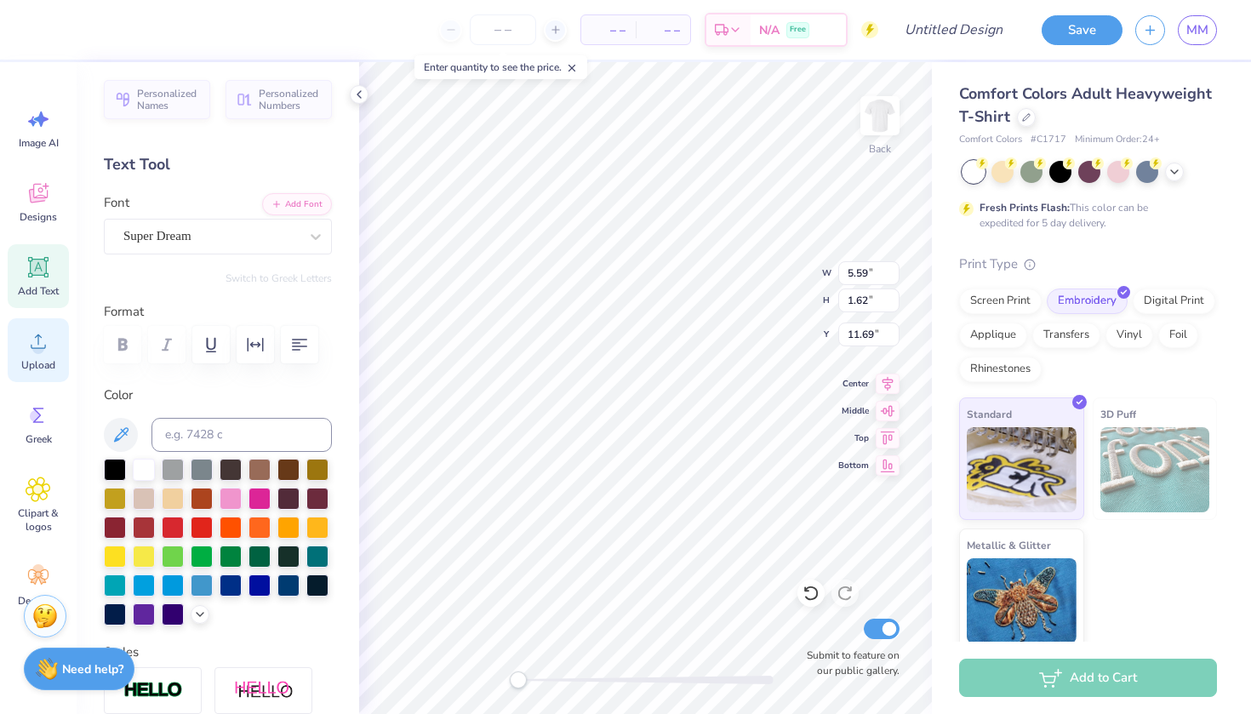
click at [46, 350] on icon at bounding box center [39, 342] width 26 height 26
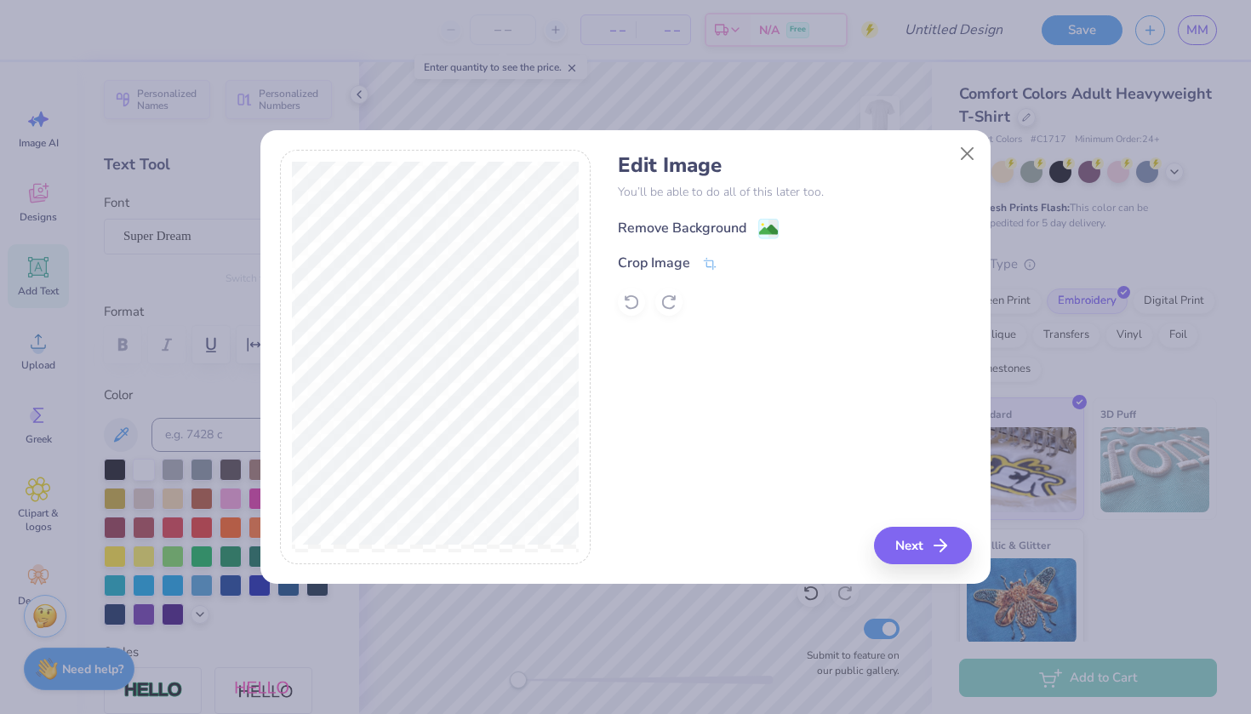
click at [769, 226] on image at bounding box center [768, 229] width 19 height 19
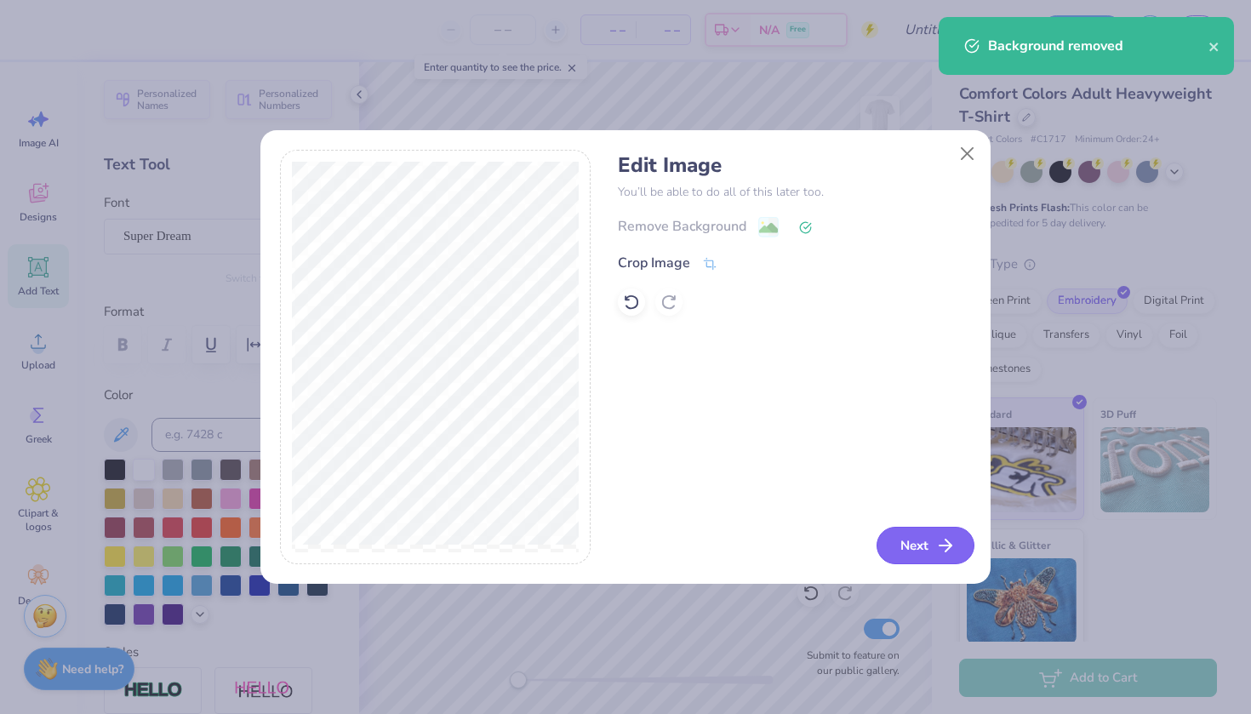
click at [941, 544] on icon "button" at bounding box center [945, 545] width 20 height 20
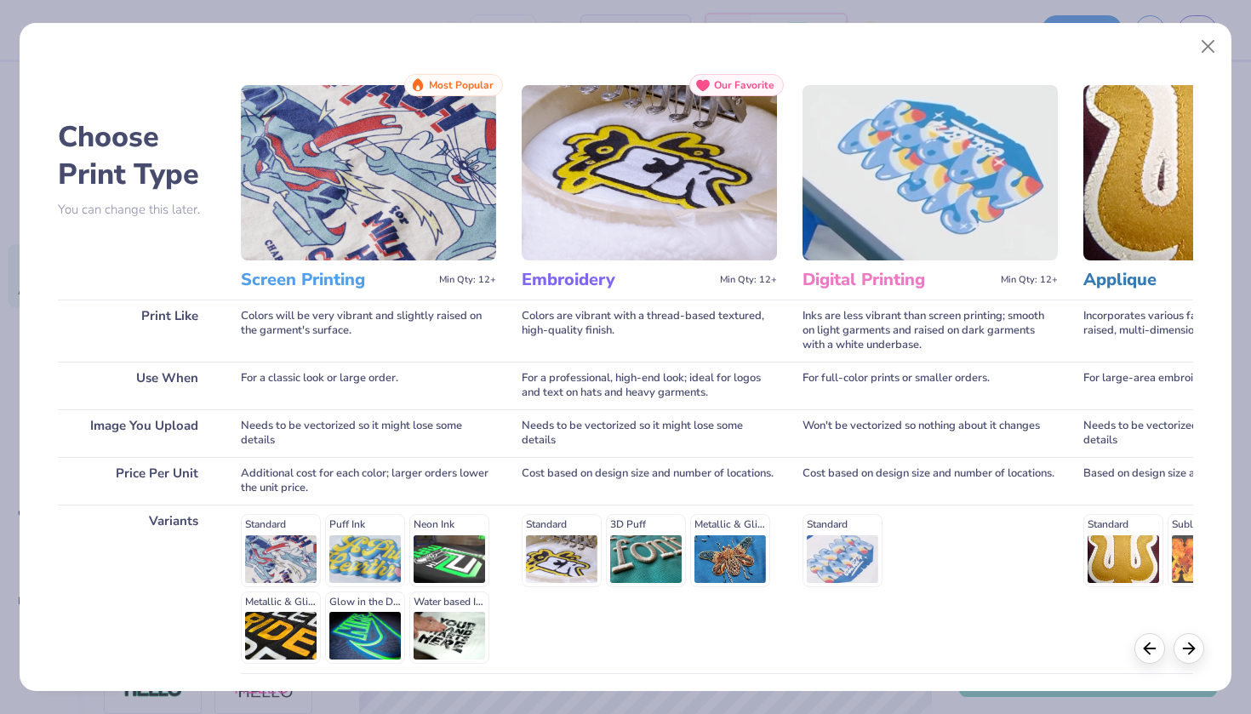
click at [660, 242] on img at bounding box center [649, 172] width 255 height 175
click at [603, 272] on h3 "Embroidery" at bounding box center [618, 280] width 192 height 22
click at [568, 531] on div "Standard 3D Puff Metallic & Glitter" at bounding box center [649, 550] width 255 height 72
click at [1189, 642] on icon at bounding box center [1189, 646] width 19 height 19
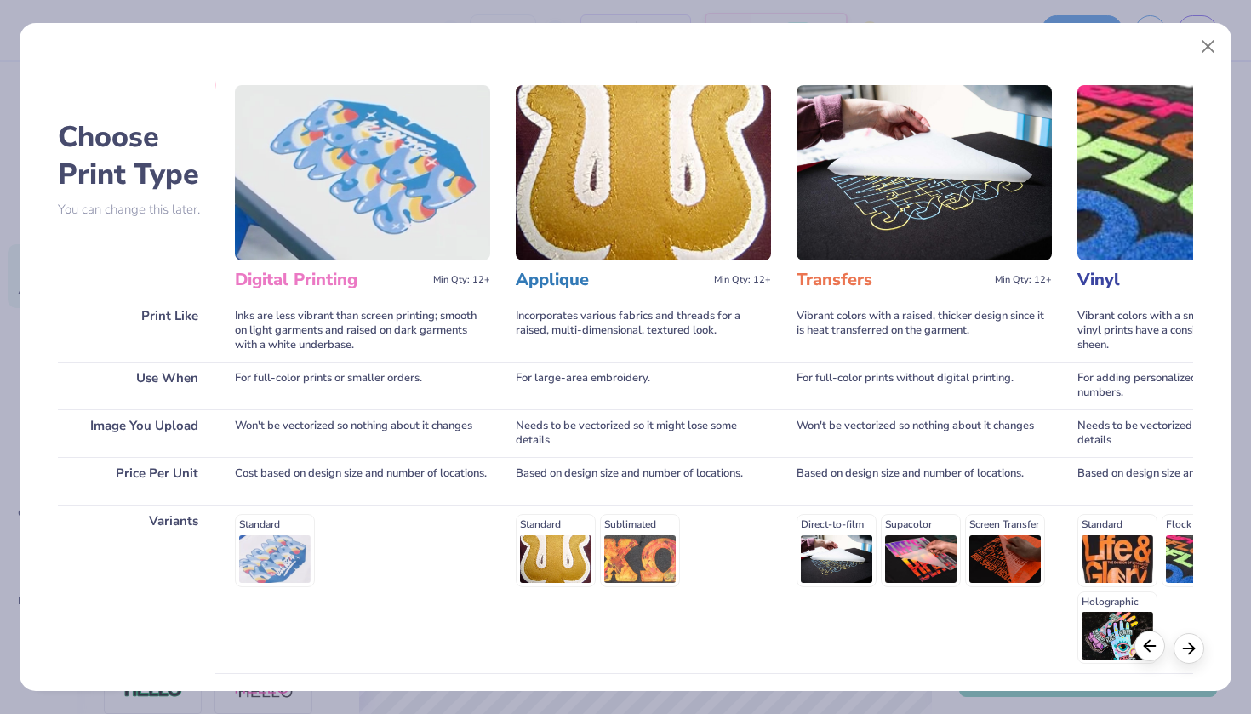
click at [1151, 648] on icon at bounding box center [1150, 646] width 19 height 19
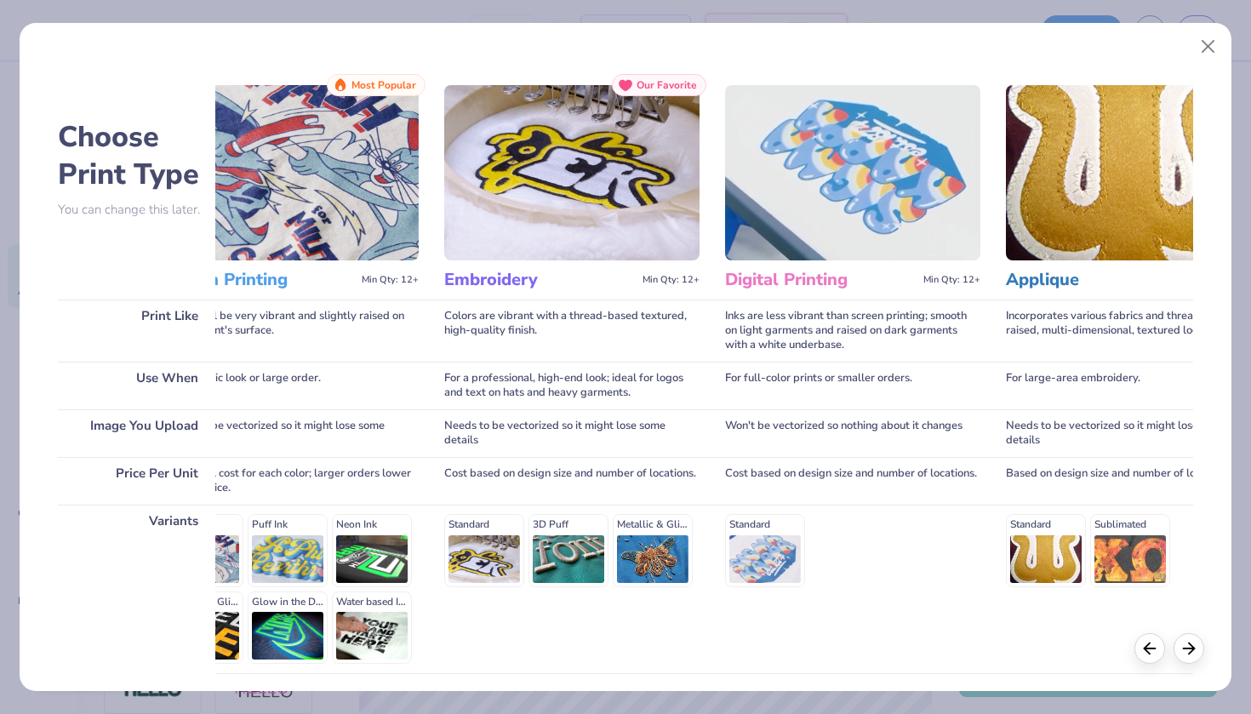
scroll to position [0, 0]
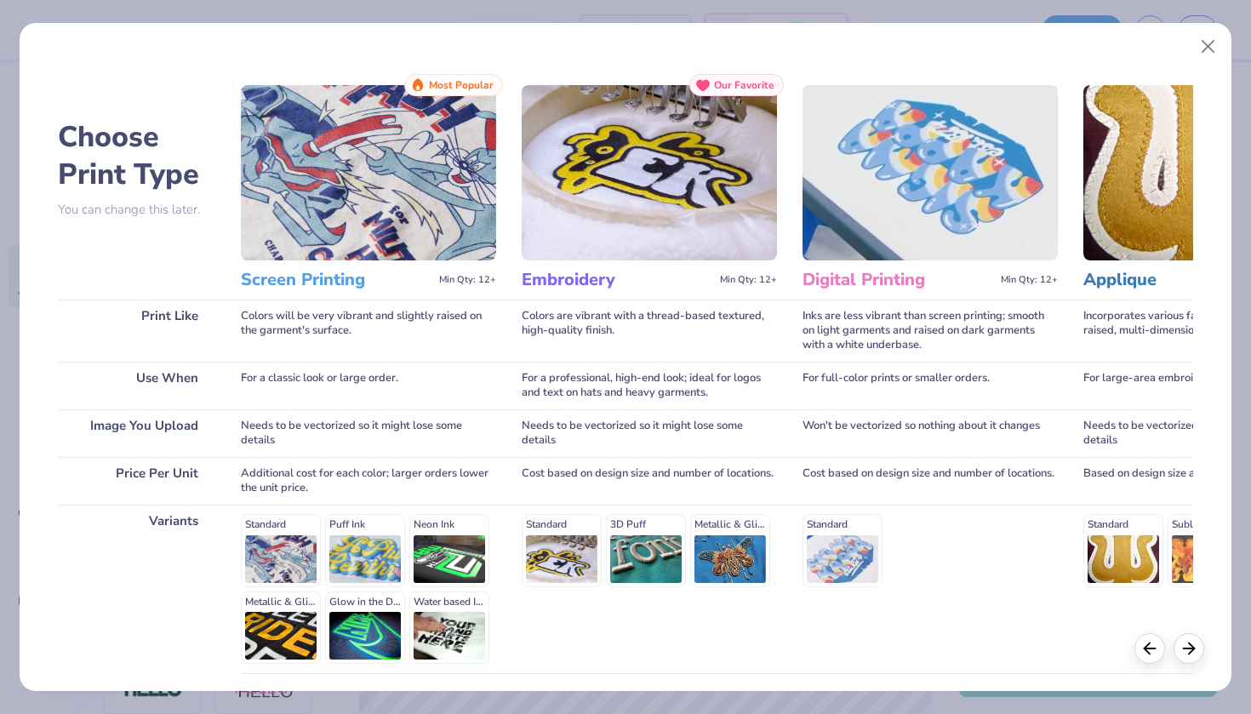
click at [553, 544] on div "Standard 3D Puff Metallic & Glitter" at bounding box center [649, 550] width 255 height 72
click at [561, 273] on h3 "Embroidery" at bounding box center [618, 280] width 192 height 22
click at [718, 90] on span "Our Favorite" at bounding box center [744, 85] width 60 height 12
click at [683, 154] on img at bounding box center [649, 172] width 255 height 175
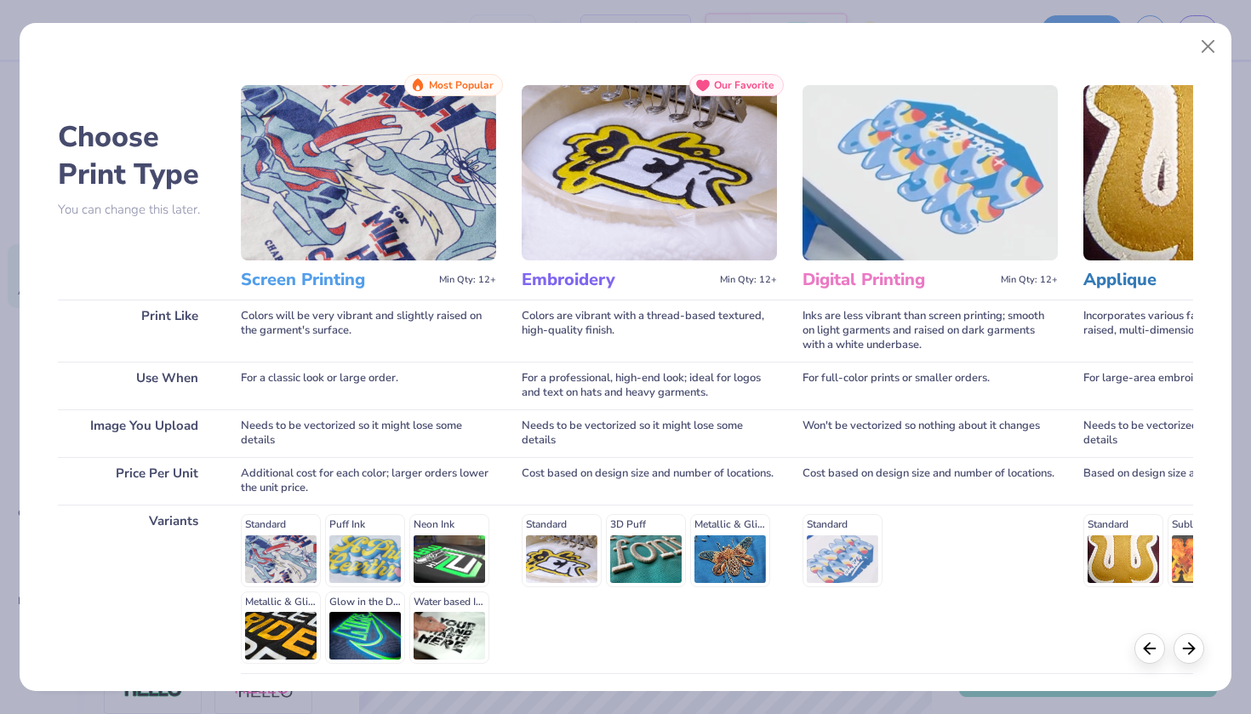
click at [571, 541] on div "Standard 3D Puff Metallic & Glitter" at bounding box center [649, 550] width 255 height 72
click at [750, 281] on span "Min Qty: 12+" at bounding box center [748, 280] width 57 height 12
click at [581, 558] on div "Standard 3D Puff Metallic & Glitter" at bounding box center [649, 550] width 255 height 72
click at [581, 583] on div "Standard 3D Puff Metallic & Glitter" at bounding box center [649, 550] width 255 height 72
click at [587, 550] on div "Standard 3D Puff Metallic & Glitter" at bounding box center [649, 550] width 255 height 72
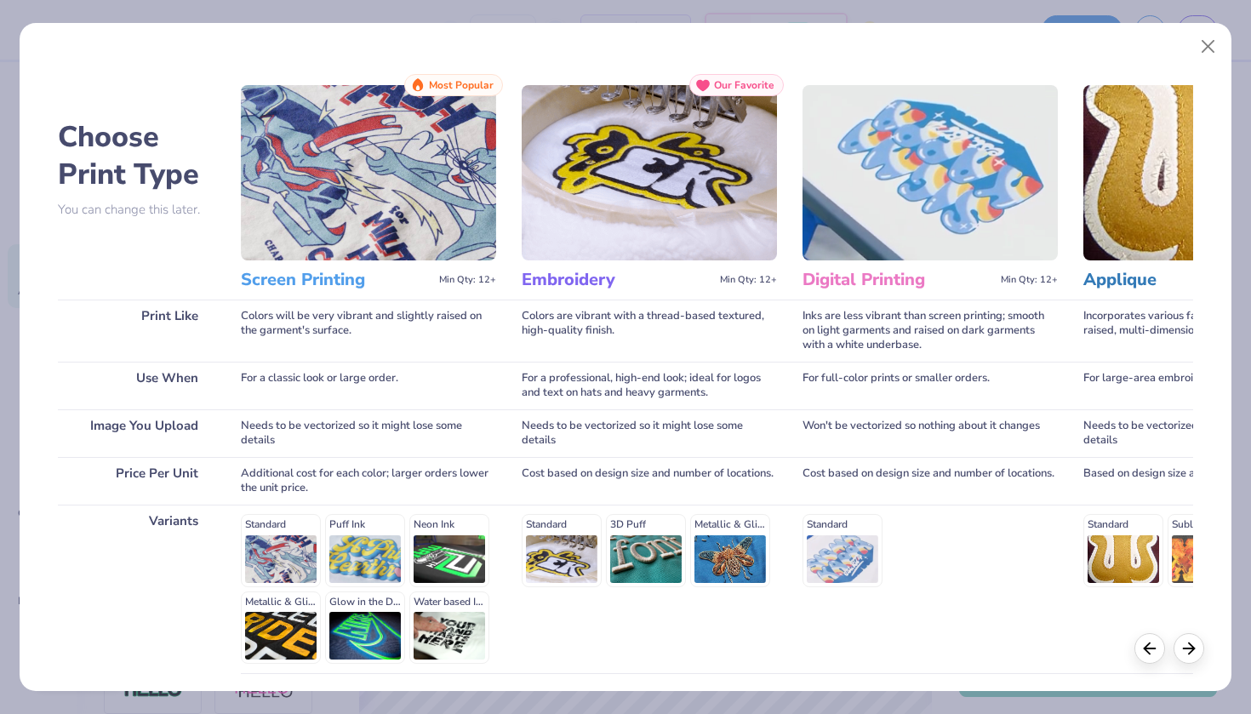
click at [629, 552] on div "Standard 3D Puff Metallic & Glitter" at bounding box center [649, 550] width 255 height 72
click at [665, 552] on div "Standard 3D Puff Metallic & Glitter" at bounding box center [649, 550] width 255 height 72
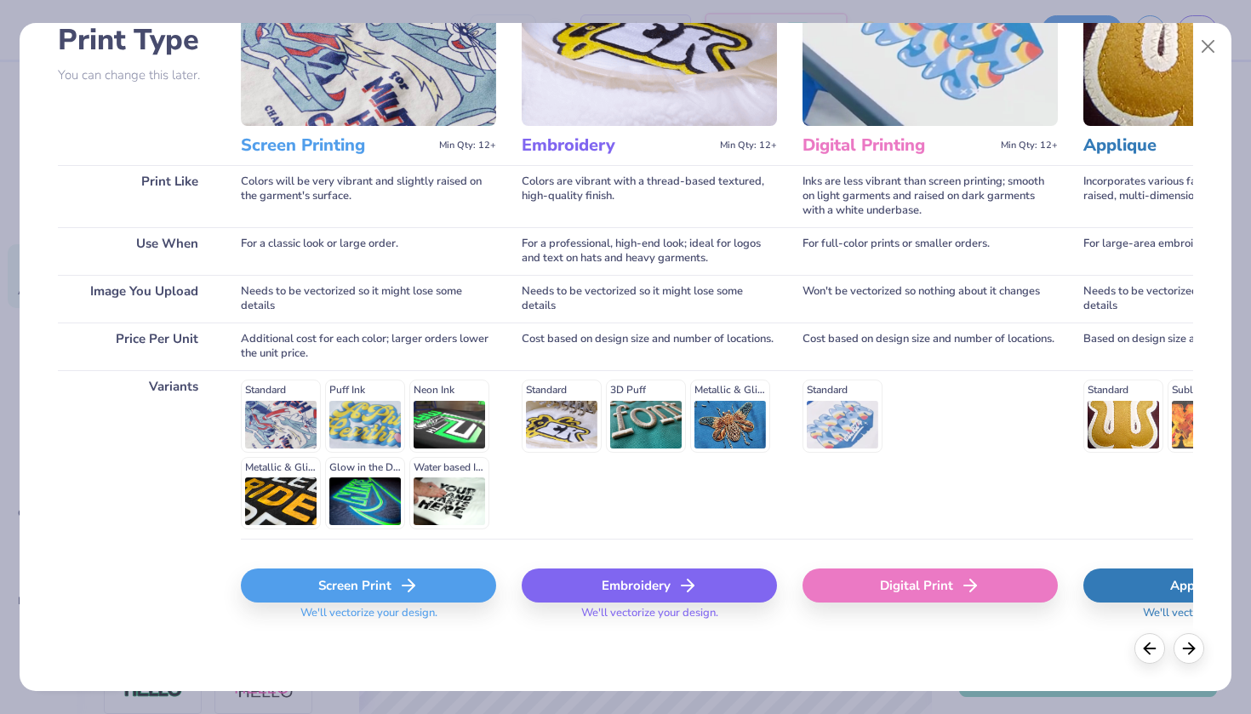
scroll to position [134, 0]
click at [667, 585] on div "Embroidery" at bounding box center [649, 586] width 255 height 34
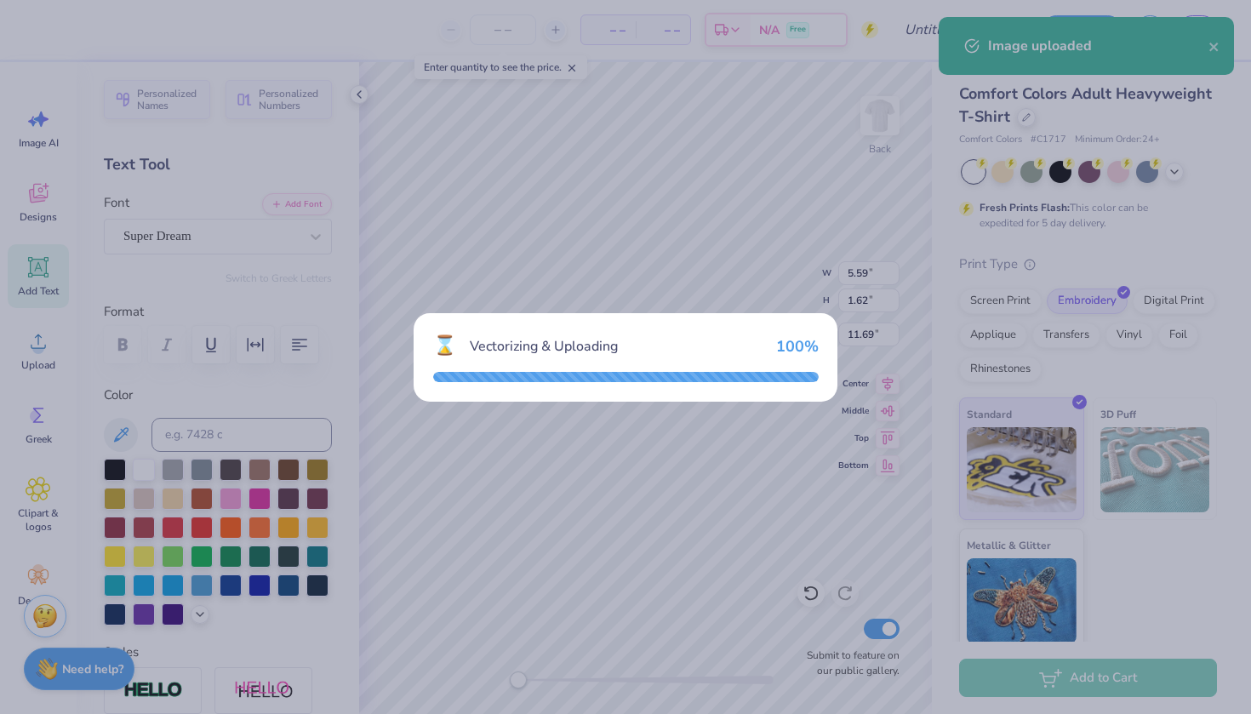
type input "12.00"
type input "11.74"
type input "6.63"
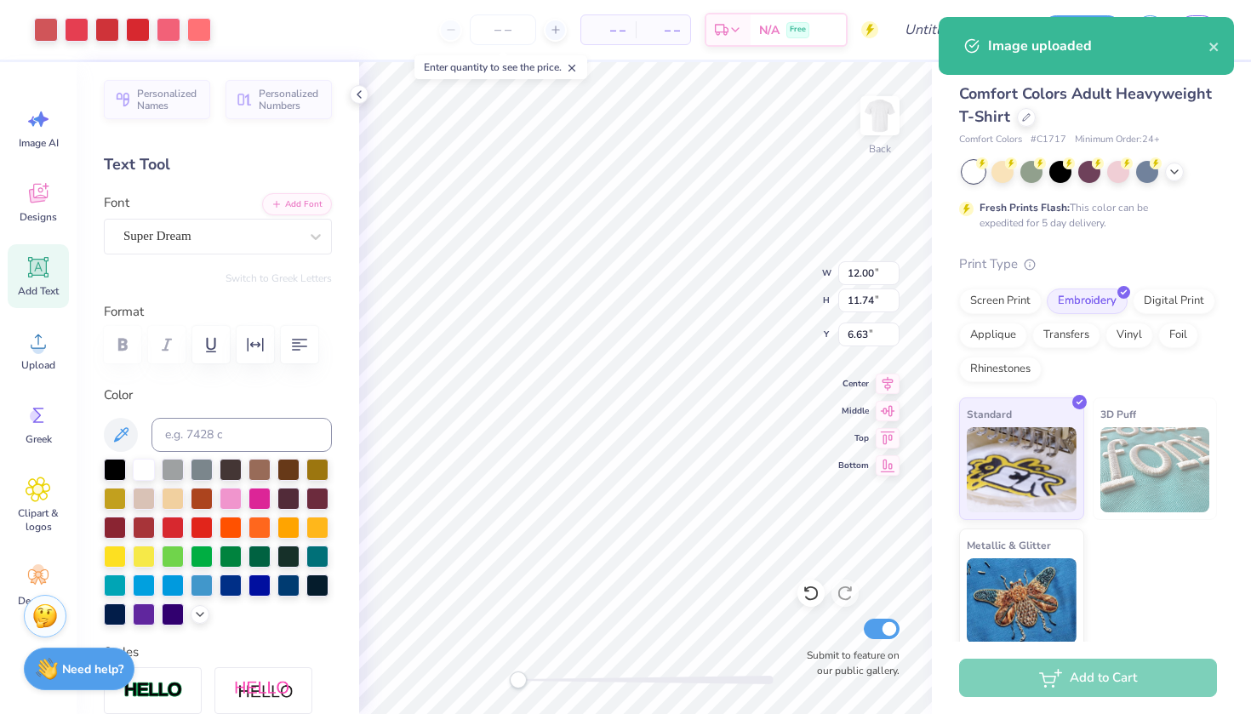
type input "2.70"
type input "2.64"
type input "15.73"
type input "3.90"
type input "1.62"
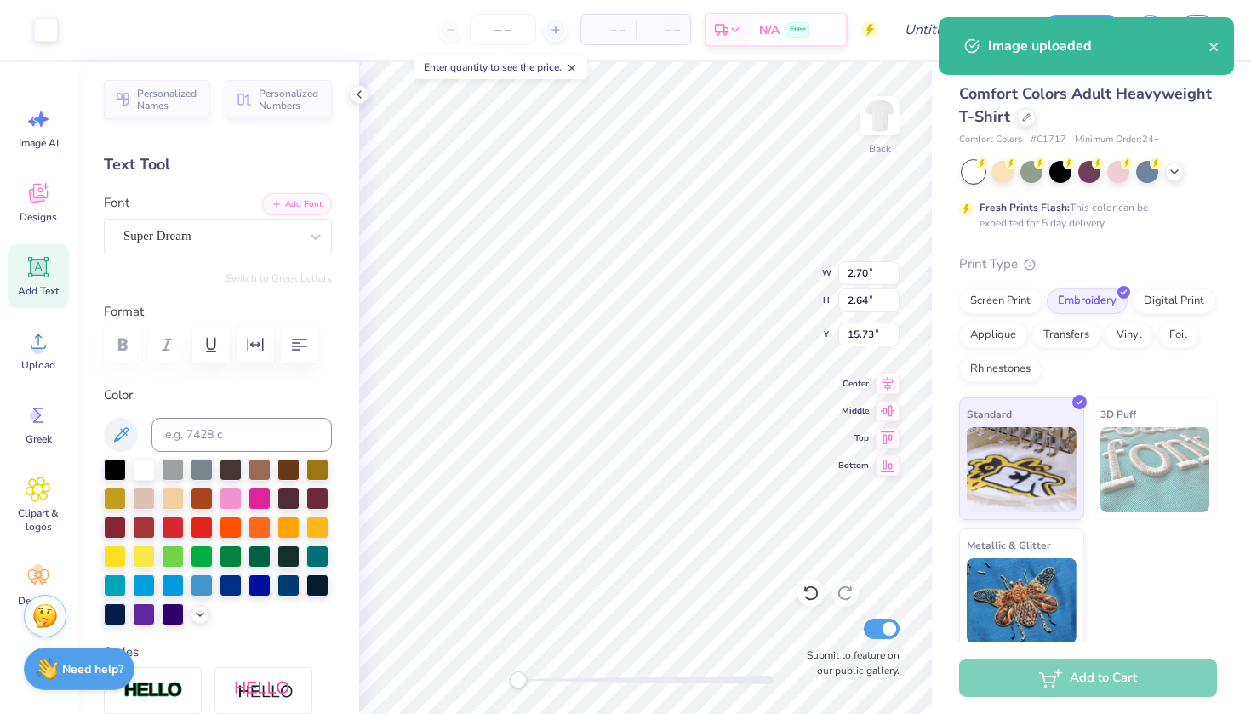
type input "11.69"
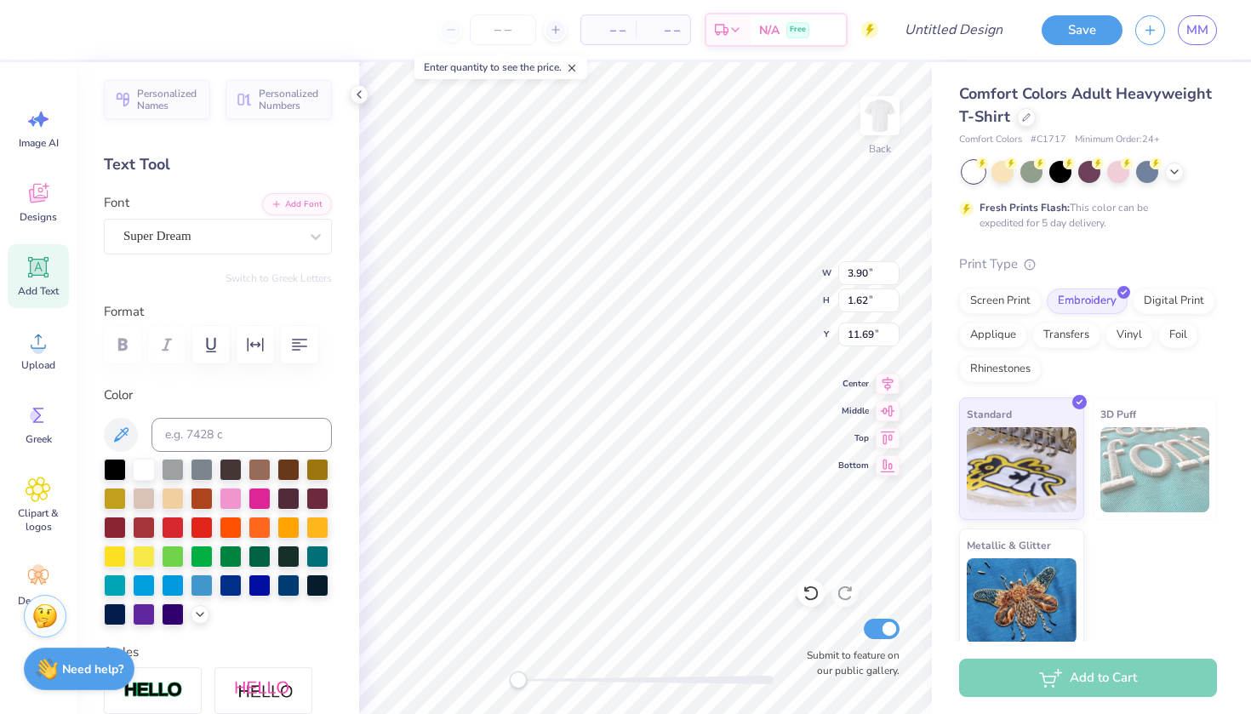
type input "2.70"
type input "2.64"
type input "15.73"
type input "1.62"
type input "1.59"
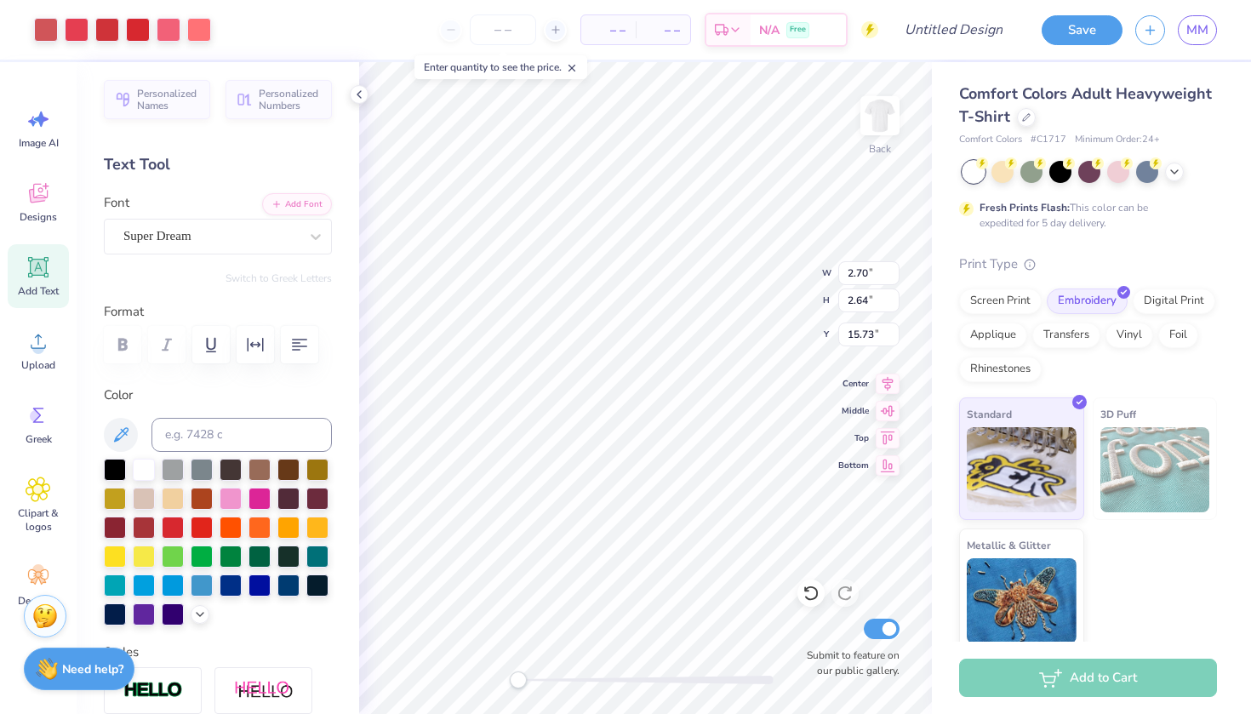
type input "6.51"
type input "3.90"
type input "1.62"
type input "5.97"
click at [292, 242] on div "Super Dream" at bounding box center [211, 236] width 179 height 26
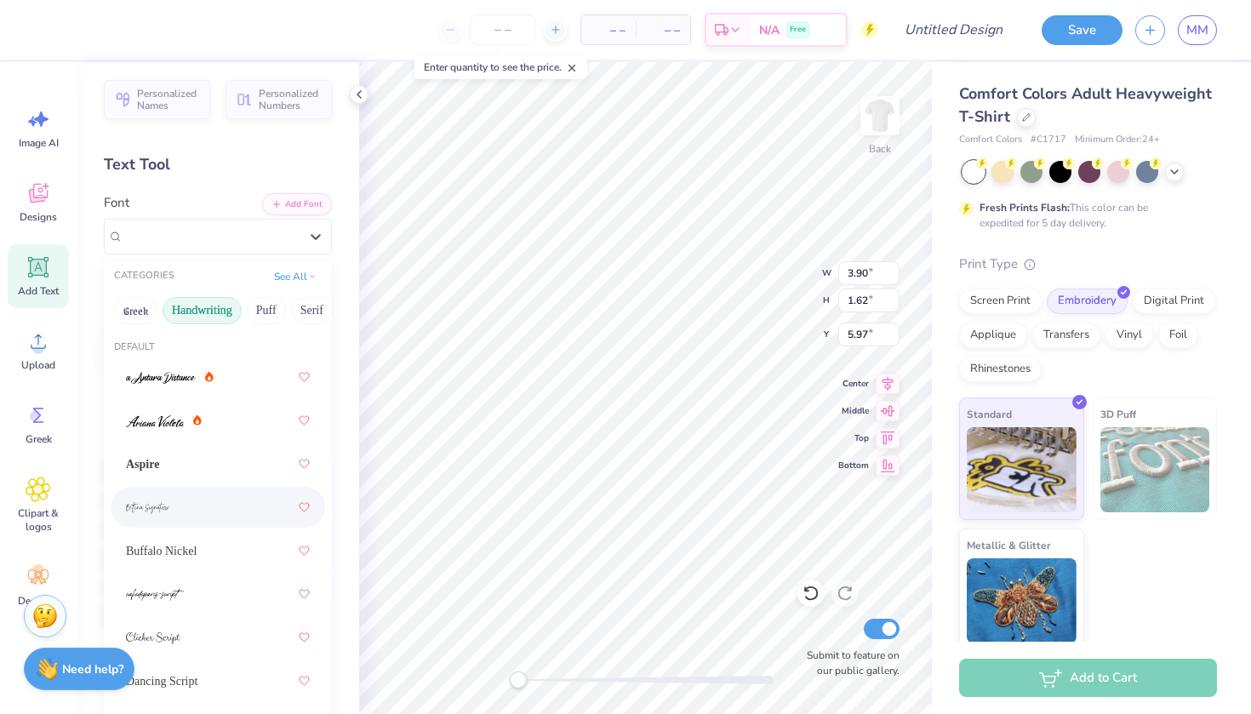
click at [201, 506] on div at bounding box center [218, 507] width 184 height 31
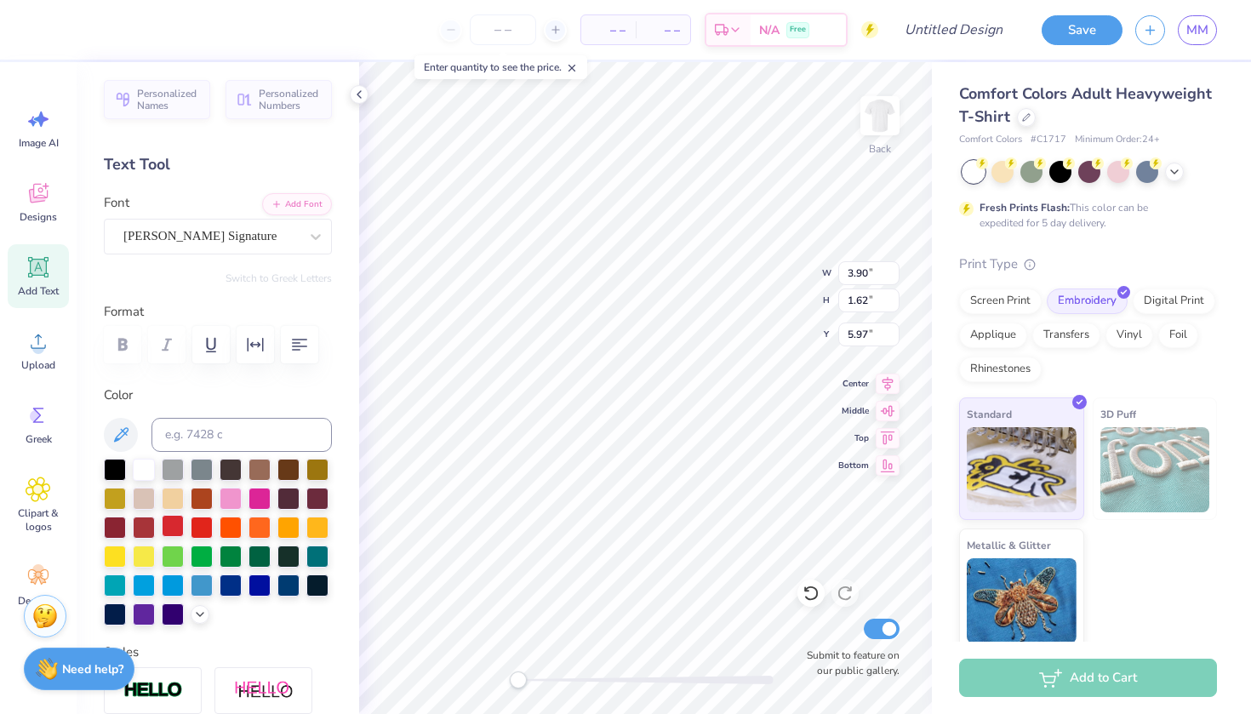
type textarea "Our"
click at [174, 527] on div at bounding box center [173, 526] width 22 height 22
type input "3.19"
type input "2.10"
type input "6.57"
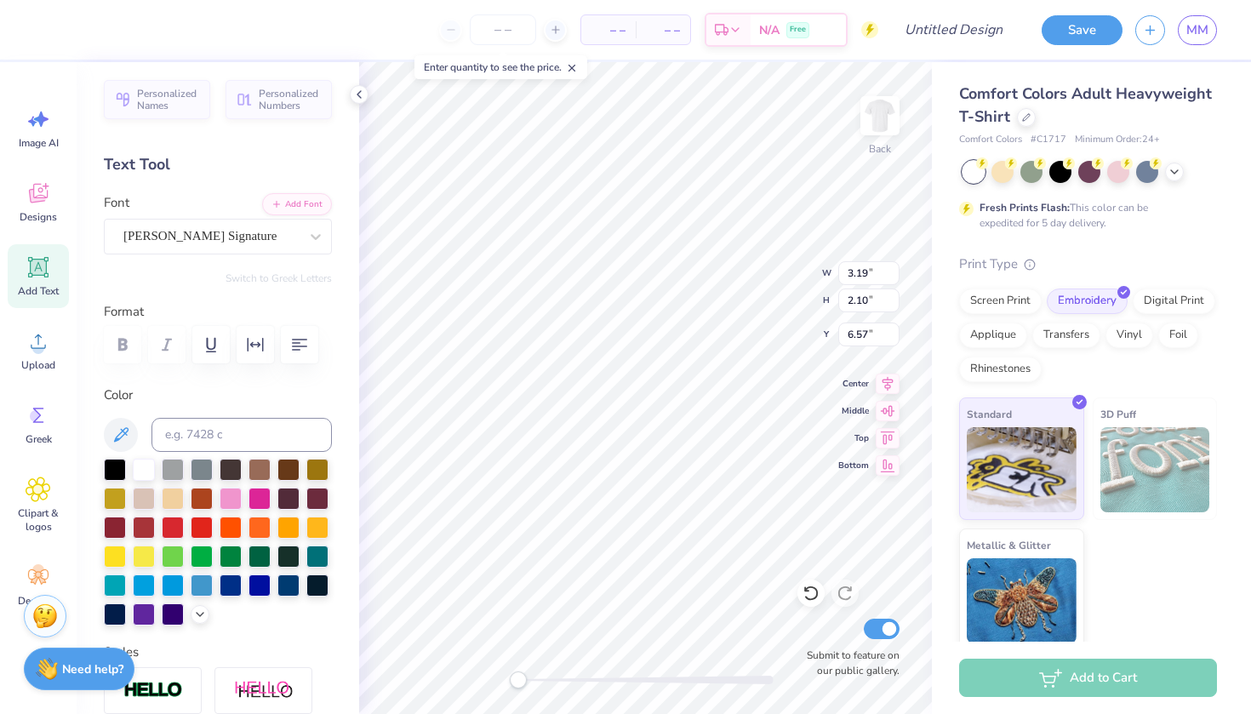
type input "1.62"
type input "1.59"
type input "6.24"
type input "3.19"
type input "2.10"
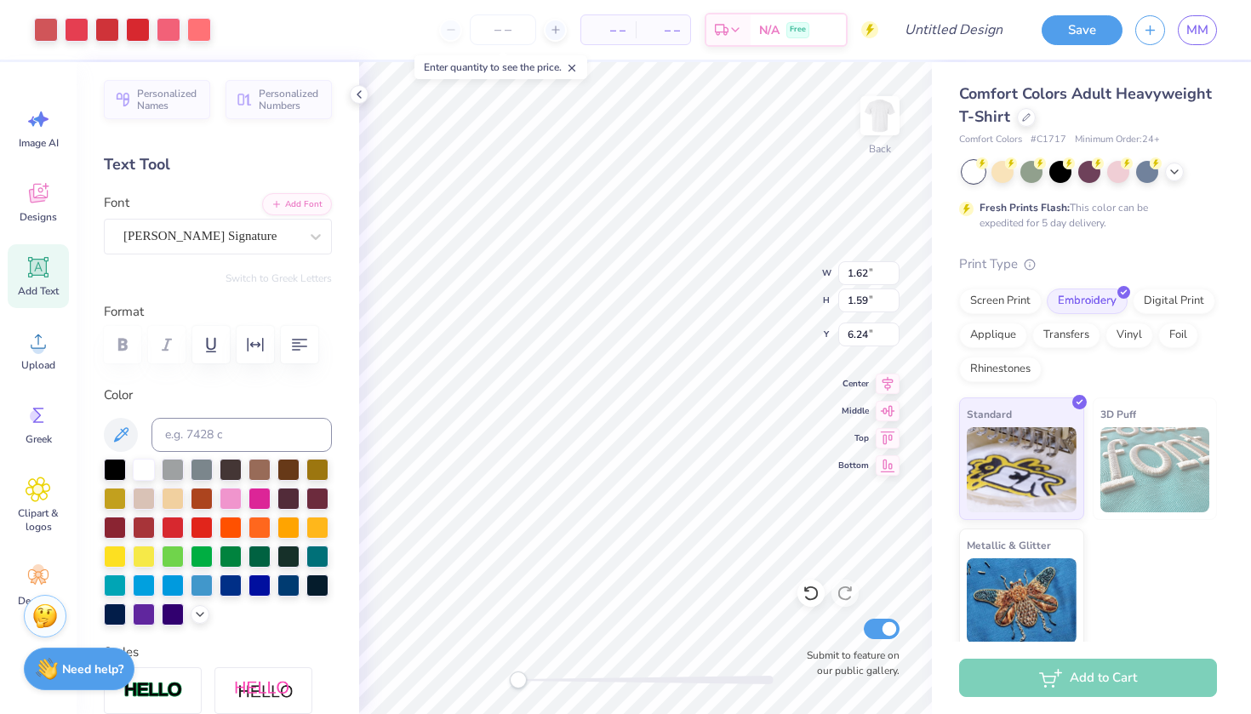
type input "5.98"
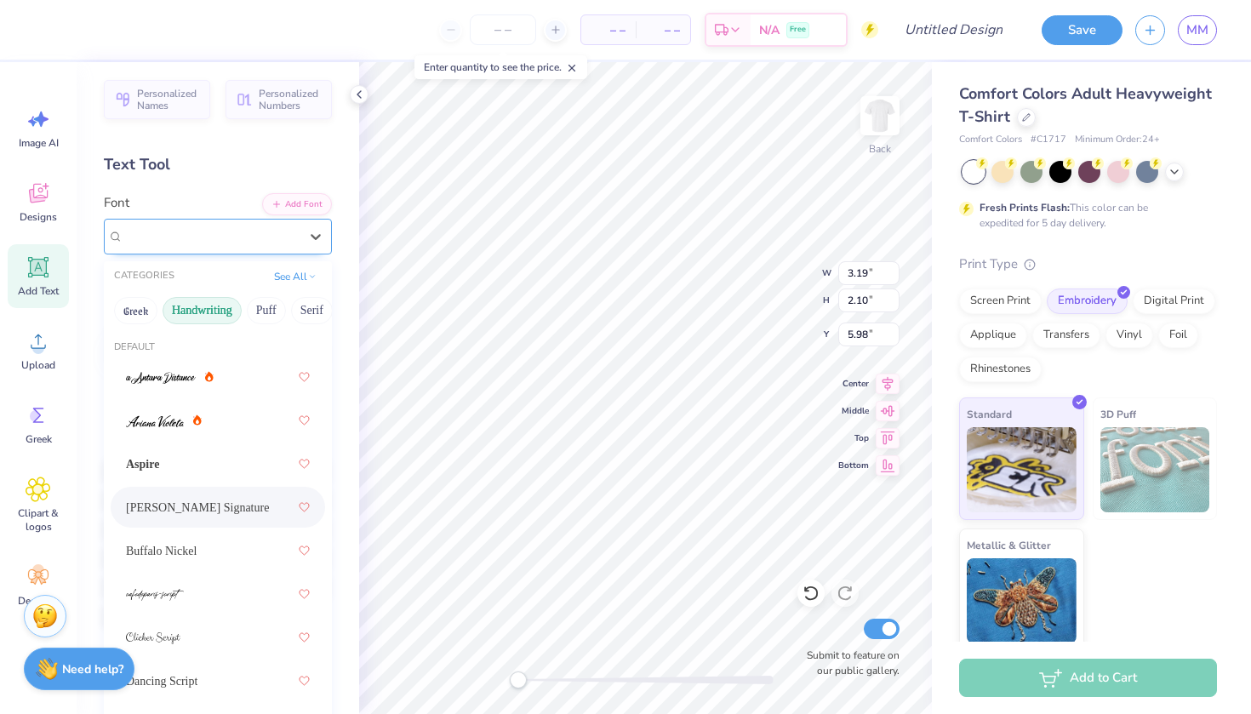
click at [297, 247] on div at bounding box center [210, 236] width 175 height 23
click at [223, 590] on div at bounding box center [218, 594] width 184 height 31
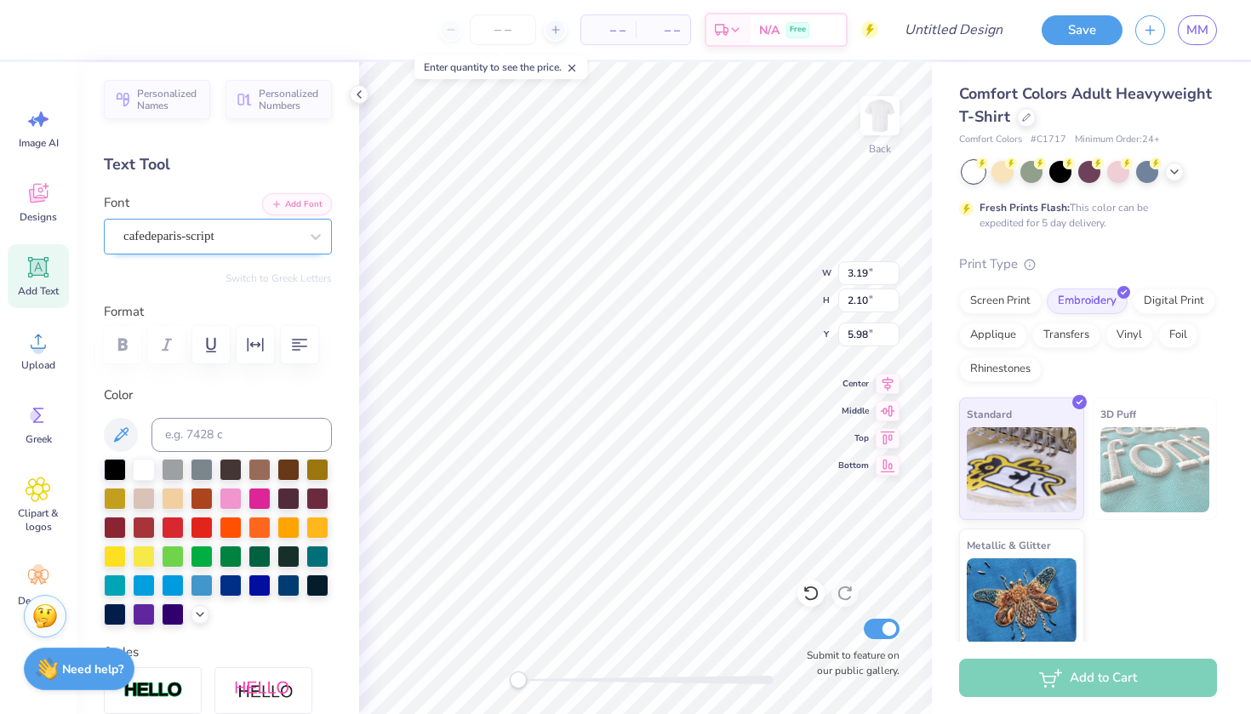
click at [209, 225] on div at bounding box center [210, 236] width 175 height 23
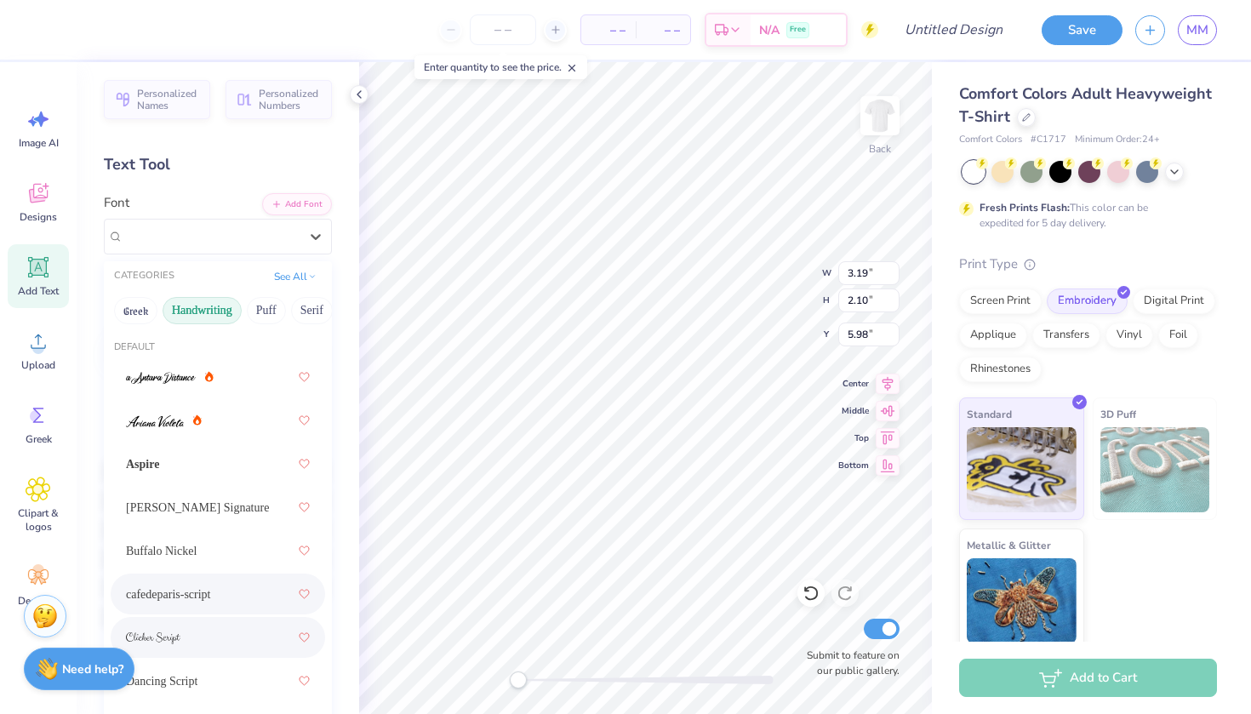
click at [186, 639] on div at bounding box center [218, 637] width 184 height 31
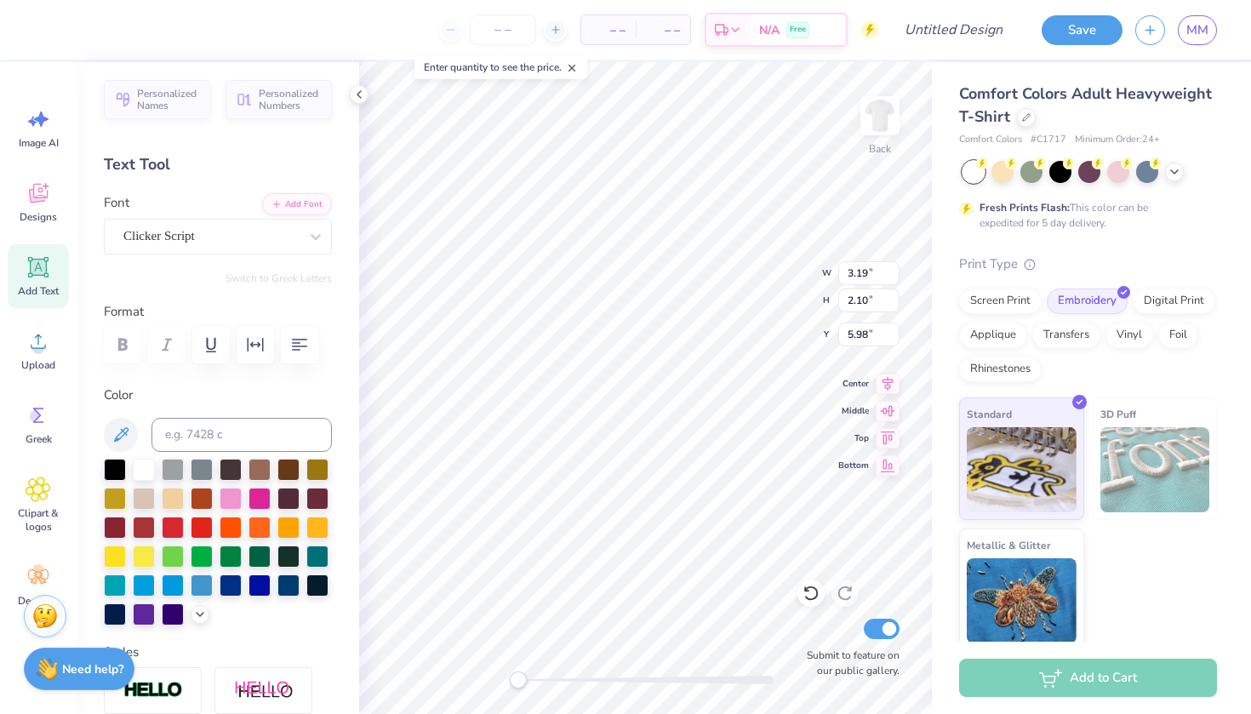
type textarea "Our Hearts Remain Here"
click at [260, 249] on div "Clicker Script" at bounding box center [218, 237] width 228 height 36
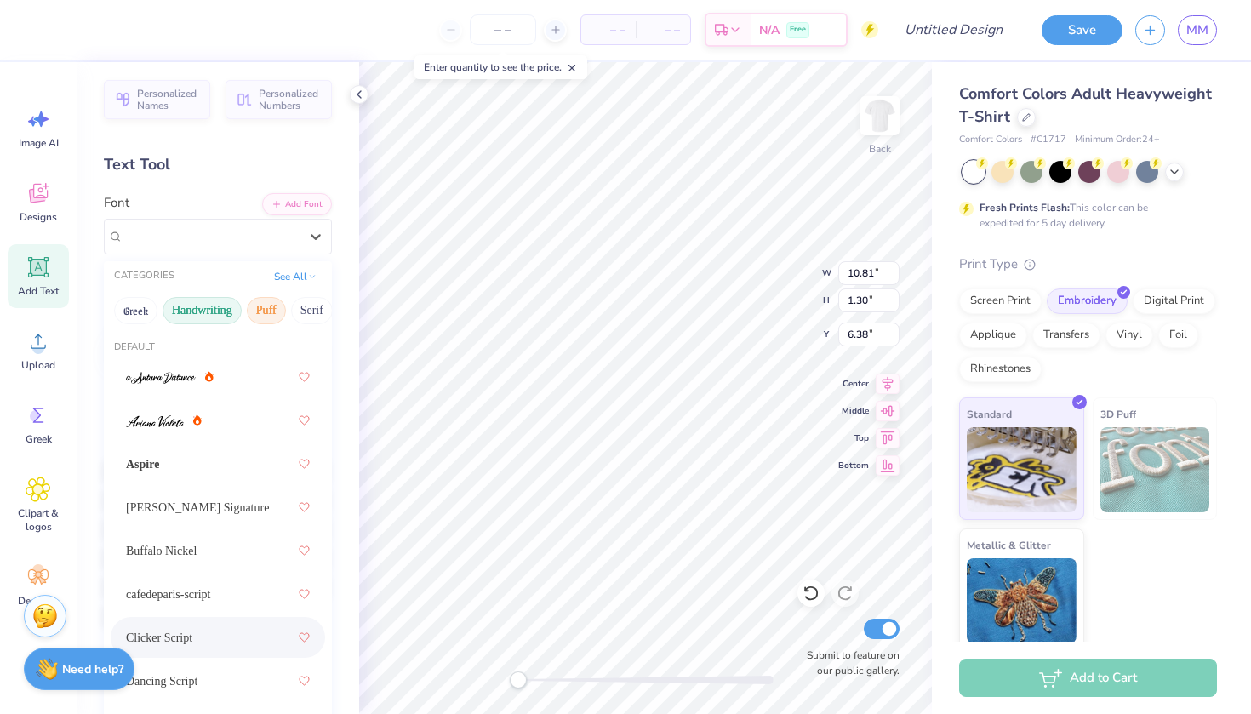
click at [265, 308] on button "Puff" at bounding box center [266, 310] width 39 height 27
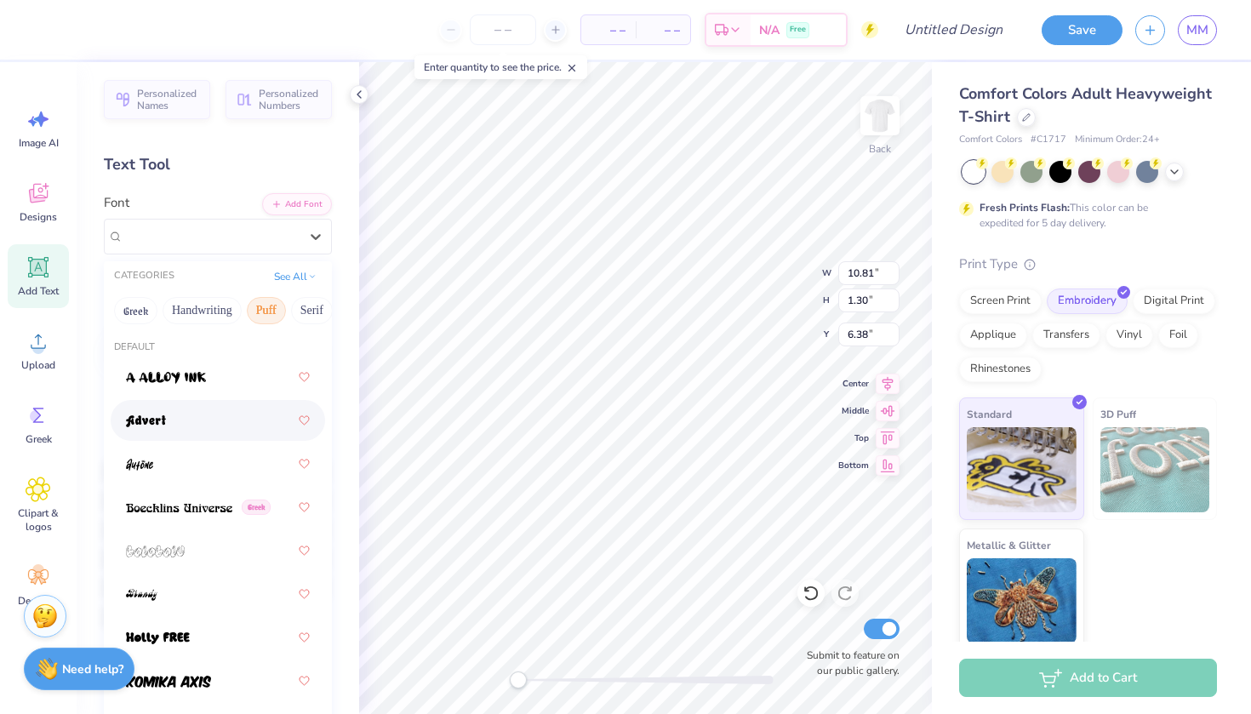
click at [203, 419] on div at bounding box center [218, 420] width 184 height 31
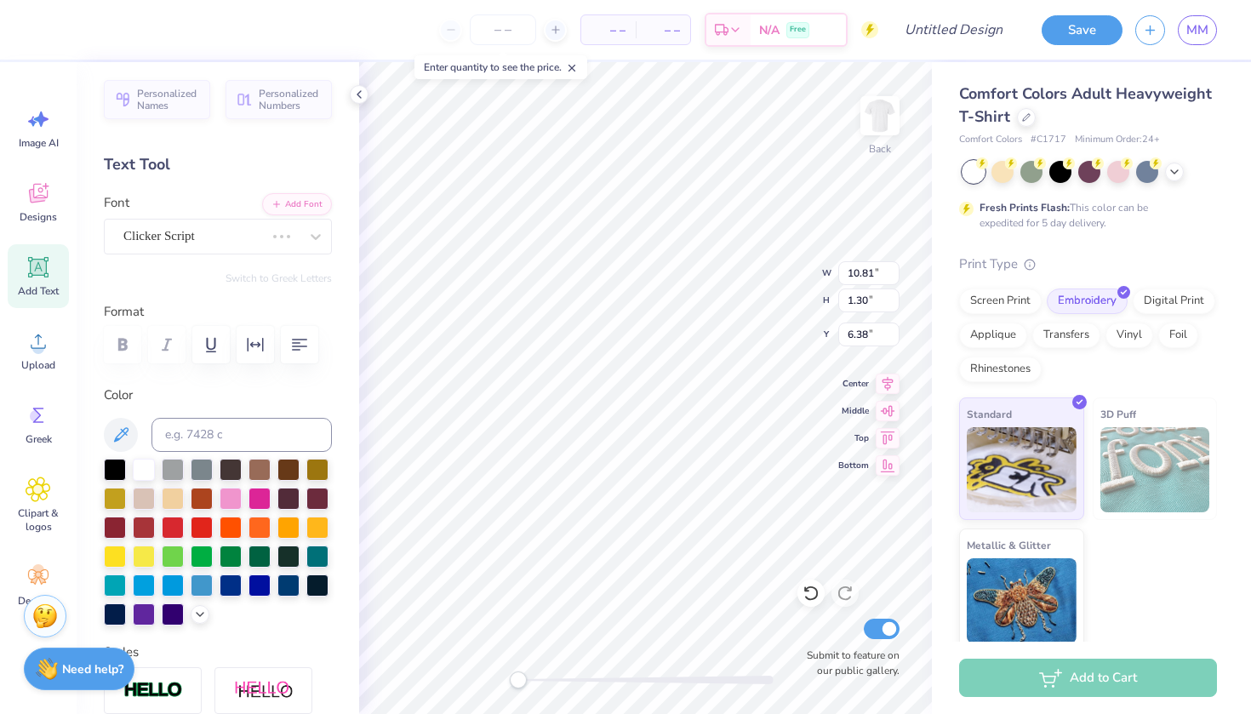
scroll to position [0, 5]
click at [238, 239] on div "Advert" at bounding box center [211, 236] width 179 height 26
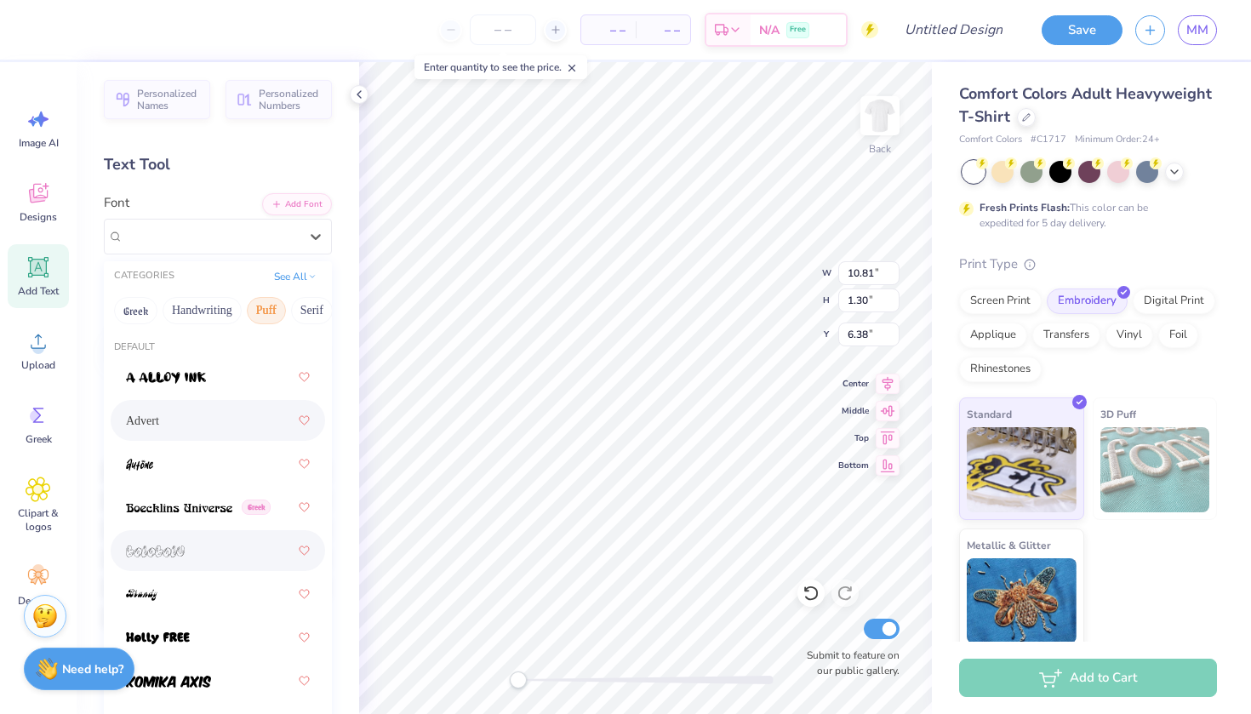
click at [211, 541] on div at bounding box center [218, 550] width 184 height 31
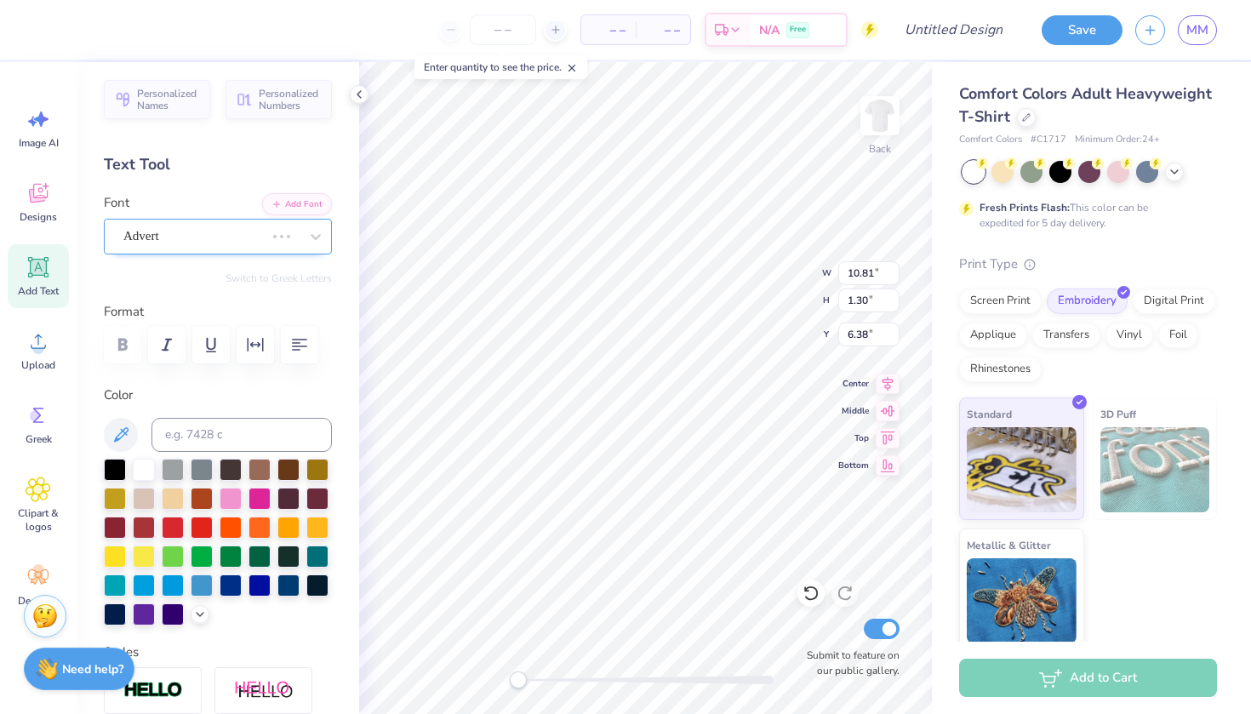
click at [187, 249] on div "Advert" at bounding box center [218, 237] width 228 height 36
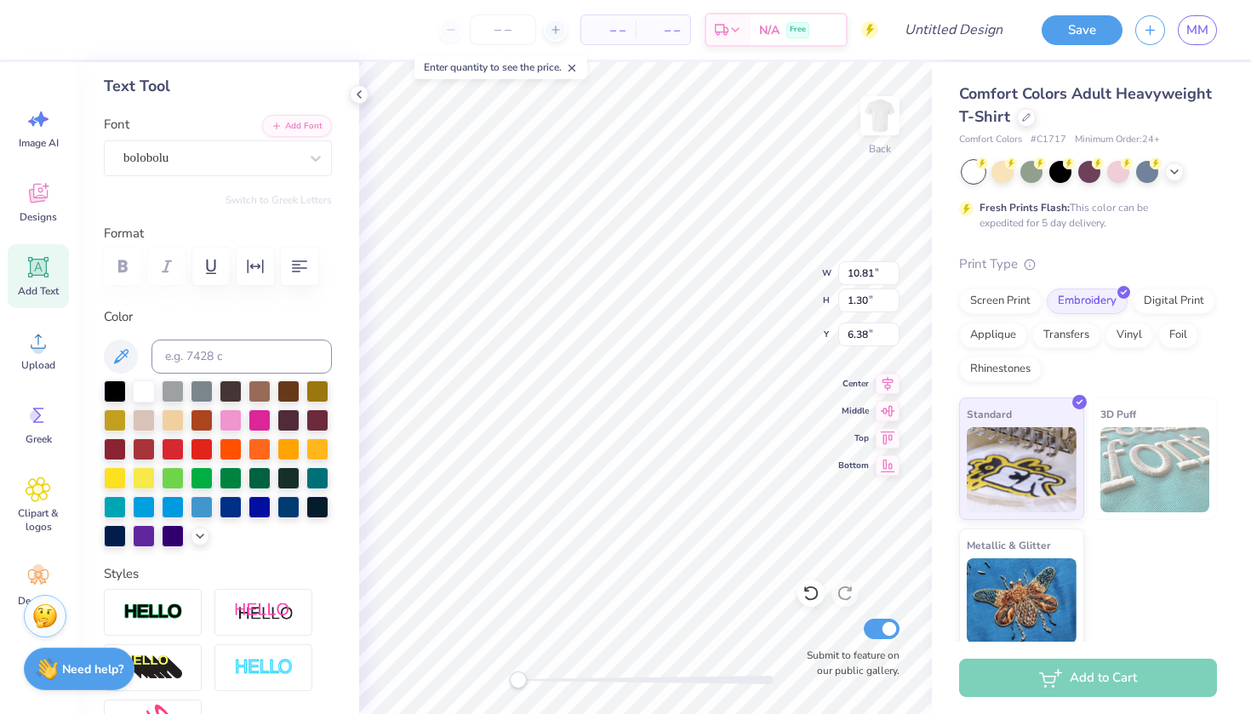
scroll to position [82, 0]
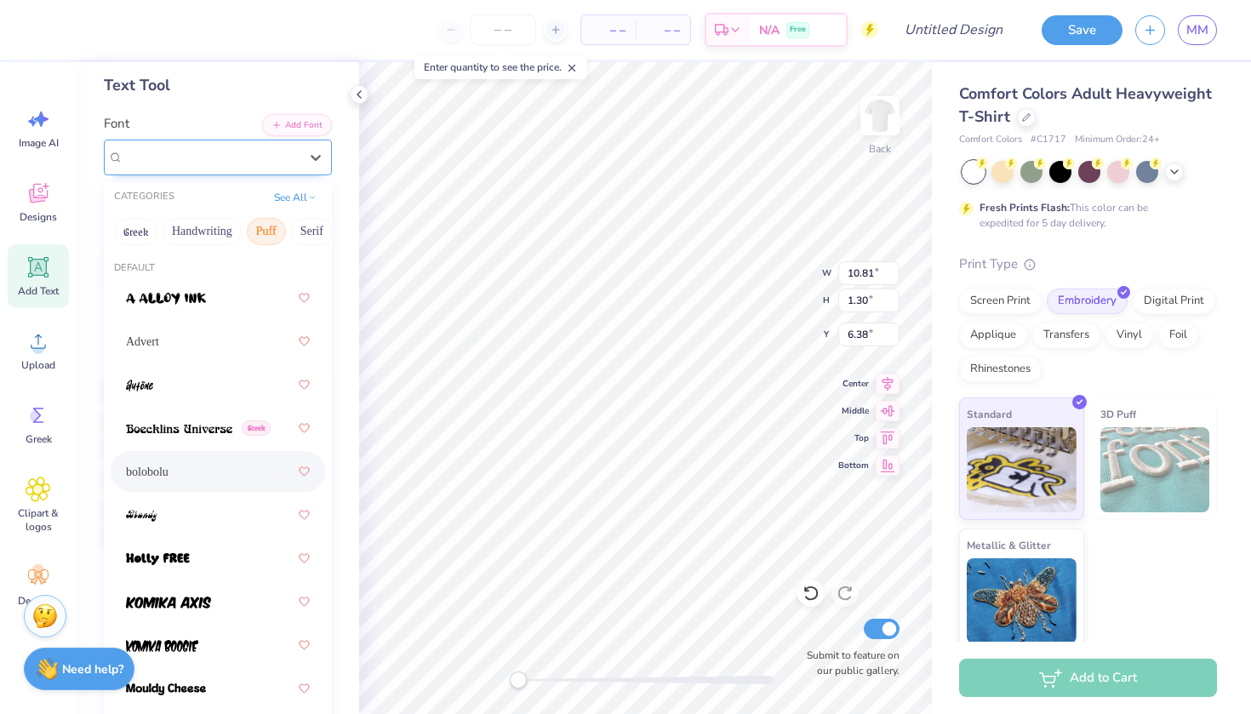
click at [182, 153] on div "bolobolu" at bounding box center [211, 157] width 179 height 26
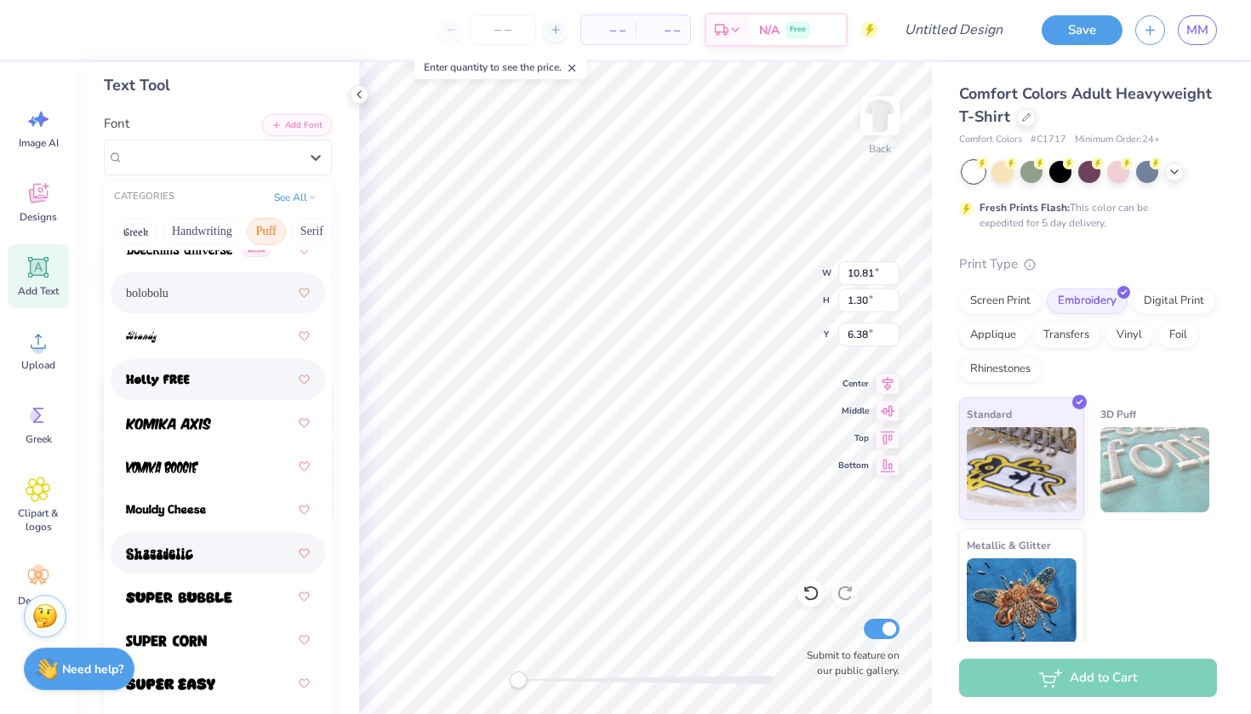
scroll to position [84, 0]
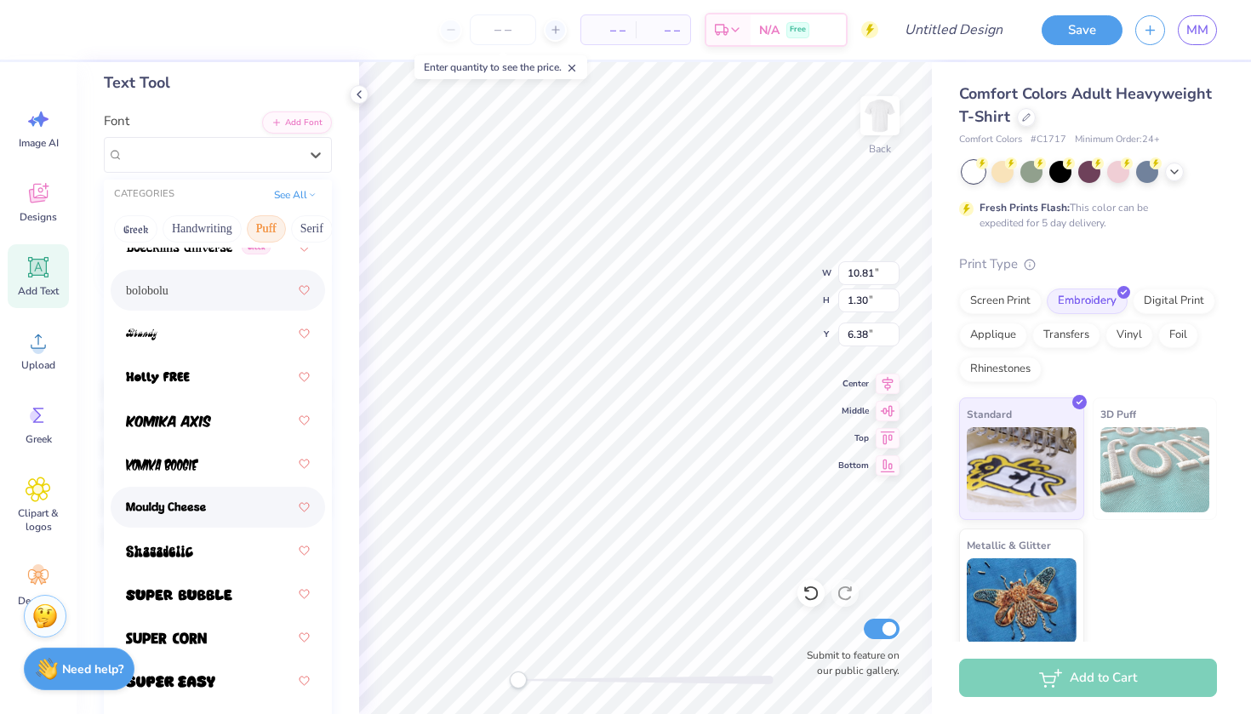
click at [184, 522] on div at bounding box center [218, 507] width 184 height 31
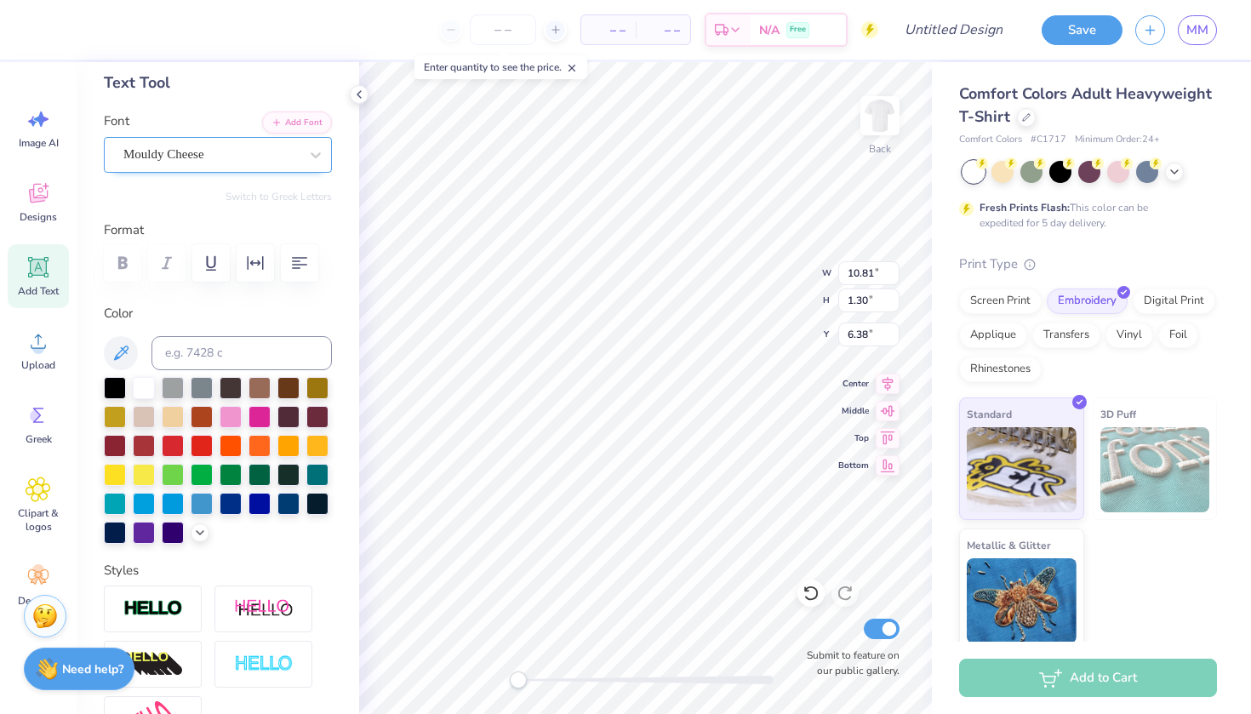
click at [227, 162] on div "Mouldy Cheese" at bounding box center [211, 154] width 179 height 26
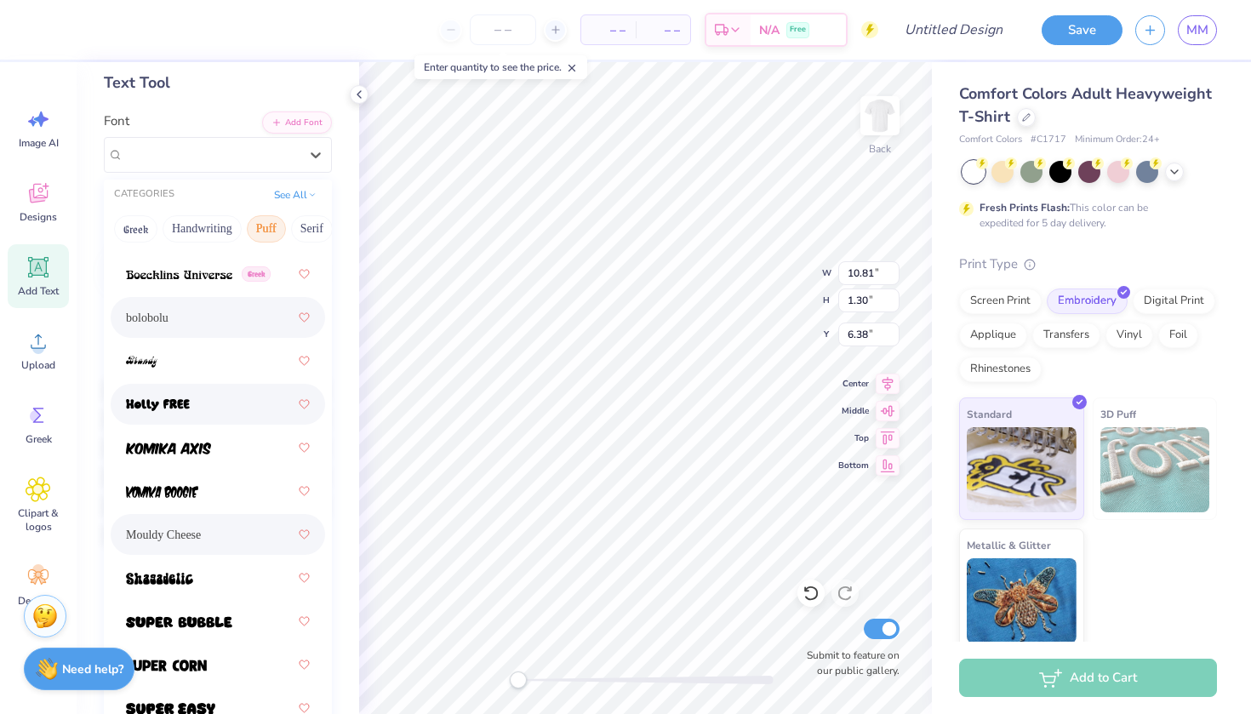
scroll to position [172, 0]
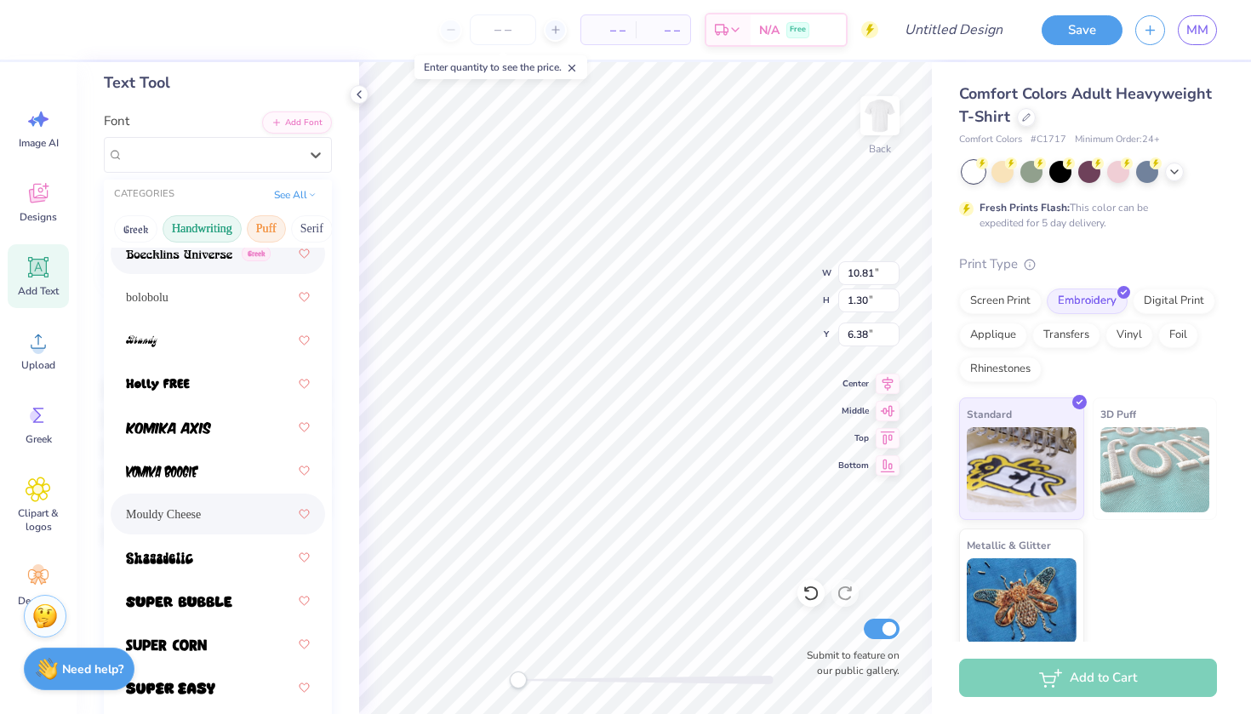
click at [195, 227] on button "Handwriting" at bounding box center [202, 228] width 79 height 27
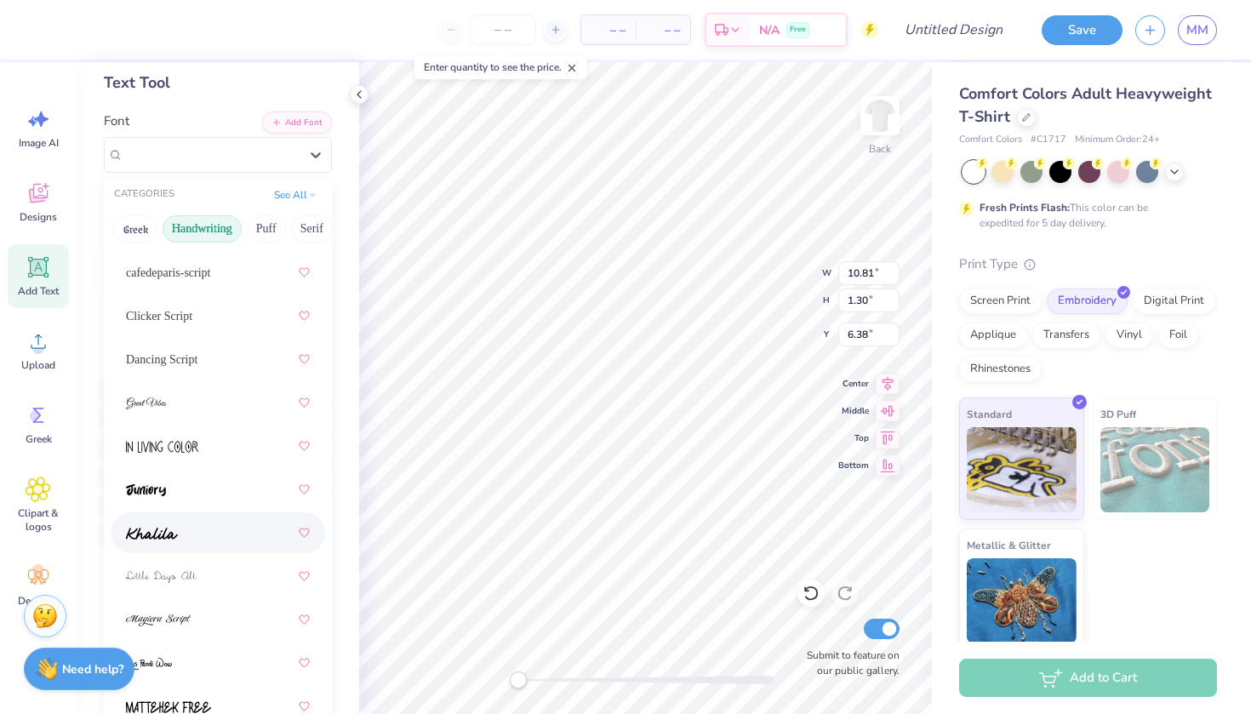
scroll to position [249, 0]
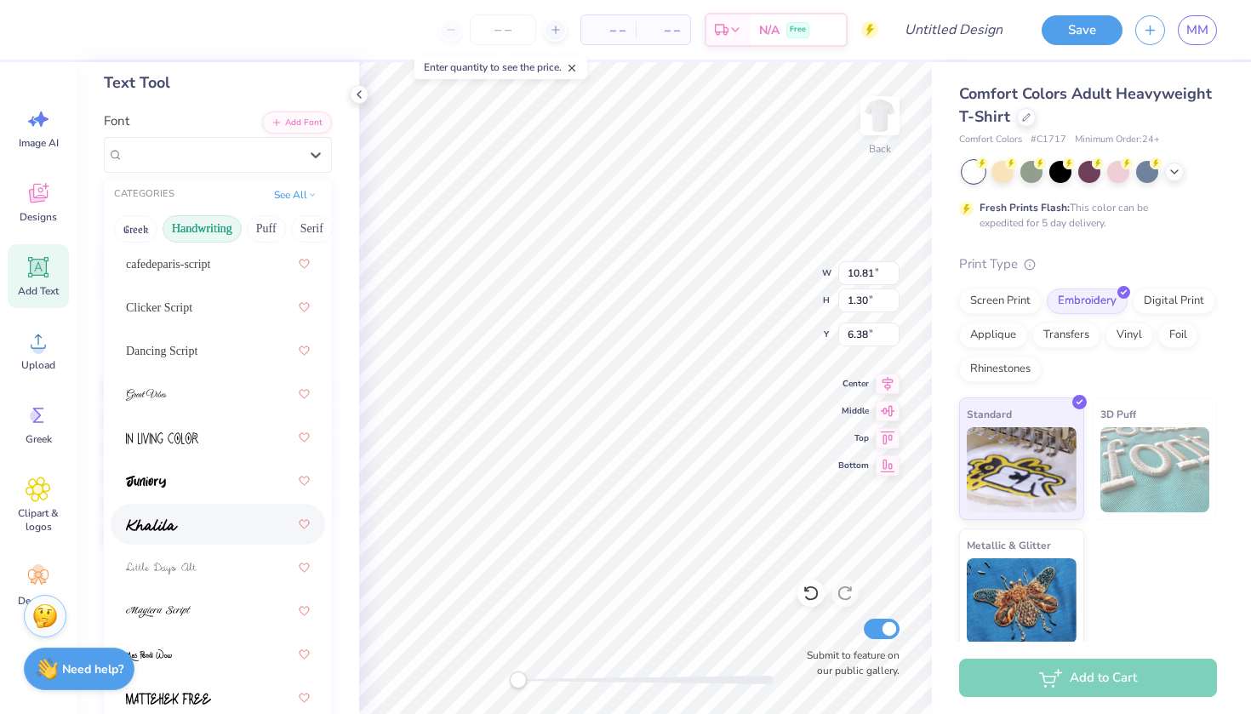
click at [203, 523] on div at bounding box center [218, 524] width 184 height 31
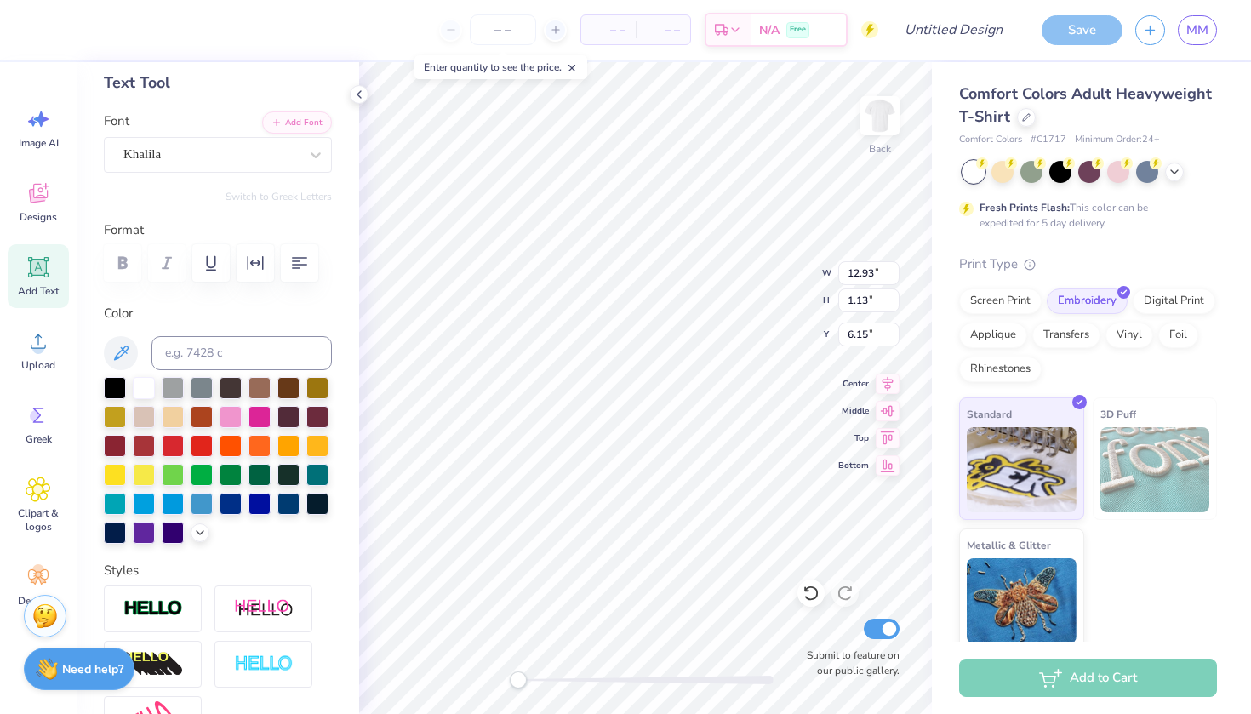
type input "11.21"
type input "0.98"
type input "6.30"
type input "1.12"
type input "1.10"
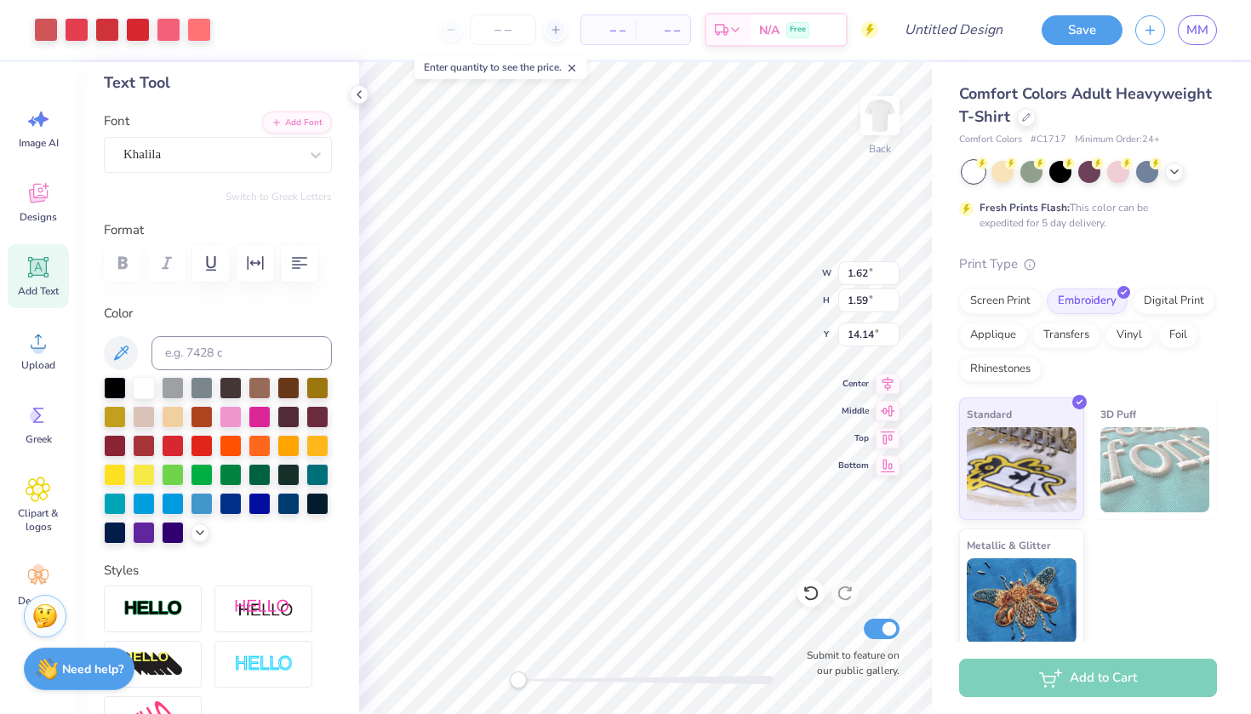
type input "14.59"
click at [43, 259] on icon at bounding box center [39, 267] width 26 height 26
type textarea "T"
click at [45, 258] on icon at bounding box center [38, 267] width 20 height 20
type textarea "T"
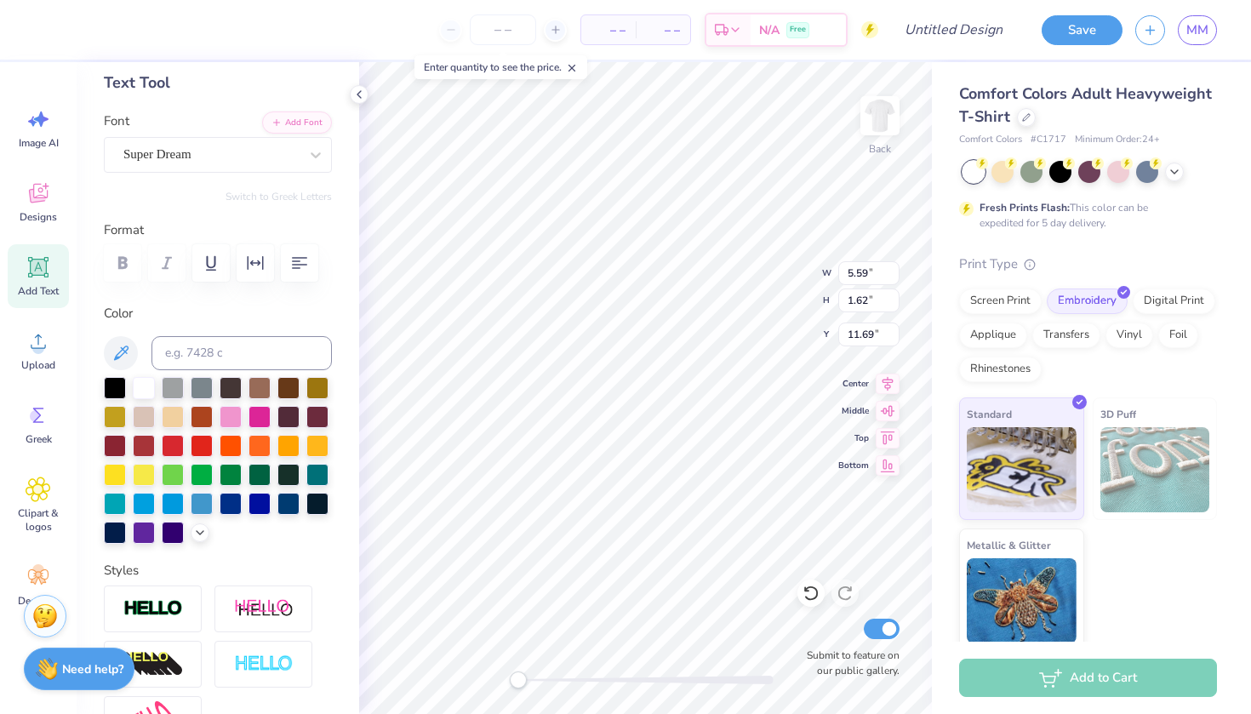
paste textarea "[GEOGRAPHIC_DATA]"
type textarea "[GEOGRAPHIC_DATA]"
type input "9.29"
type input "0.67"
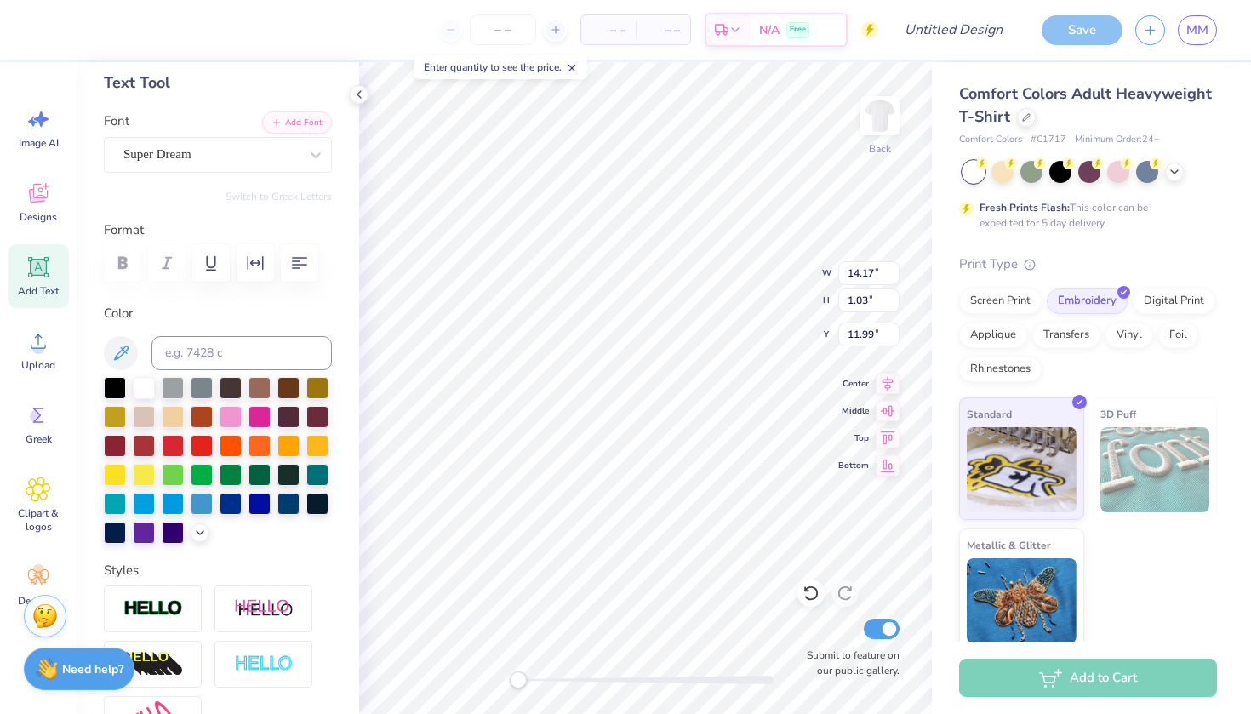
type input "12.34"
type input "7.28"
type input "0.53"
type input "11.45"
click at [193, 448] on div at bounding box center [202, 444] width 22 height 22
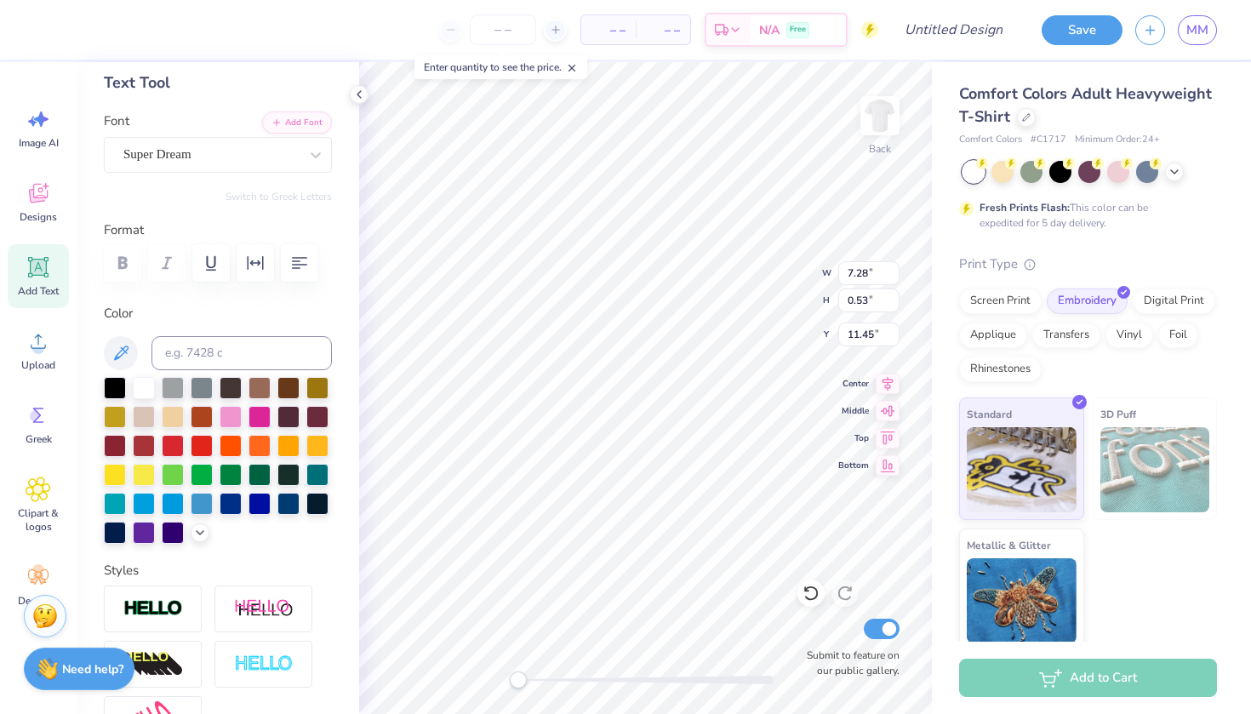
type input "5.87"
type input "0.42"
type input "11.56"
type input "4.05"
type input "0.29"
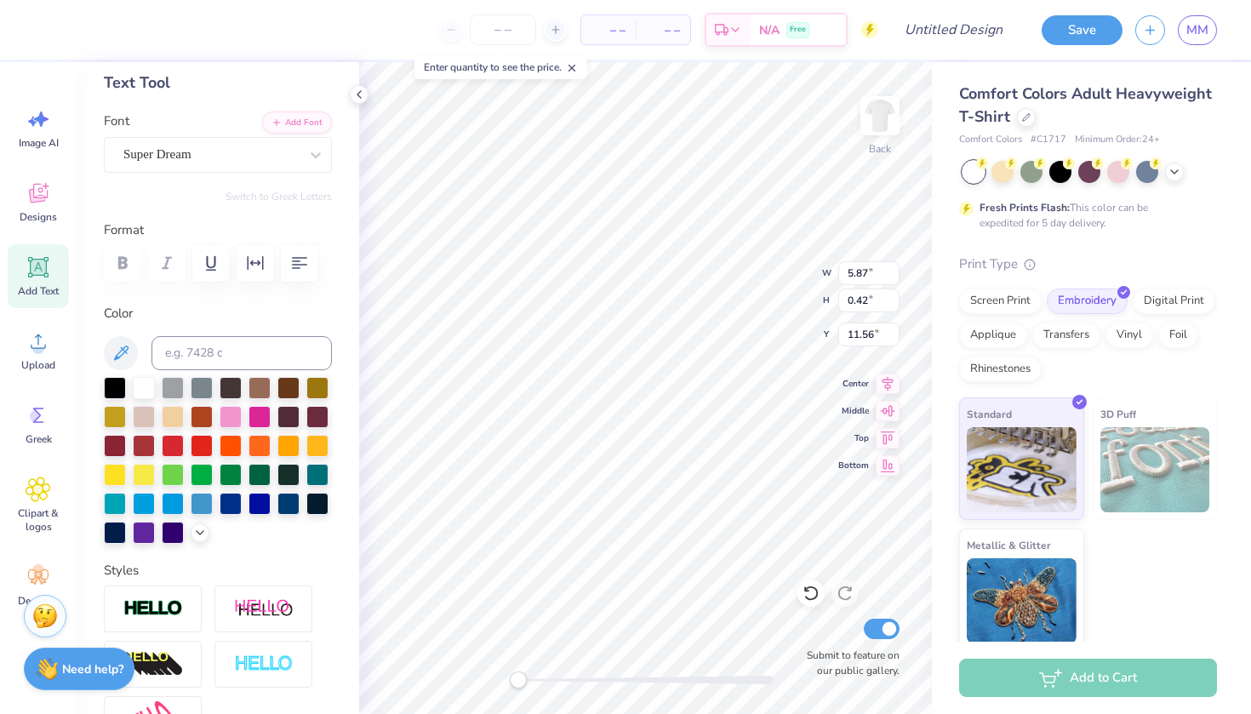
type input "13.47"
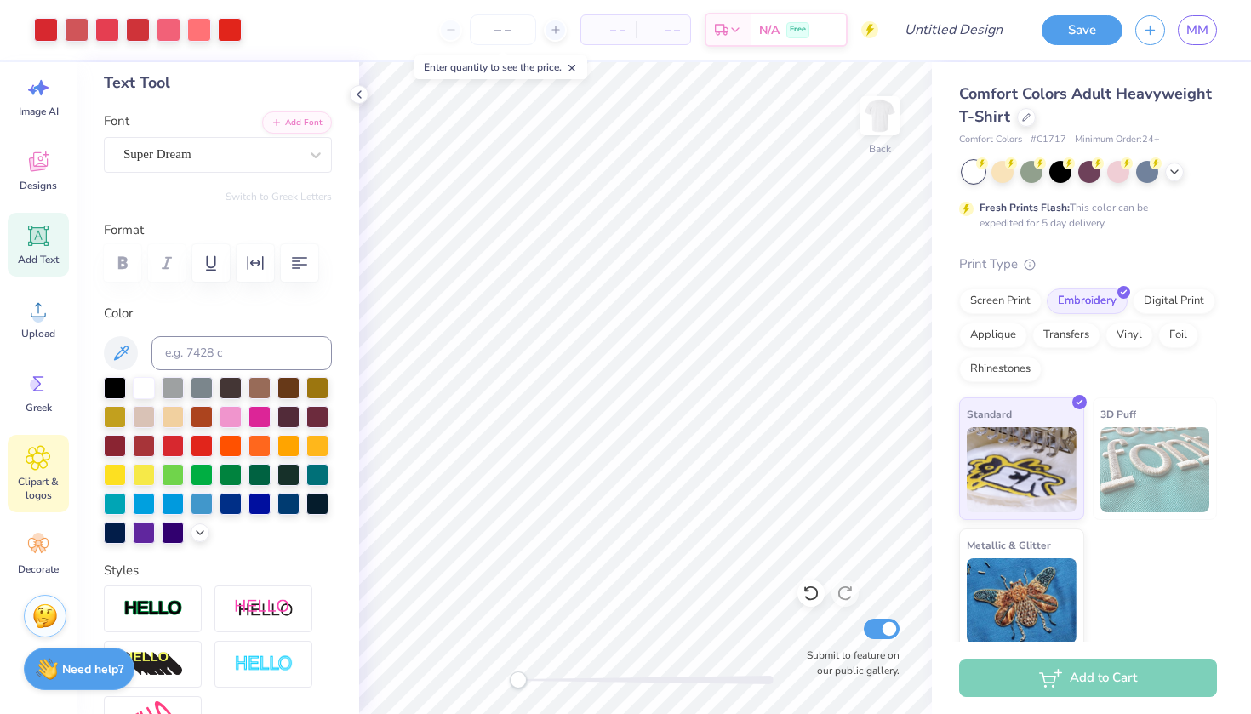
scroll to position [31, 0]
click at [33, 535] on icon at bounding box center [39, 546] width 26 height 26
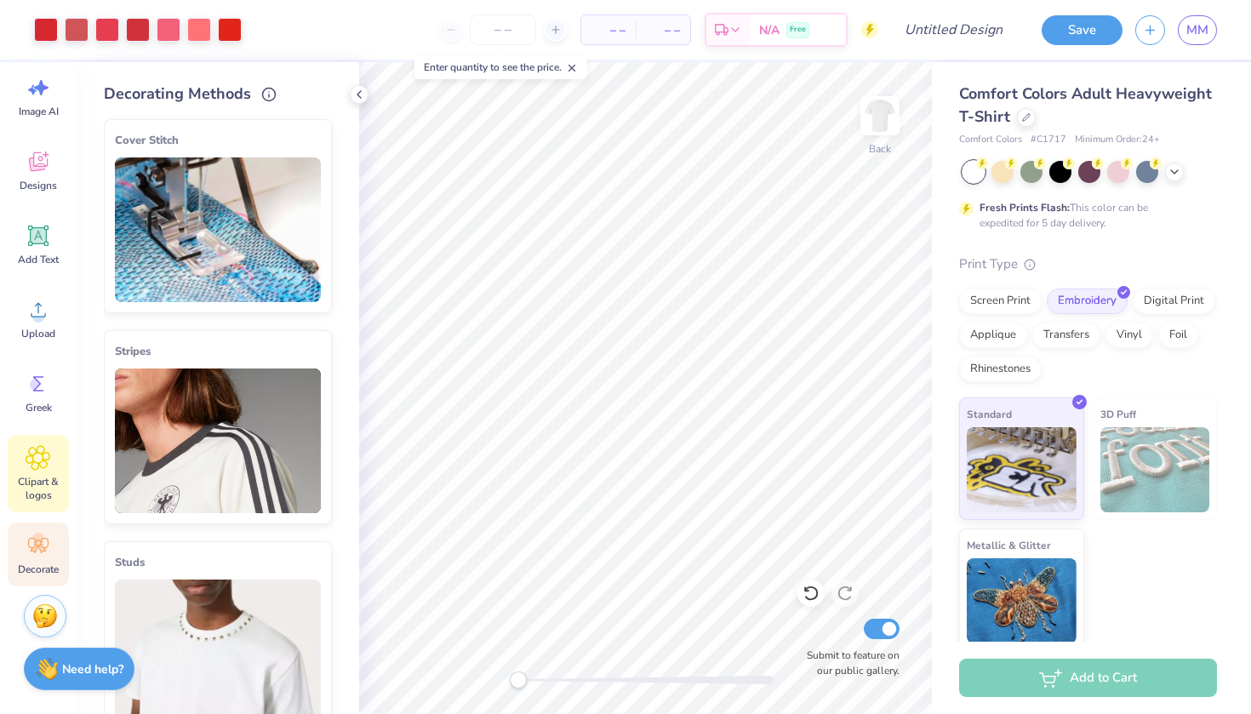
click at [45, 475] on span "Clipart & logos" at bounding box center [38, 488] width 56 height 27
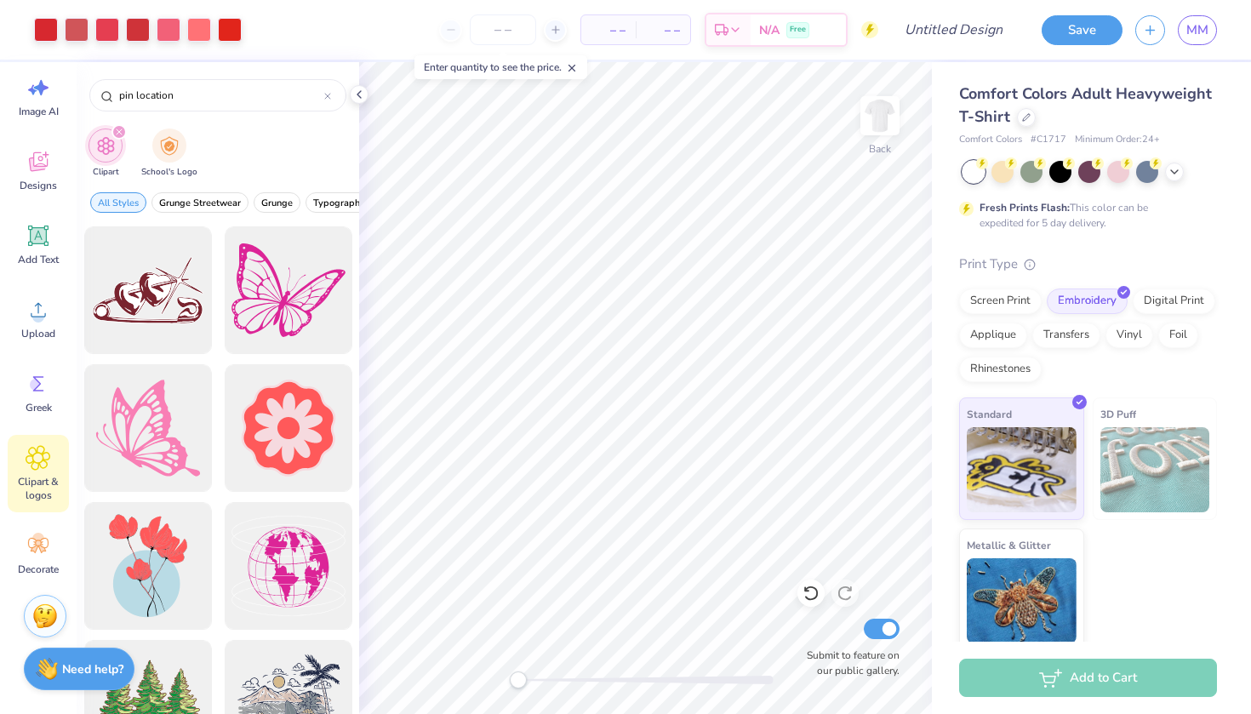
type input "pin location"
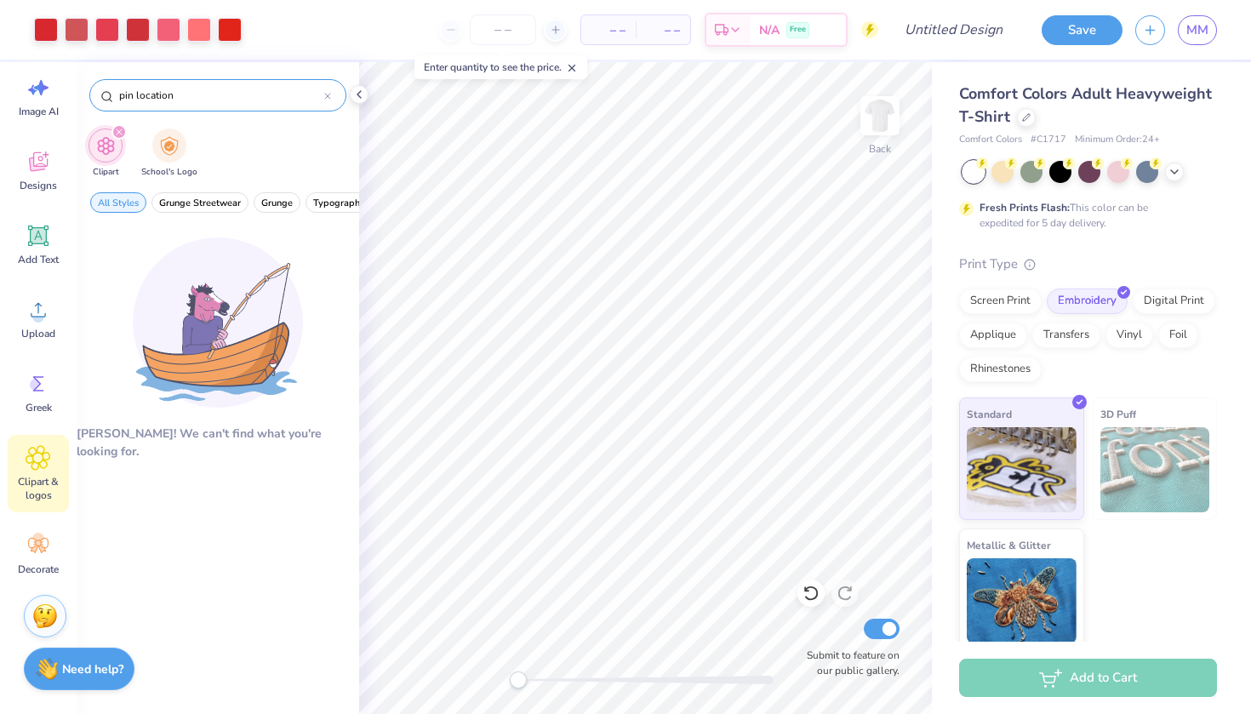
click at [326, 90] on div at bounding box center [327, 95] width 7 height 15
type input "location pin"
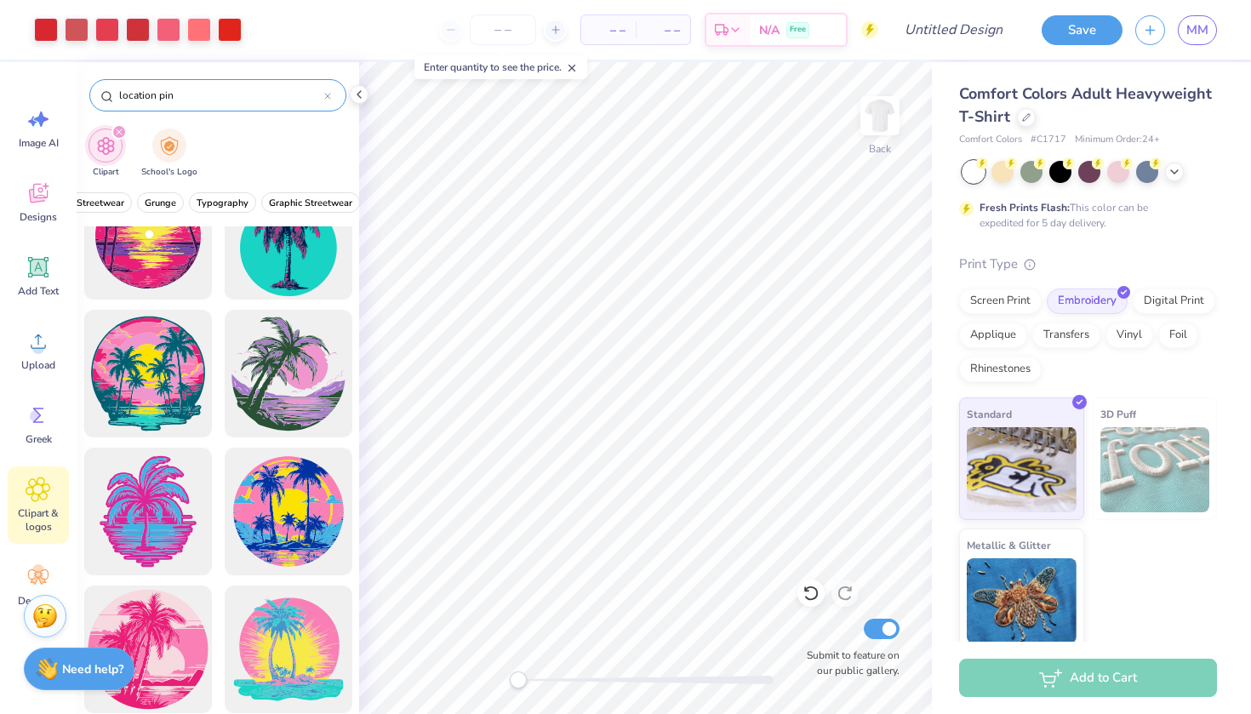
scroll to position [0, 0]
click at [38, 192] on icon at bounding box center [39, 193] width 26 height 26
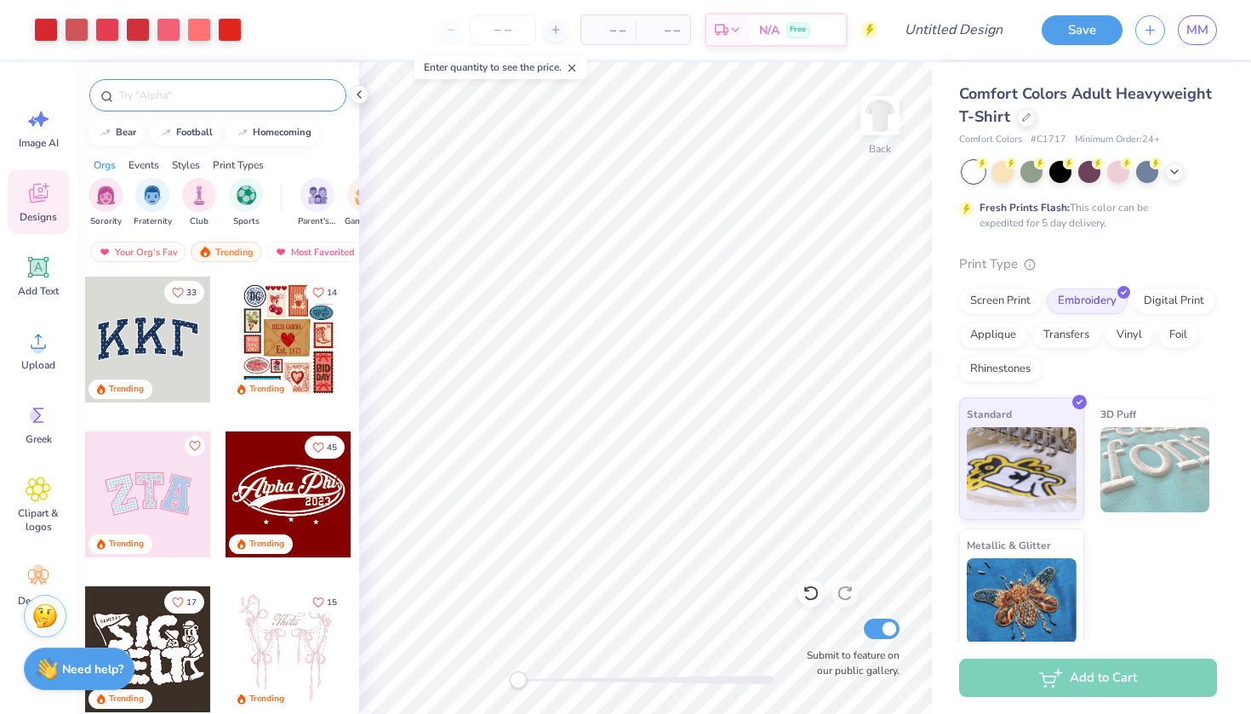
click at [242, 105] on div at bounding box center [217, 95] width 257 height 32
click at [232, 94] on input "text" at bounding box center [226, 95] width 218 height 17
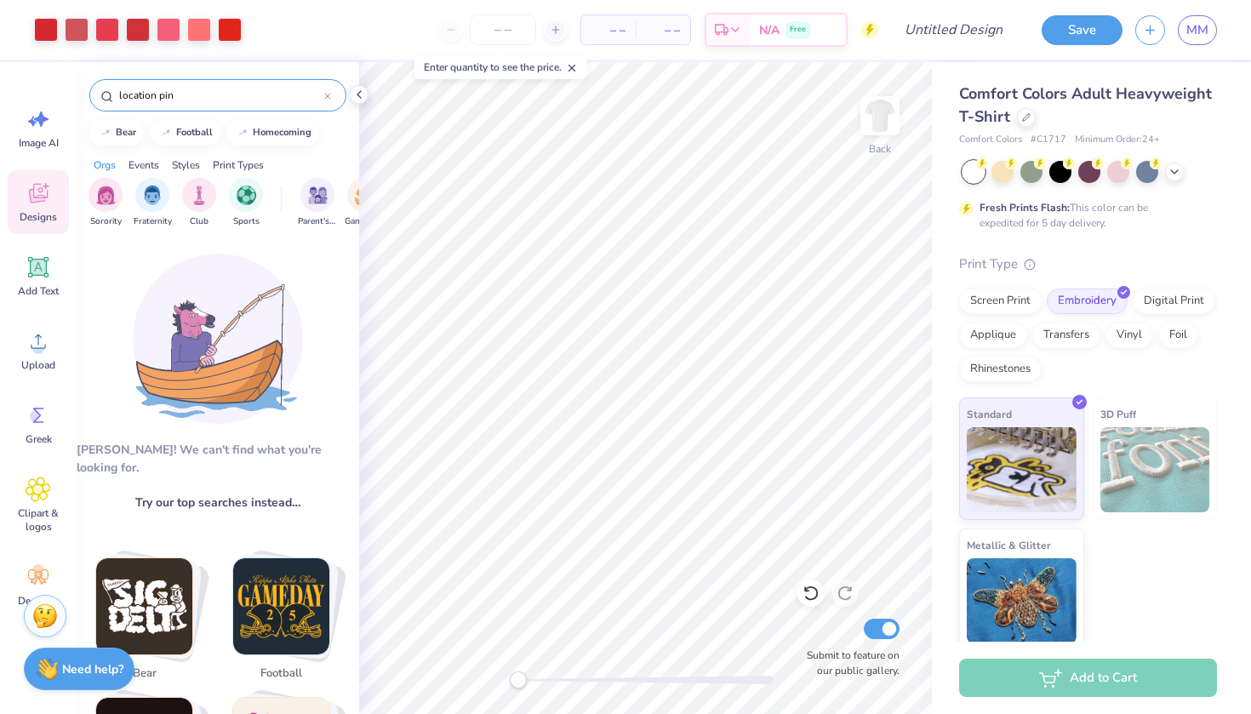
drag, startPoint x: 154, startPoint y: 94, endPoint x: 105, endPoint y: 93, distance: 49.4
click at [105, 93] on div "location pin" at bounding box center [217, 95] width 257 height 32
type input "pin"
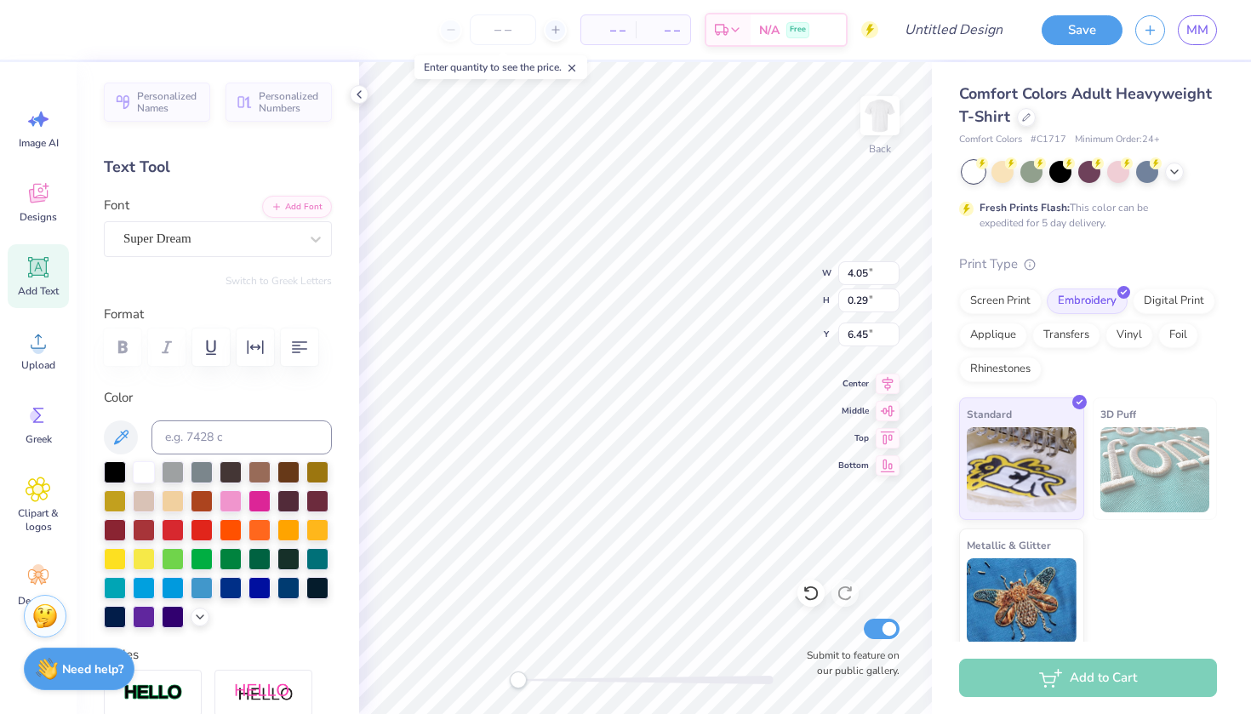
scroll to position [0, 6]
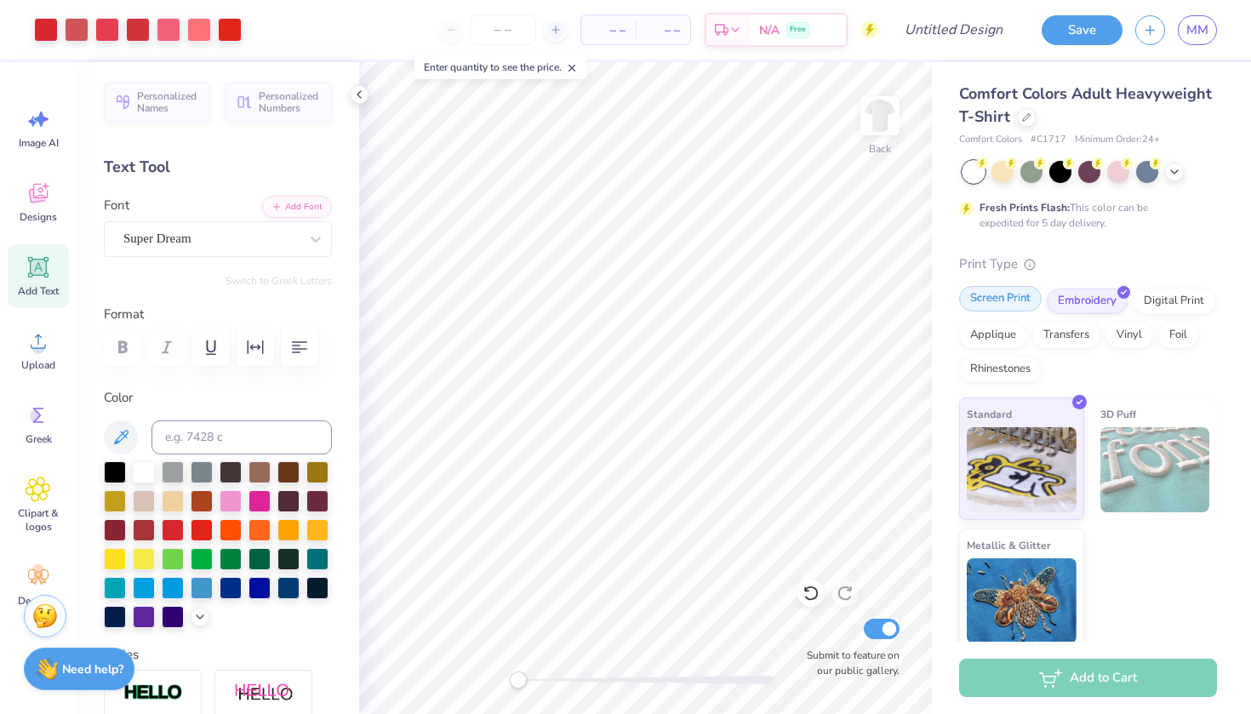
click at [1005, 297] on div "Screen Print" at bounding box center [1000, 299] width 83 height 26
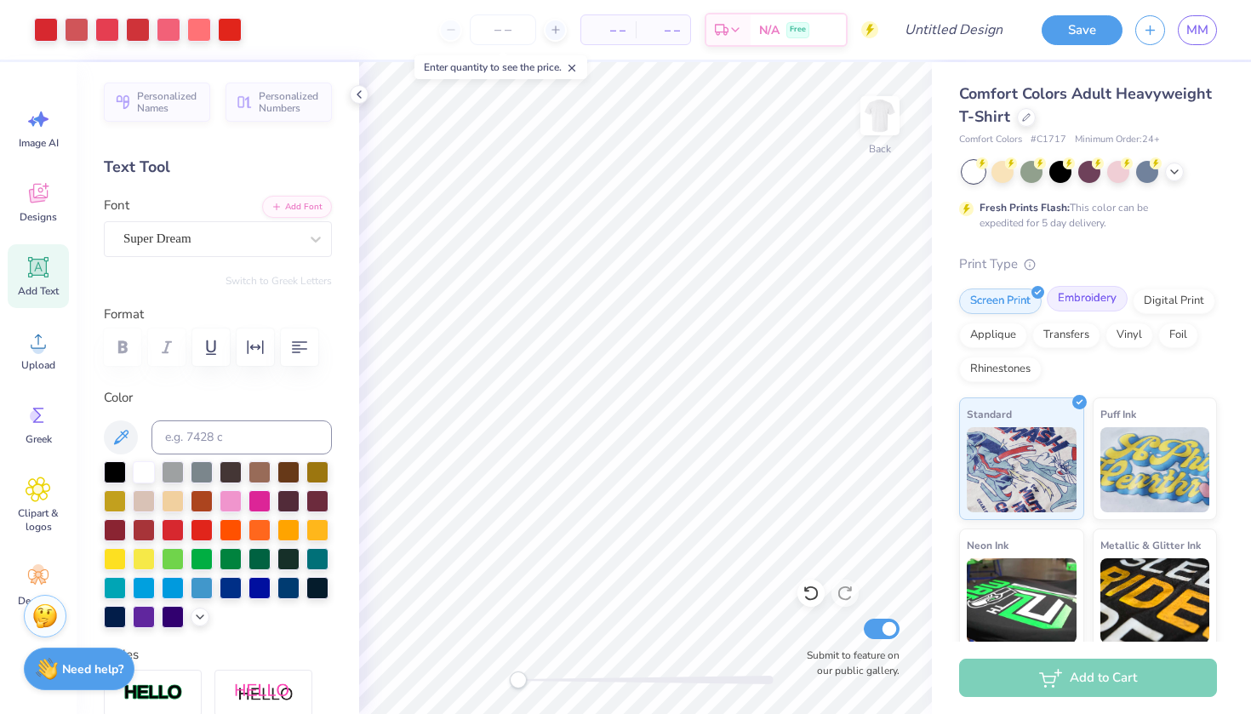
click at [1089, 299] on div "Embroidery" at bounding box center [1087, 299] width 81 height 26
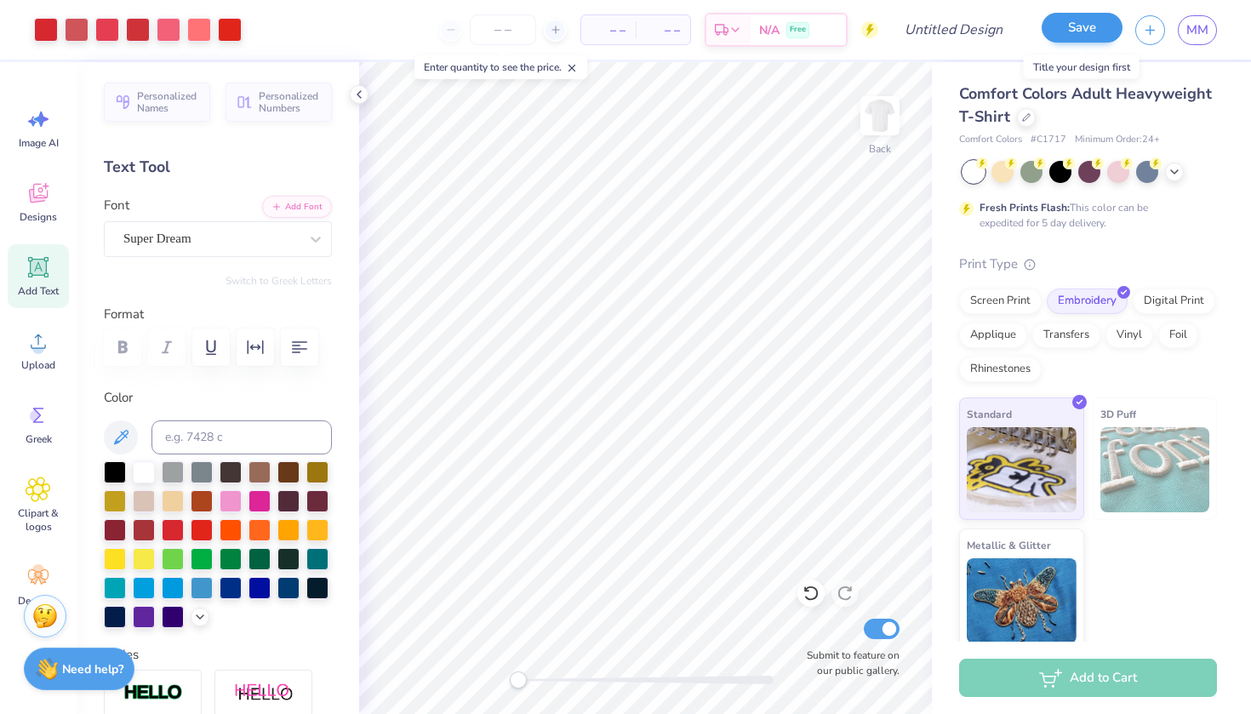
click at [1099, 39] on button "Save" at bounding box center [1082, 28] width 81 height 30
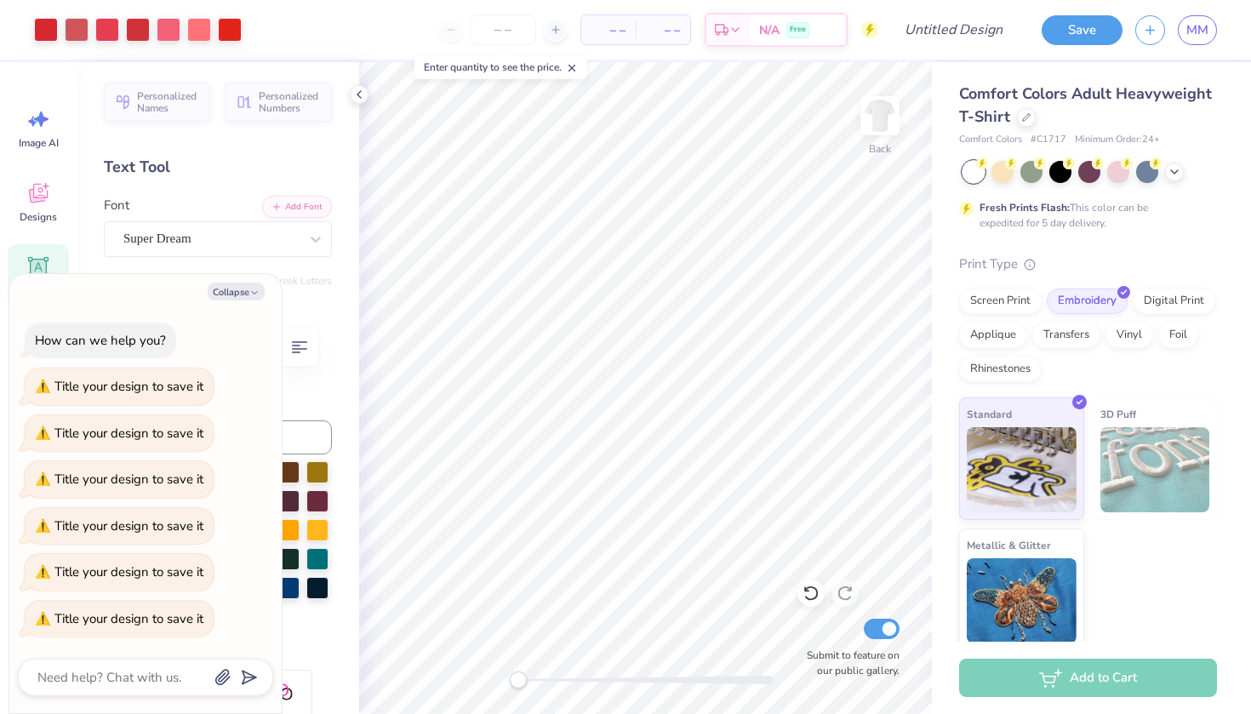
click at [1020, 680] on div "Add to Cart" at bounding box center [1088, 678] width 258 height 38
click at [1049, 466] on img at bounding box center [1022, 467] width 110 height 85
click at [1040, 672] on div "Add to Cart" at bounding box center [1088, 678] width 258 height 38
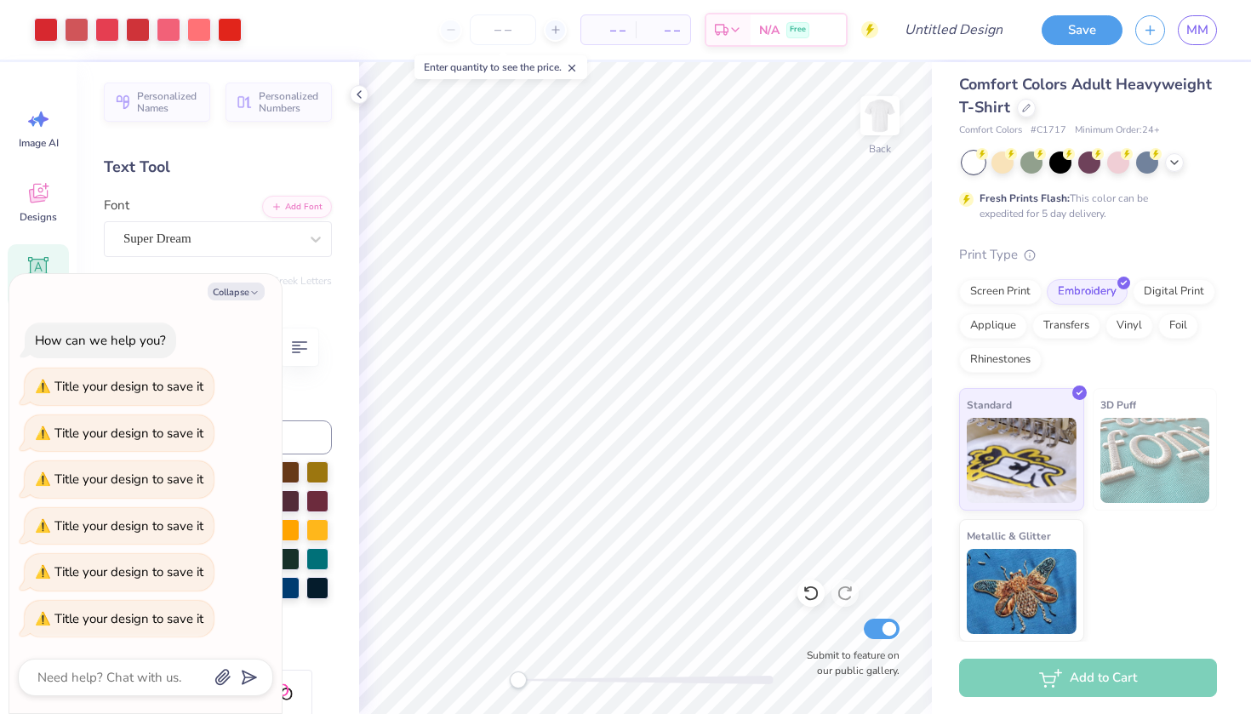
scroll to position [9, 0]
click at [944, 31] on input "Design Title" at bounding box center [974, 30] width 83 height 34
type textarea "x"
type input "h"
type textarea "x"
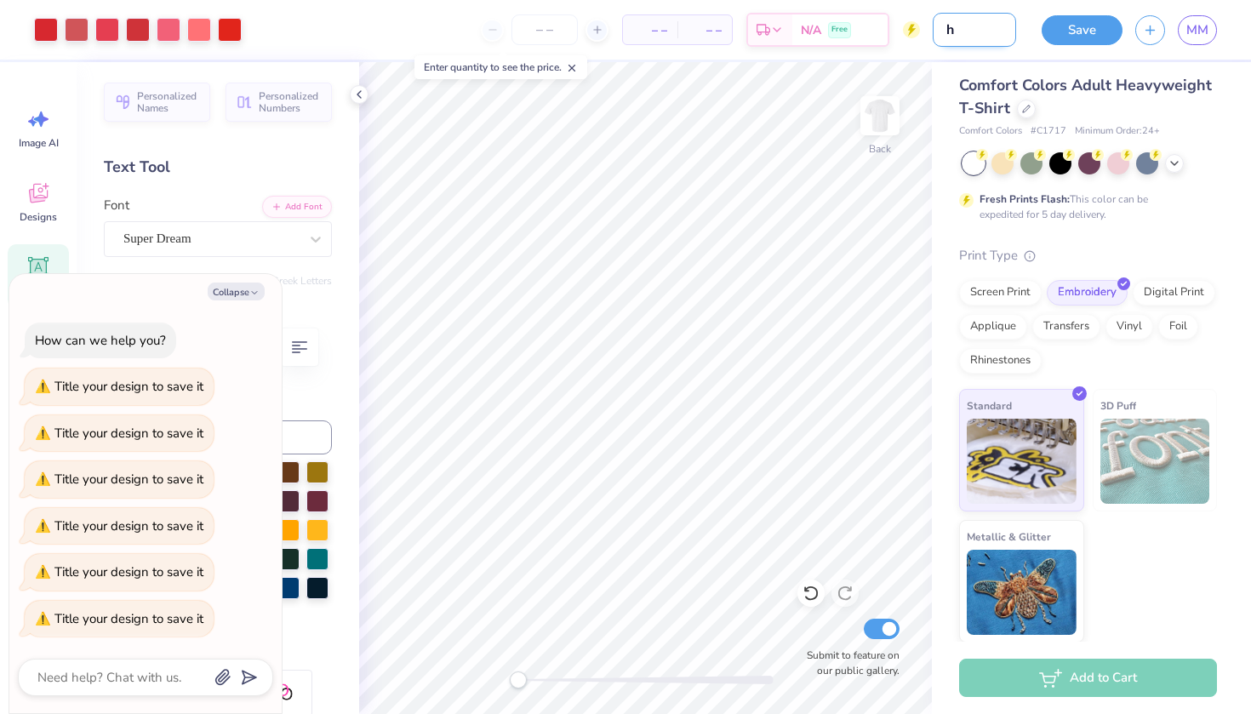
type input "he"
type textarea "x"
type input "hea"
type textarea "x"
type input "hear"
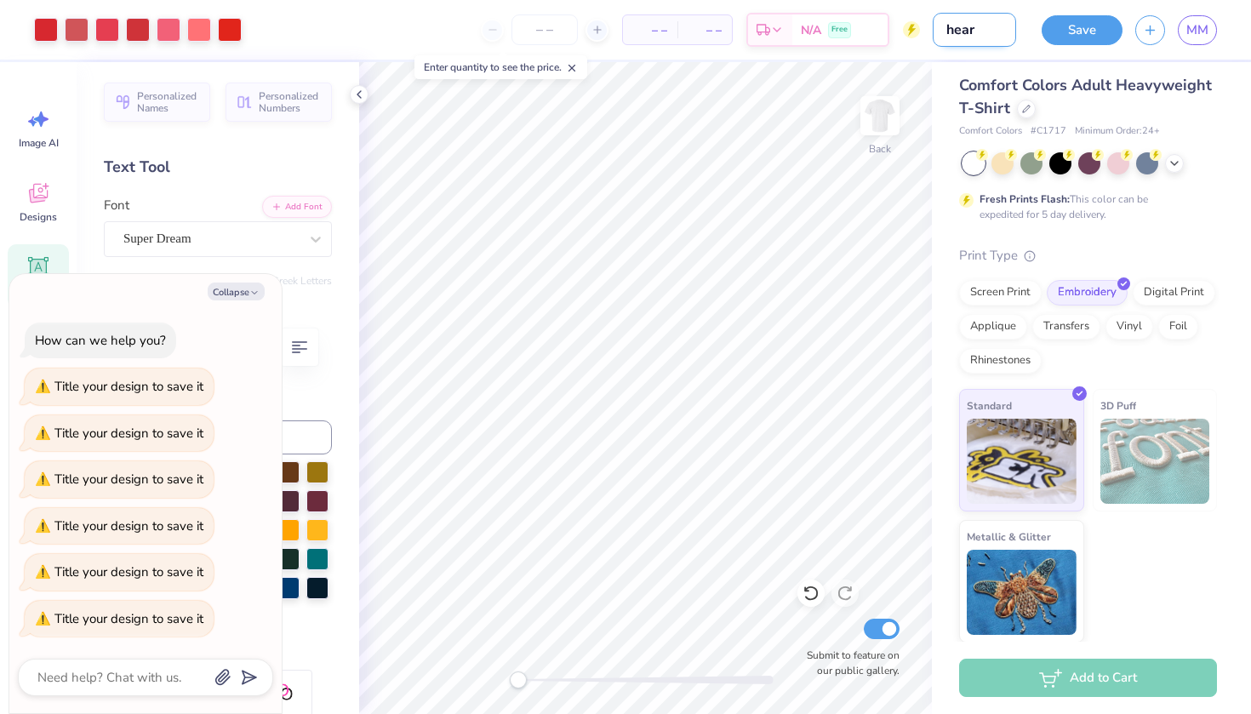
type textarea "x"
type input "heart"
type textarea "x"
type input "heart"
click at [1059, 681] on div "Add to Cart" at bounding box center [1088, 678] width 258 height 38
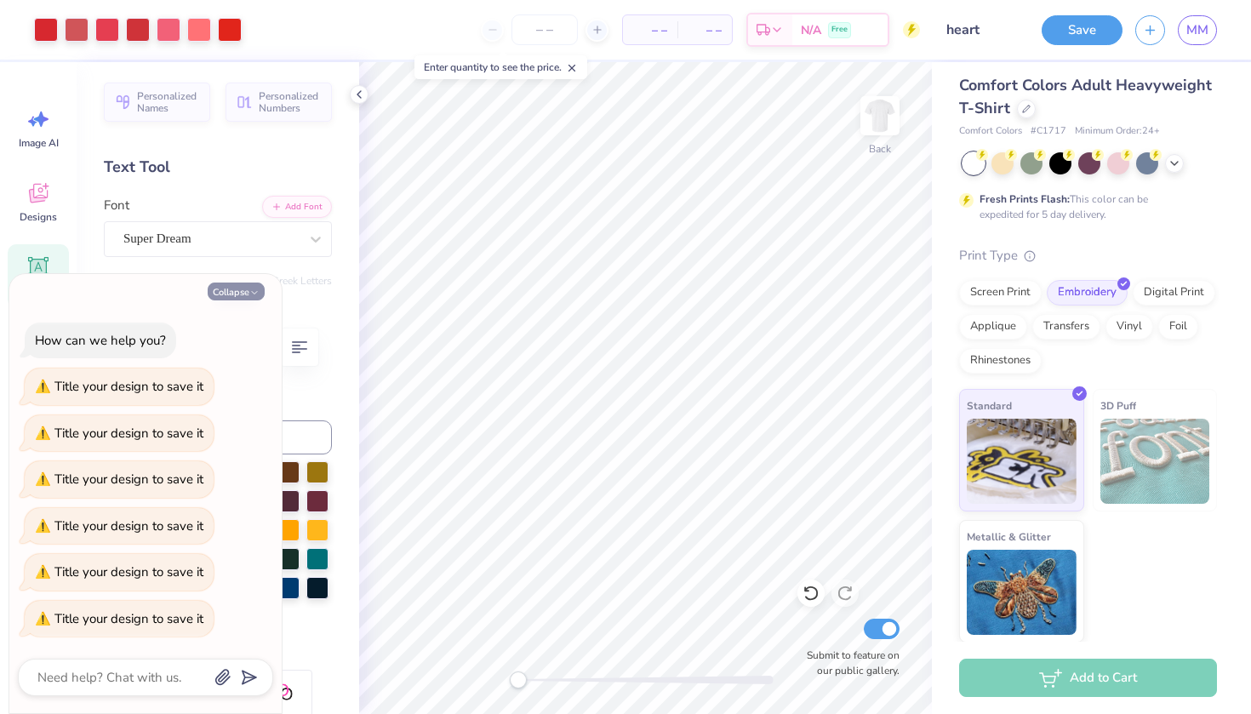
click at [253, 291] on icon "button" at bounding box center [254, 293] width 10 height 10
type textarea "x"
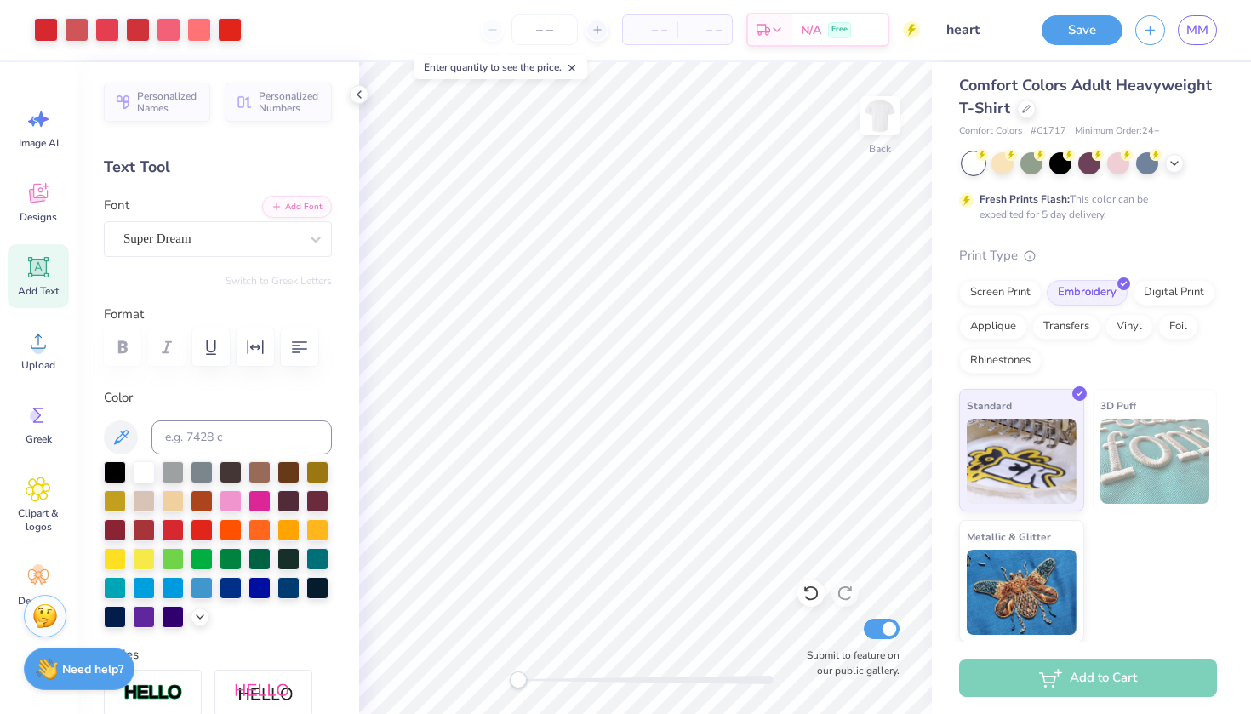
click at [1048, 684] on div "Add to Cart" at bounding box center [1088, 678] width 258 height 38
click at [594, 42] on div at bounding box center [545, 29] width 128 height 31
click at [566, 23] on input "number" at bounding box center [545, 29] width 66 height 31
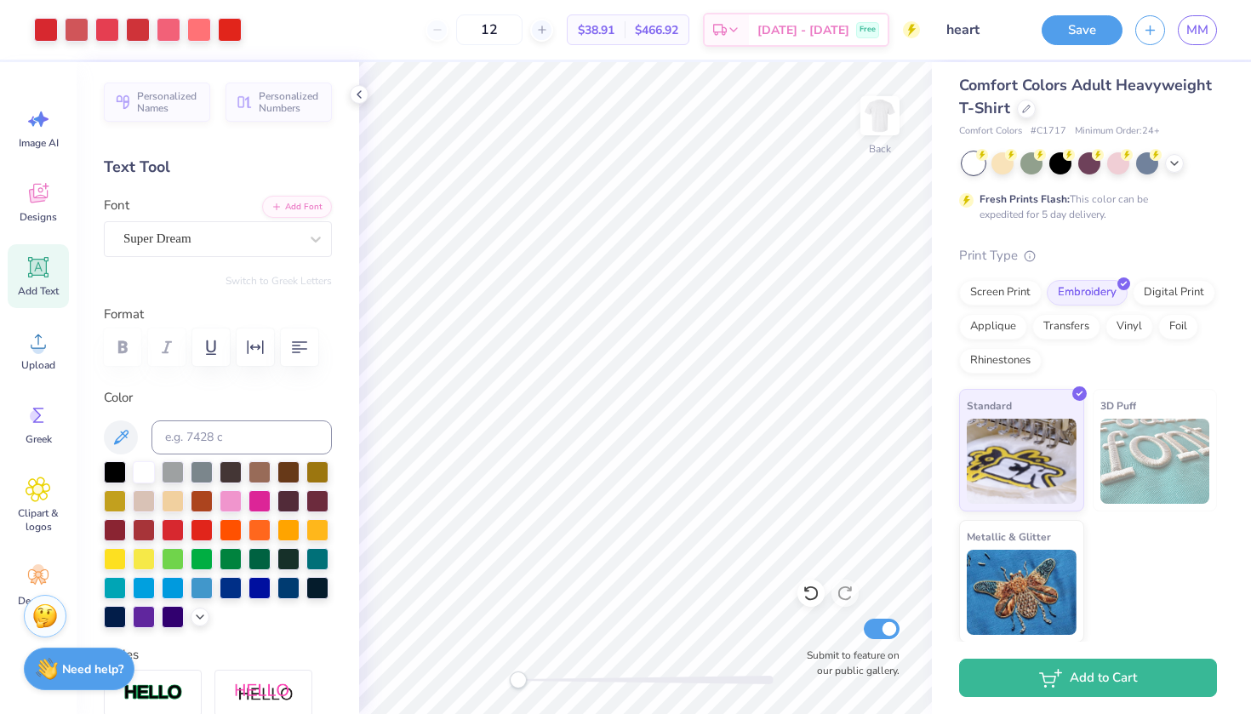
type input "1"
type input "4"
type input "12"
click at [1014, 287] on div "Screen Print" at bounding box center [1000, 290] width 83 height 26
